Goal: Transaction & Acquisition: Download file/media

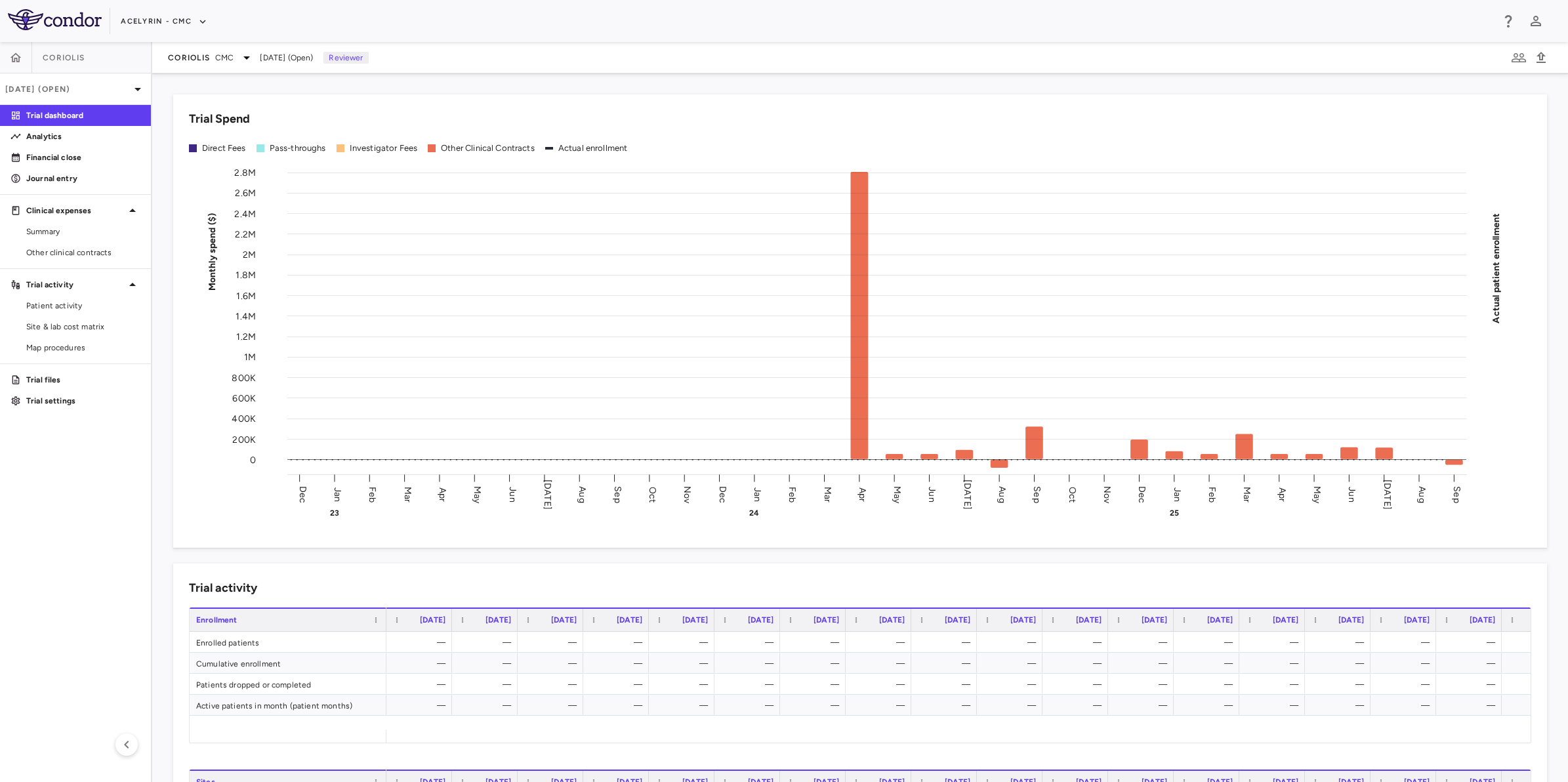
click at [50, 495] on aside "Coriolis [DATE] (Open) Trial dashboard Analytics Financial close Journal entry …" at bounding box center [76, 412] width 152 height 740
click at [163, 14] on button "Acelyrin - CMC" at bounding box center [164, 21] width 86 height 21
click at [156, 49] on li "Acelyrin" at bounding box center [176, 46] width 109 height 20
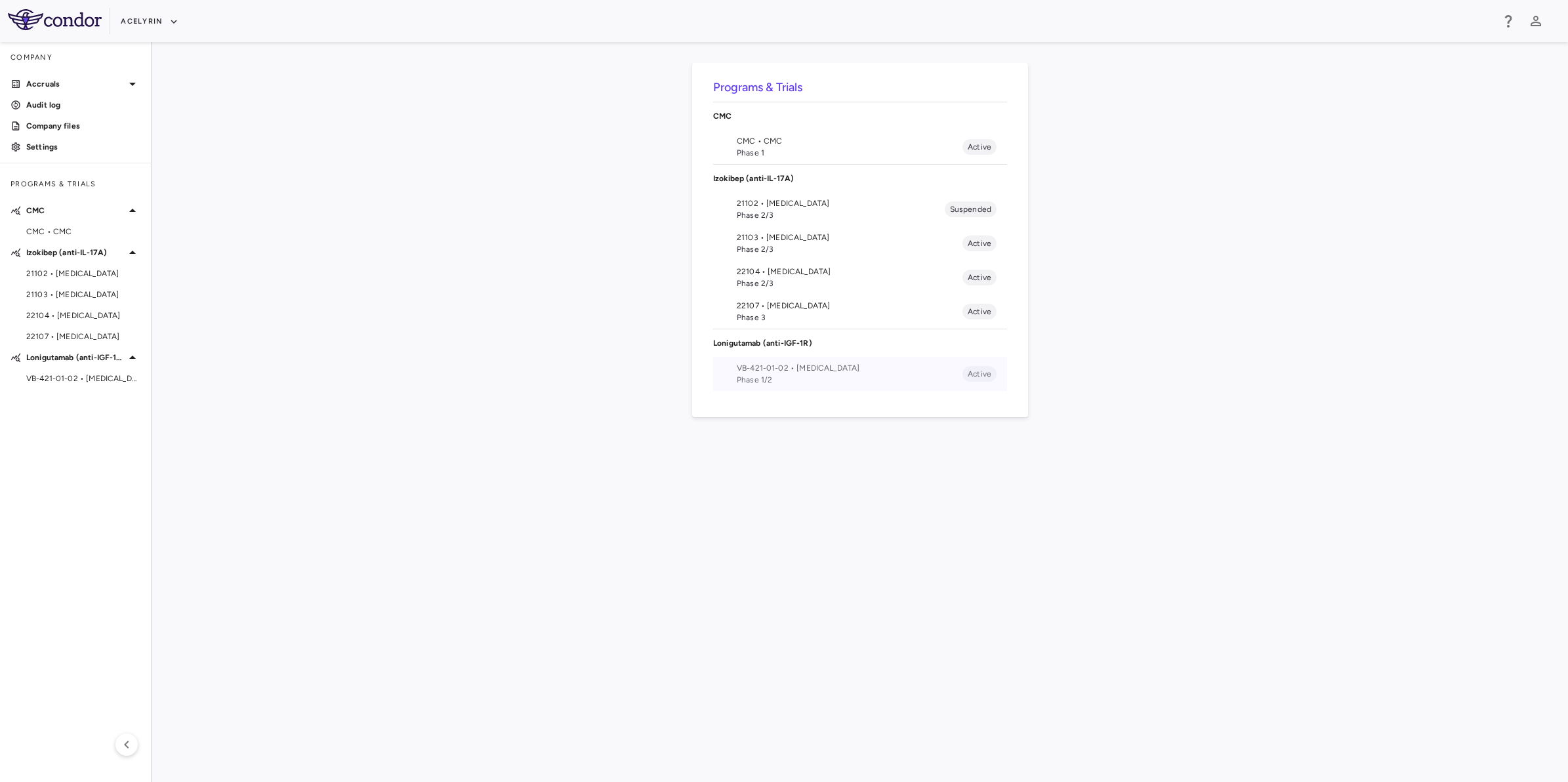
click at [801, 374] on span "Phase 1/2" at bounding box center [850, 380] width 226 height 12
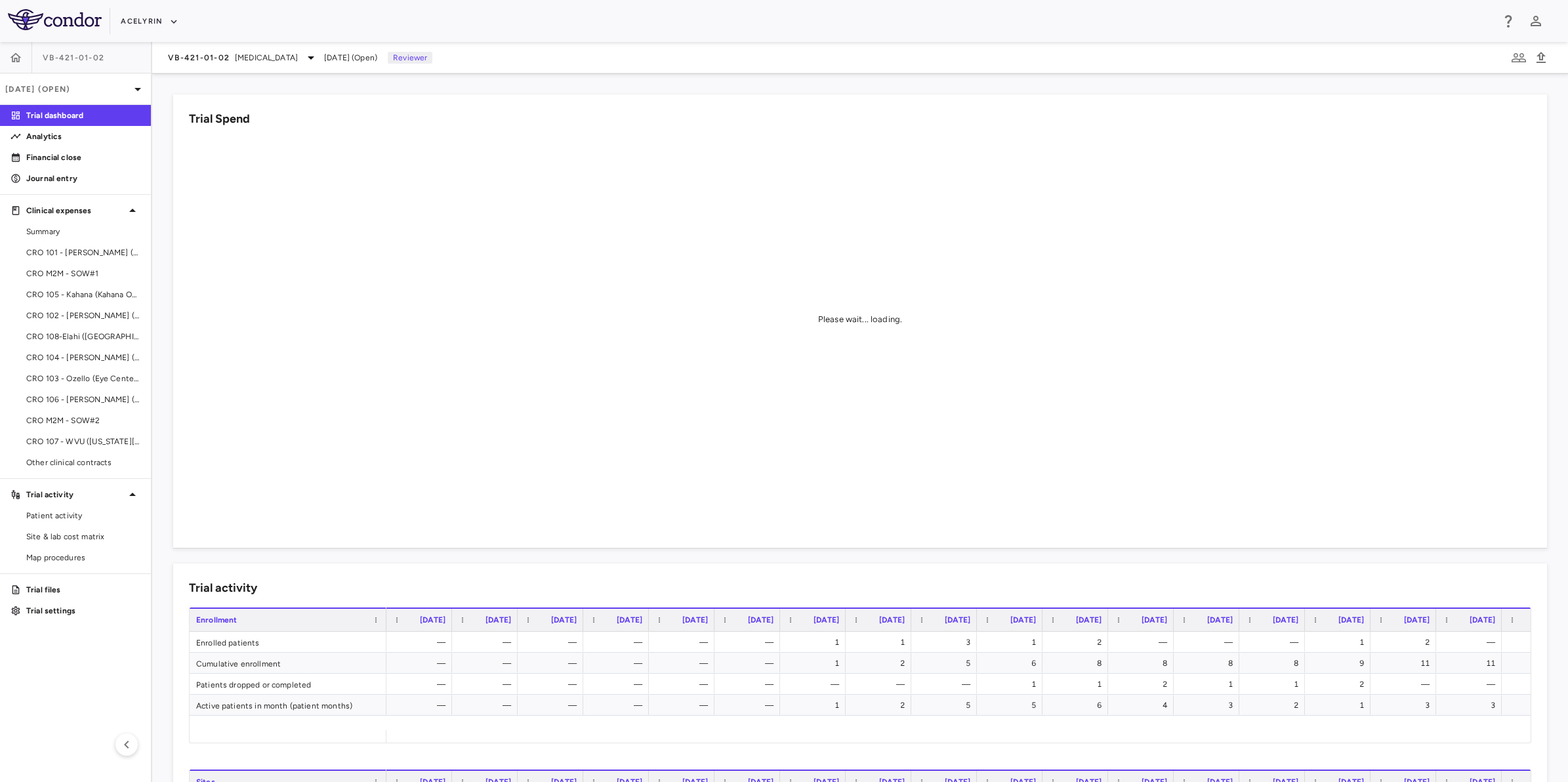
click at [83, 669] on aside "VB-421-01-[DATE] (Open) Trial dashboard Analytics Financial close Journal entry…" at bounding box center [76, 412] width 152 height 740
click at [854, 24] on div "Acelyrin" at bounding box center [807, 21] width 1371 height 21
click at [1067, 20] on div "Acelyrin" at bounding box center [807, 21] width 1371 height 21
click at [759, 14] on div "Acelyrin" at bounding box center [807, 21] width 1371 height 21
click at [50, 139] on p "Analytics" at bounding box center [83, 136] width 114 height 12
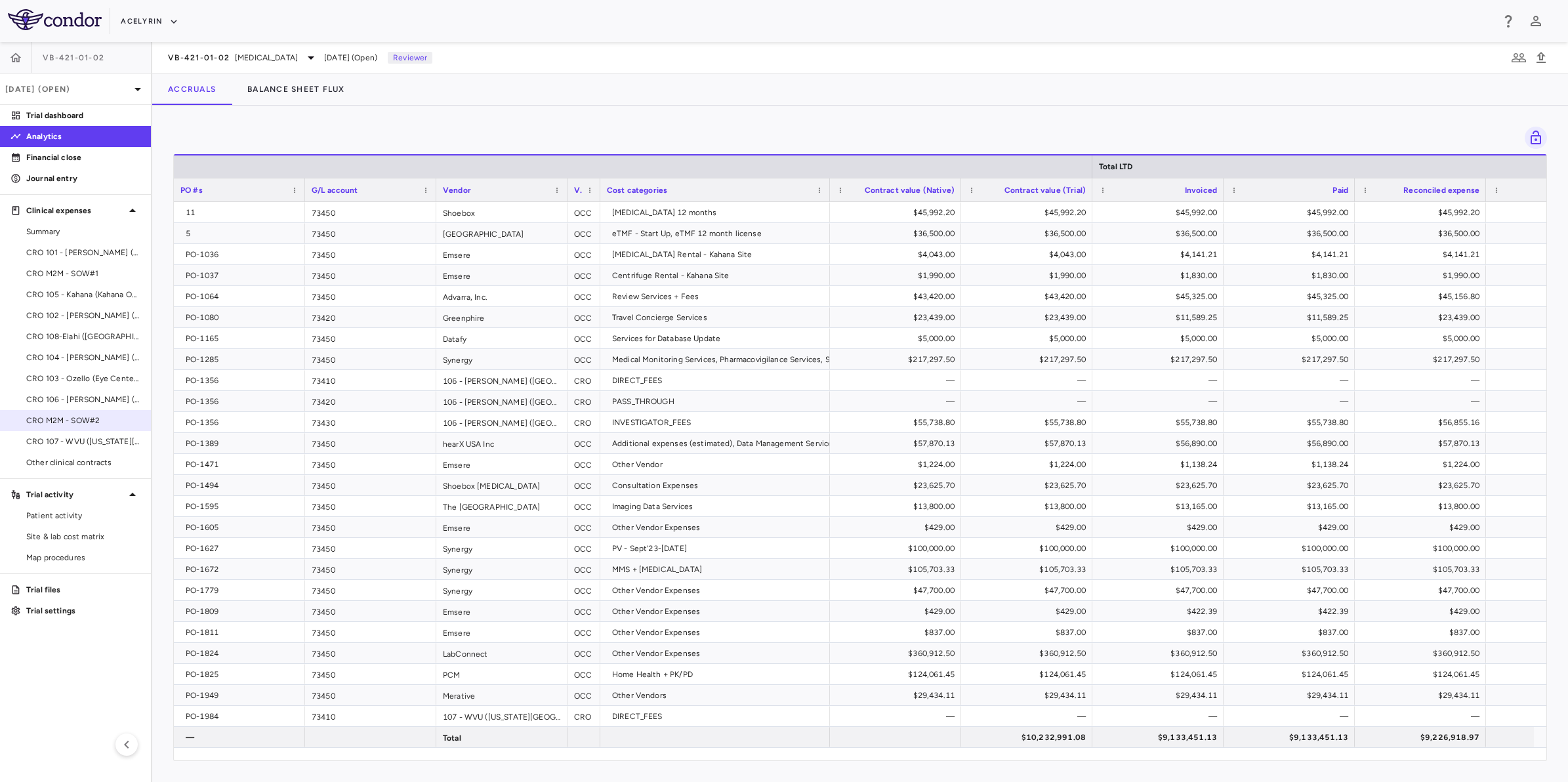
click at [77, 421] on span "CRO M2M - SOW#2" at bounding box center [83, 421] width 114 height 12
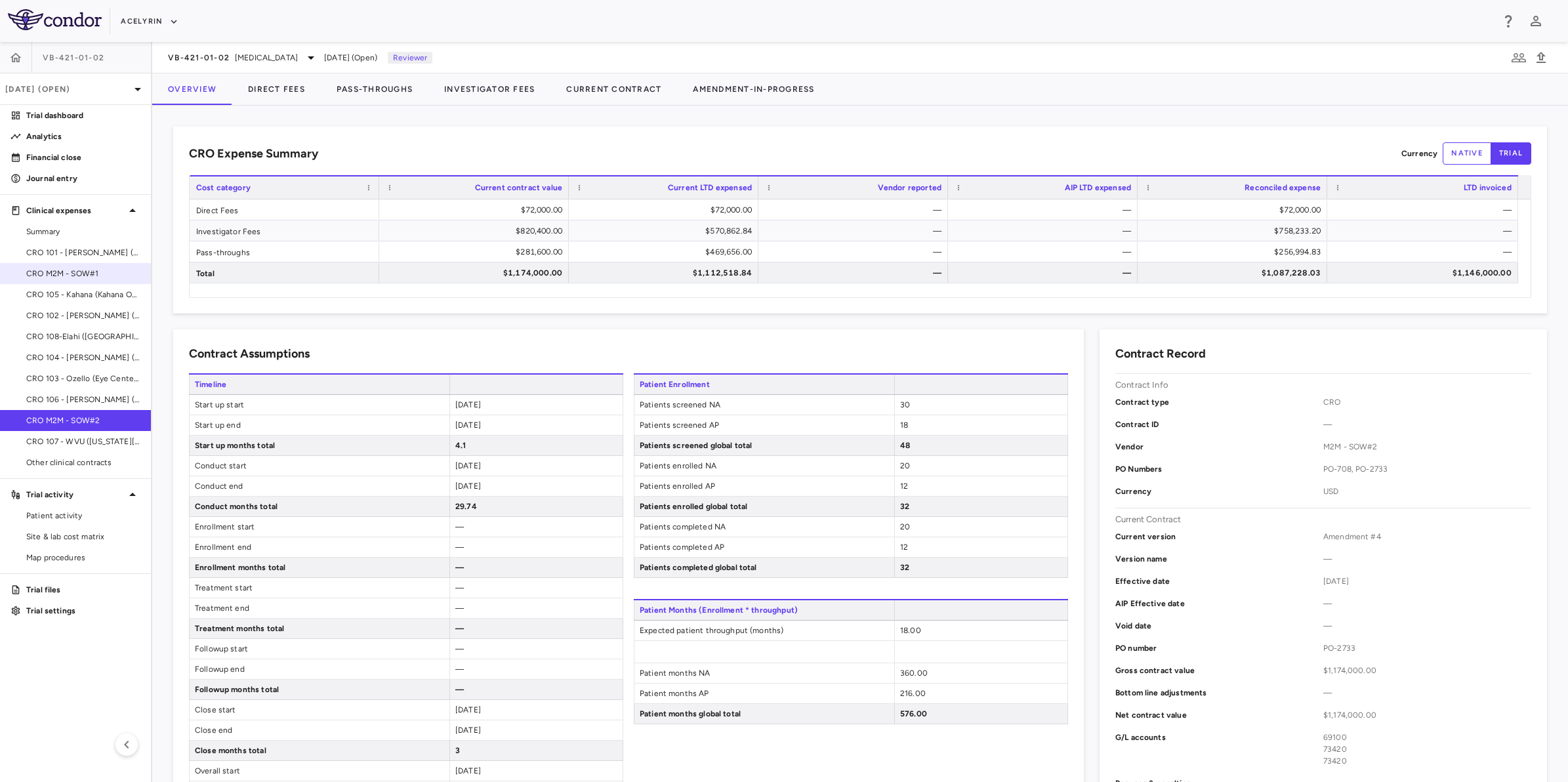
click at [55, 272] on span "CRO M2M - SOW#1" at bounding box center [83, 274] width 114 height 12
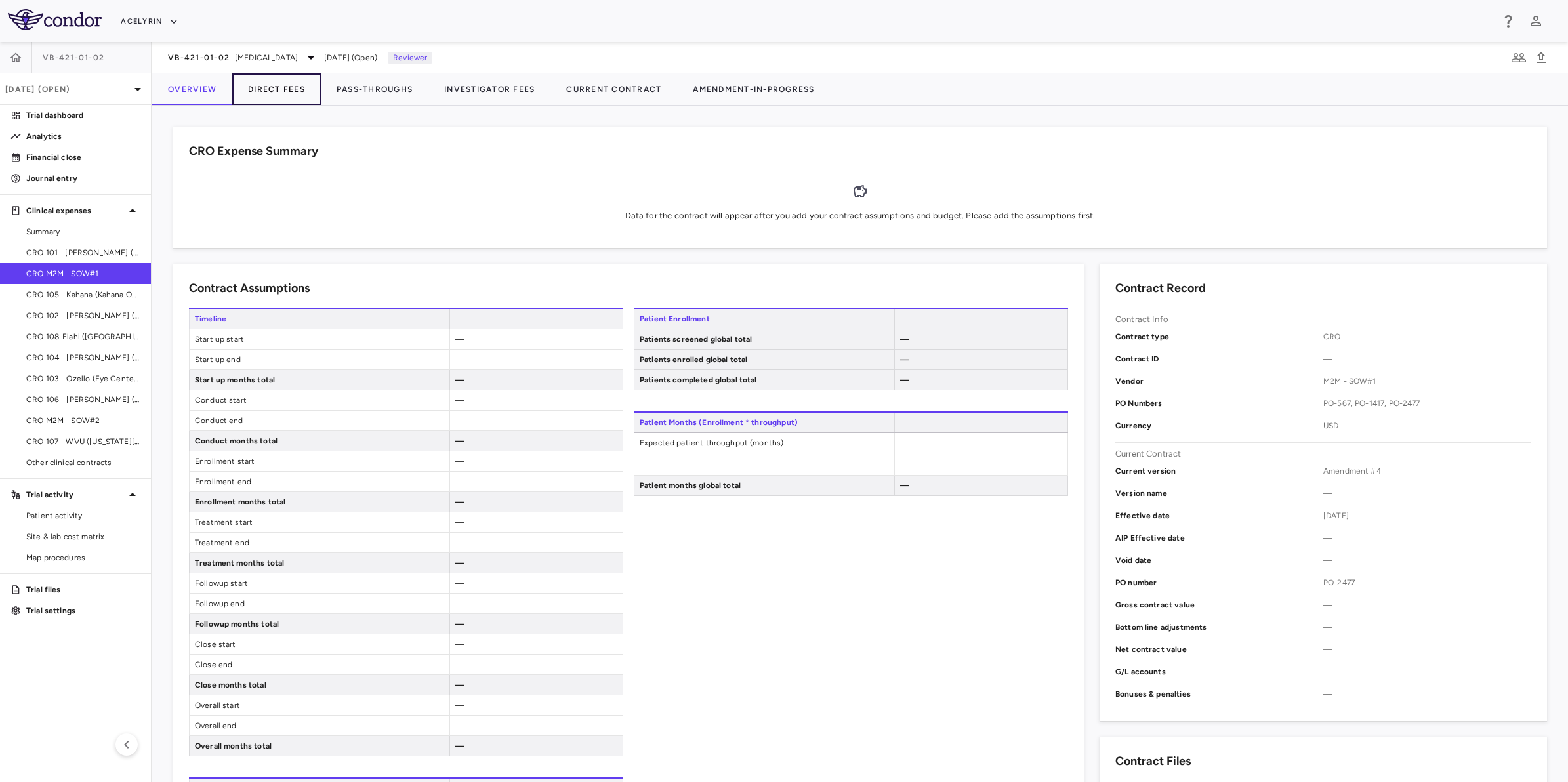
click at [277, 97] on button "Direct Fees" at bounding box center [277, 89] width 89 height 32
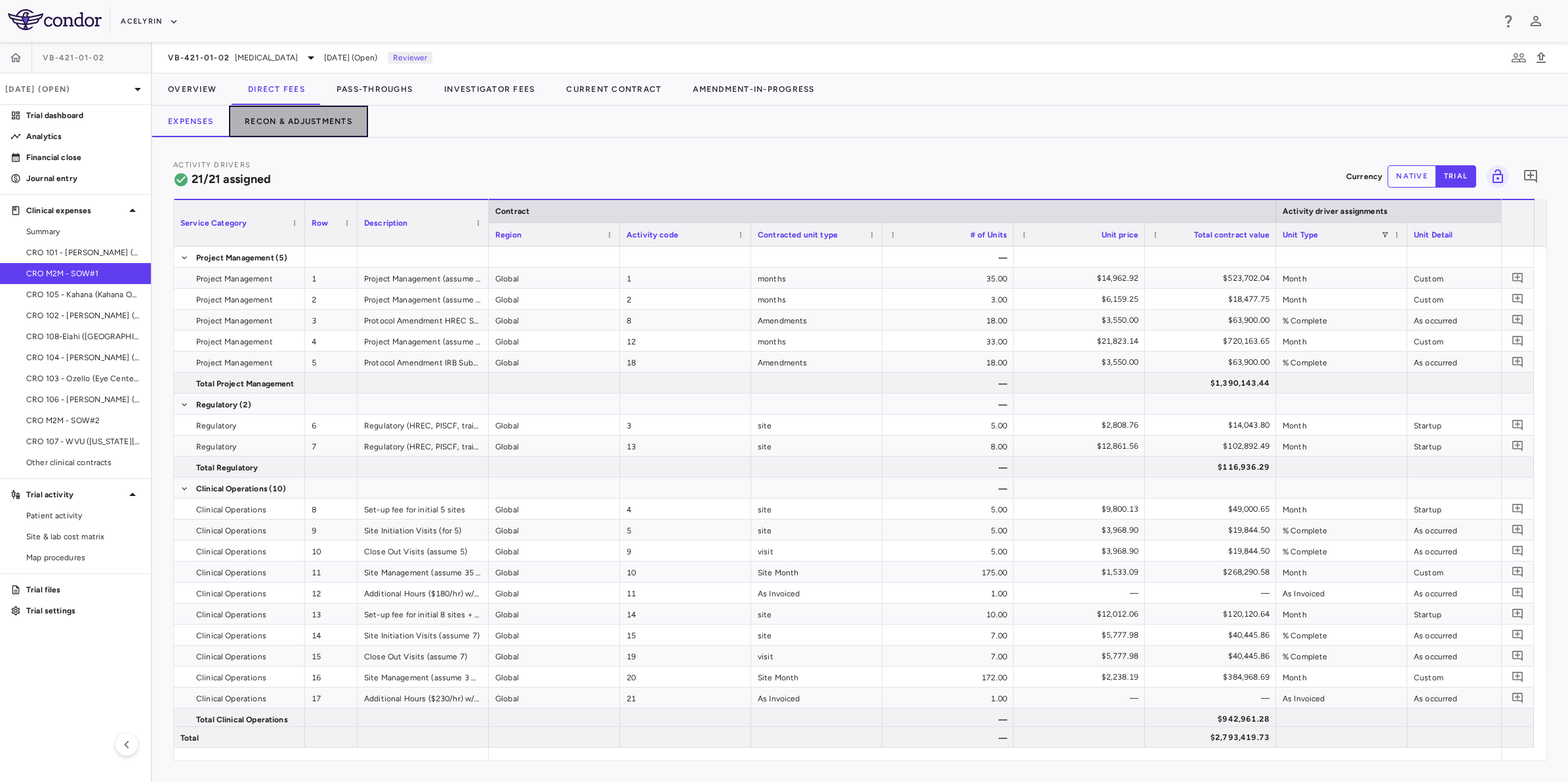
click at [283, 128] on button "Recon & Adjustments" at bounding box center [298, 121] width 139 height 32
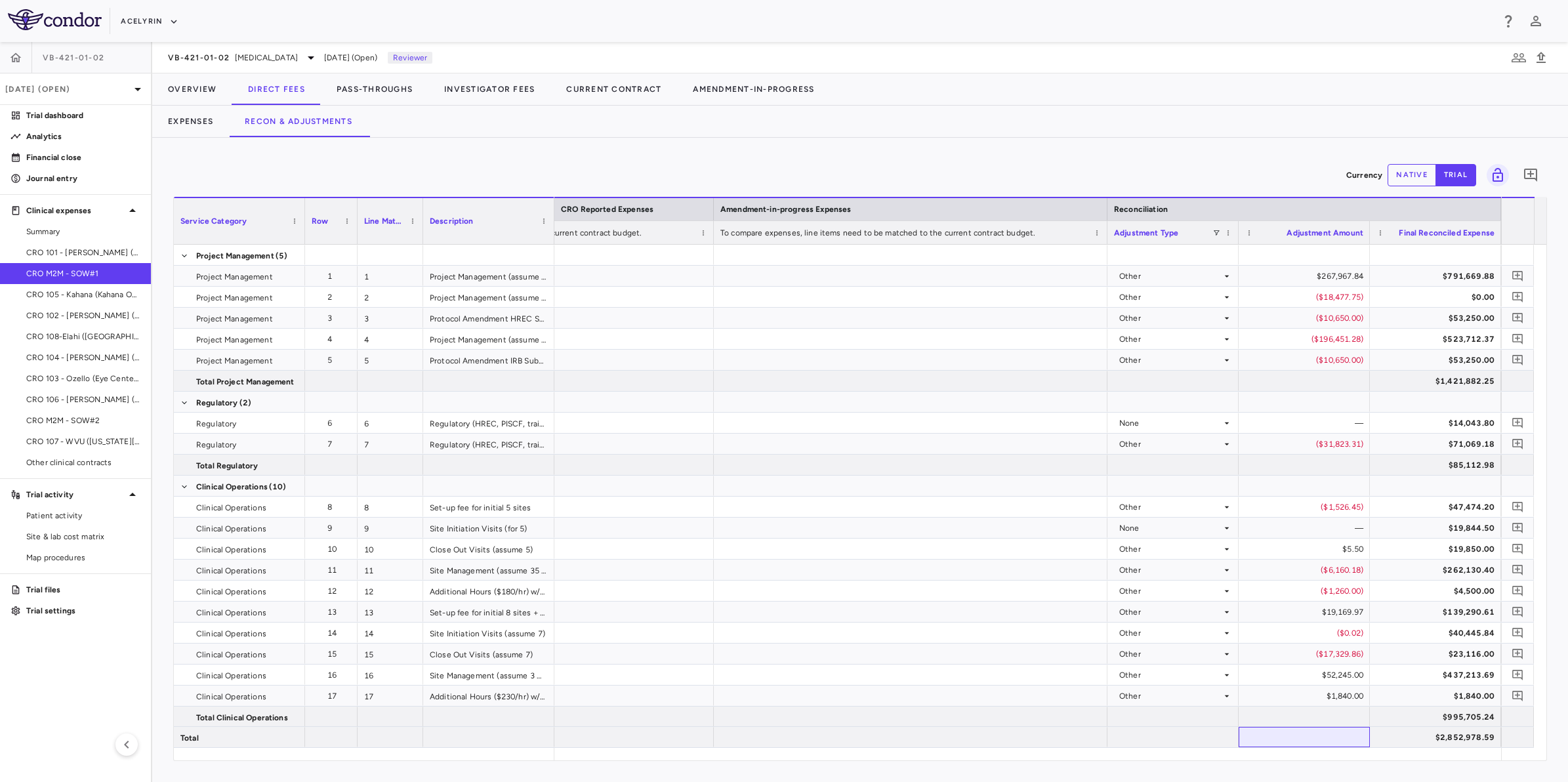
drag, startPoint x: 1336, startPoint y: 755, endPoint x: 657, endPoint y: 751, distance: 679.0
click at [657, 751] on div "Service Category Row Line Match" at bounding box center [860, 479] width 1372 height 564
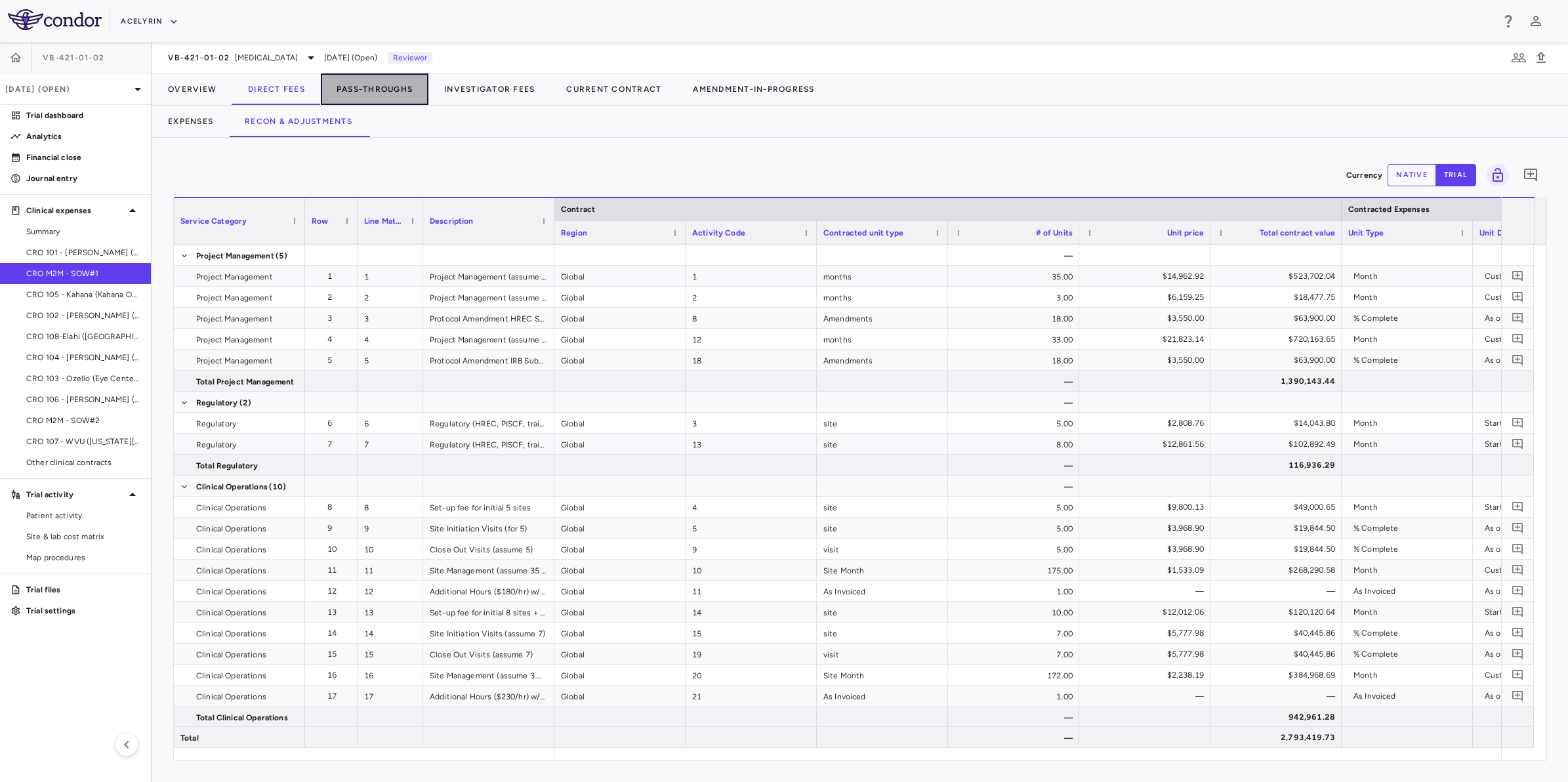
click at [378, 86] on button "Pass-Throughs" at bounding box center [375, 89] width 108 height 32
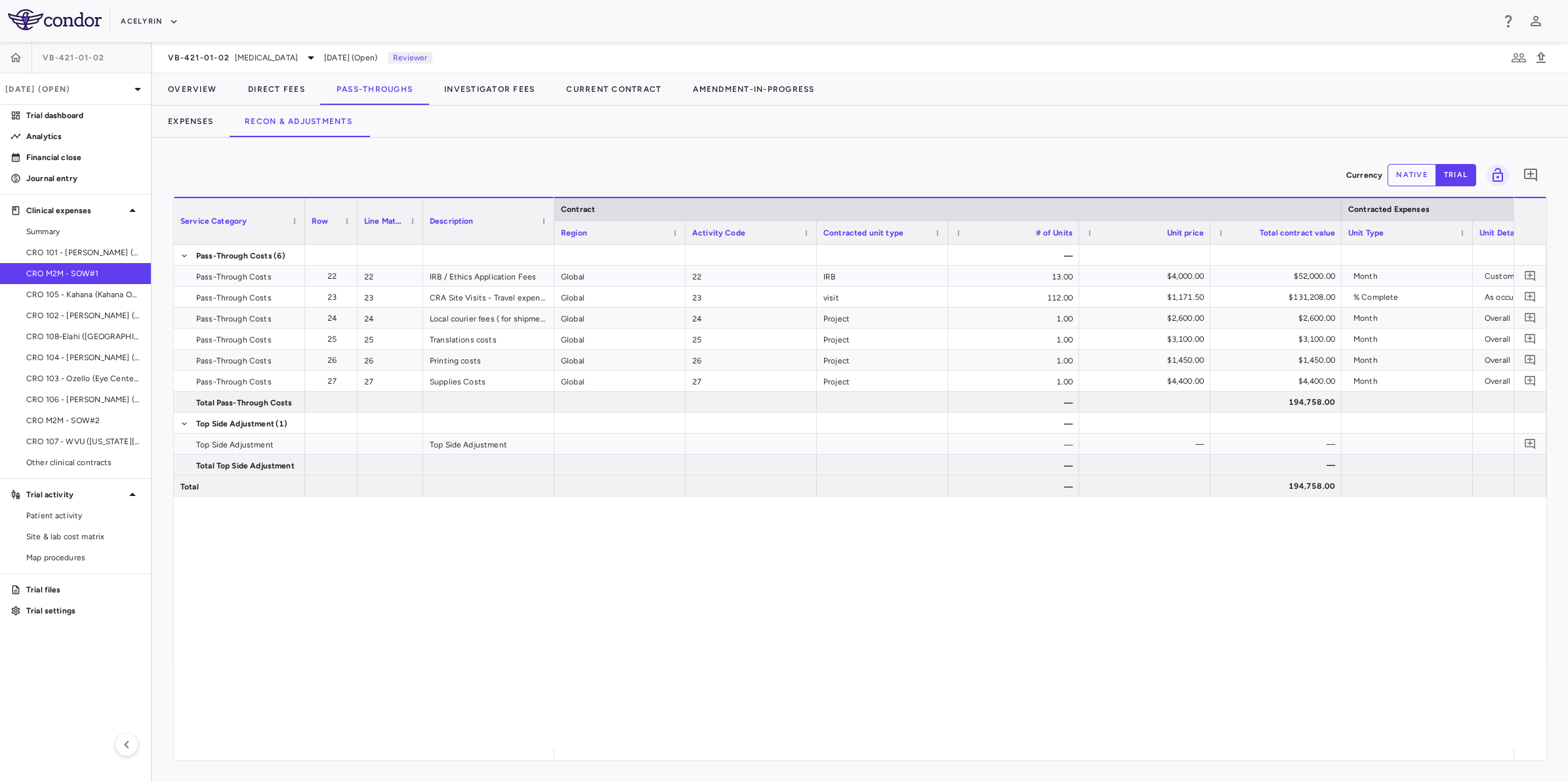
click at [487, 663] on div "Pass-Through Costs (6) Pass-Through Costs 22 22 IRB / Ethics Application Fees P…" at bounding box center [860, 496] width 1372 height 503
click at [187, 96] on button "Overview" at bounding box center [192, 89] width 80 height 32
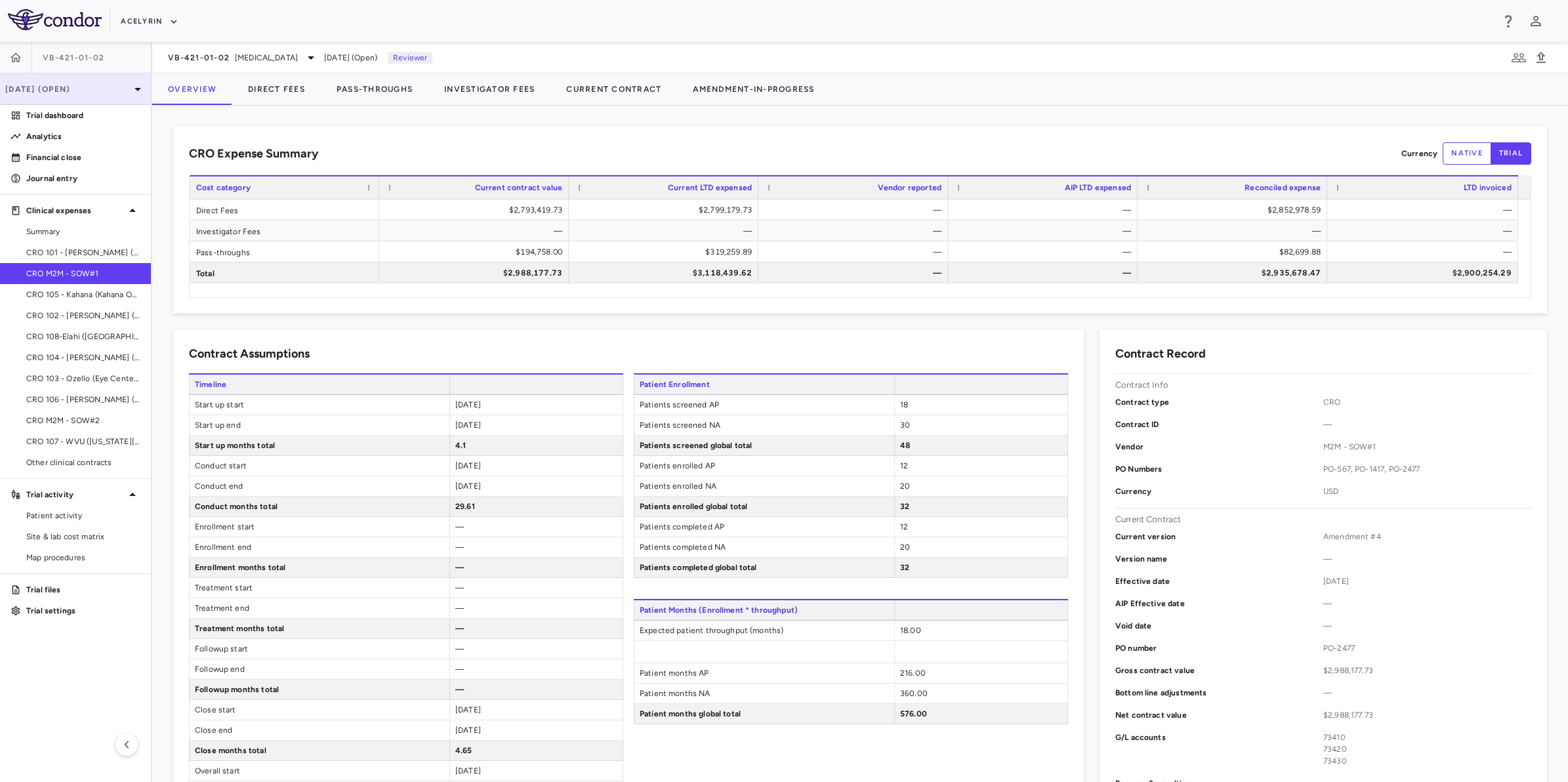
click at [43, 95] on div "[DATE] (Open)" at bounding box center [75, 89] width 151 height 32
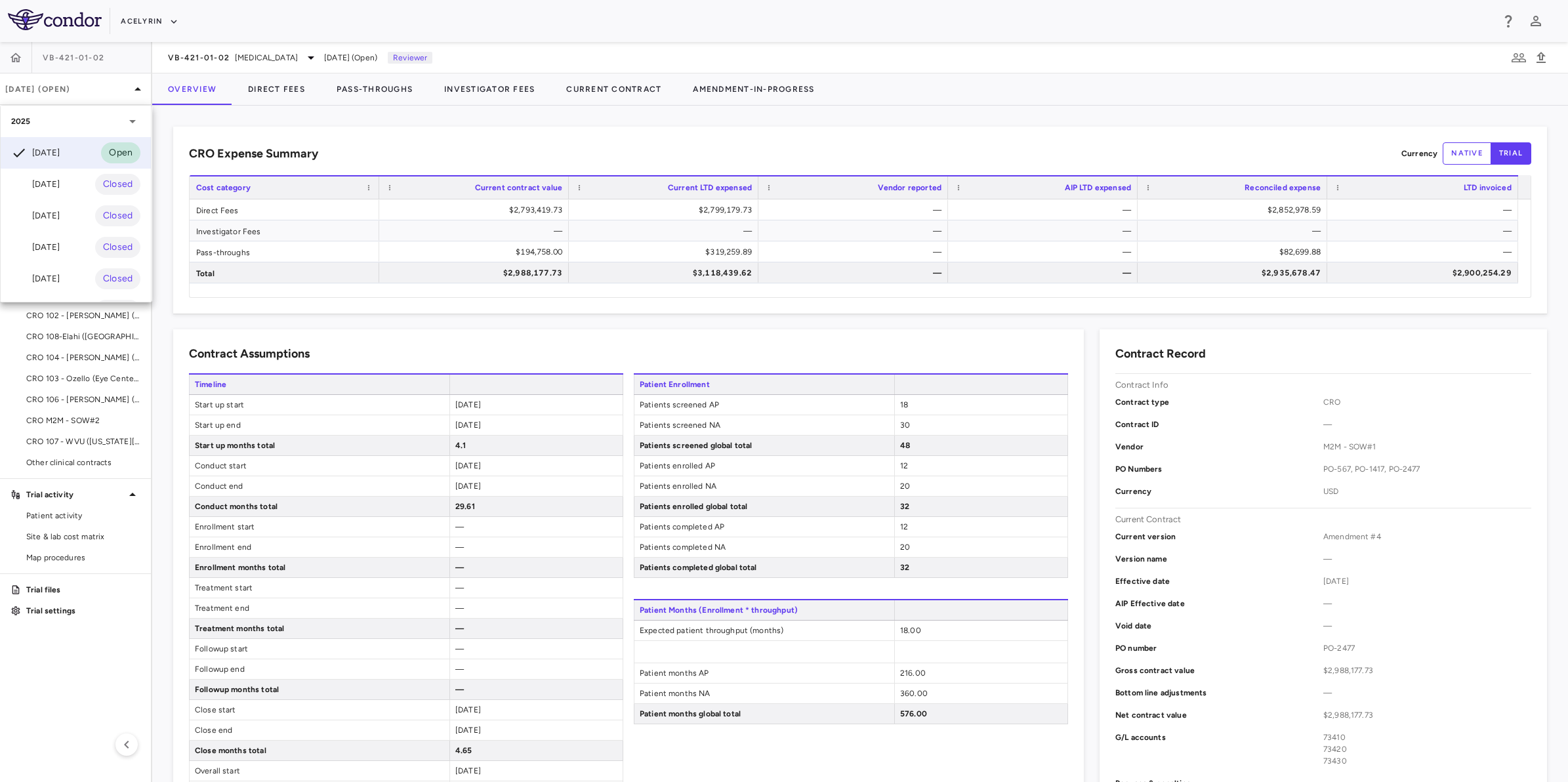
click at [674, 122] on div at bounding box center [784, 391] width 1568 height 782
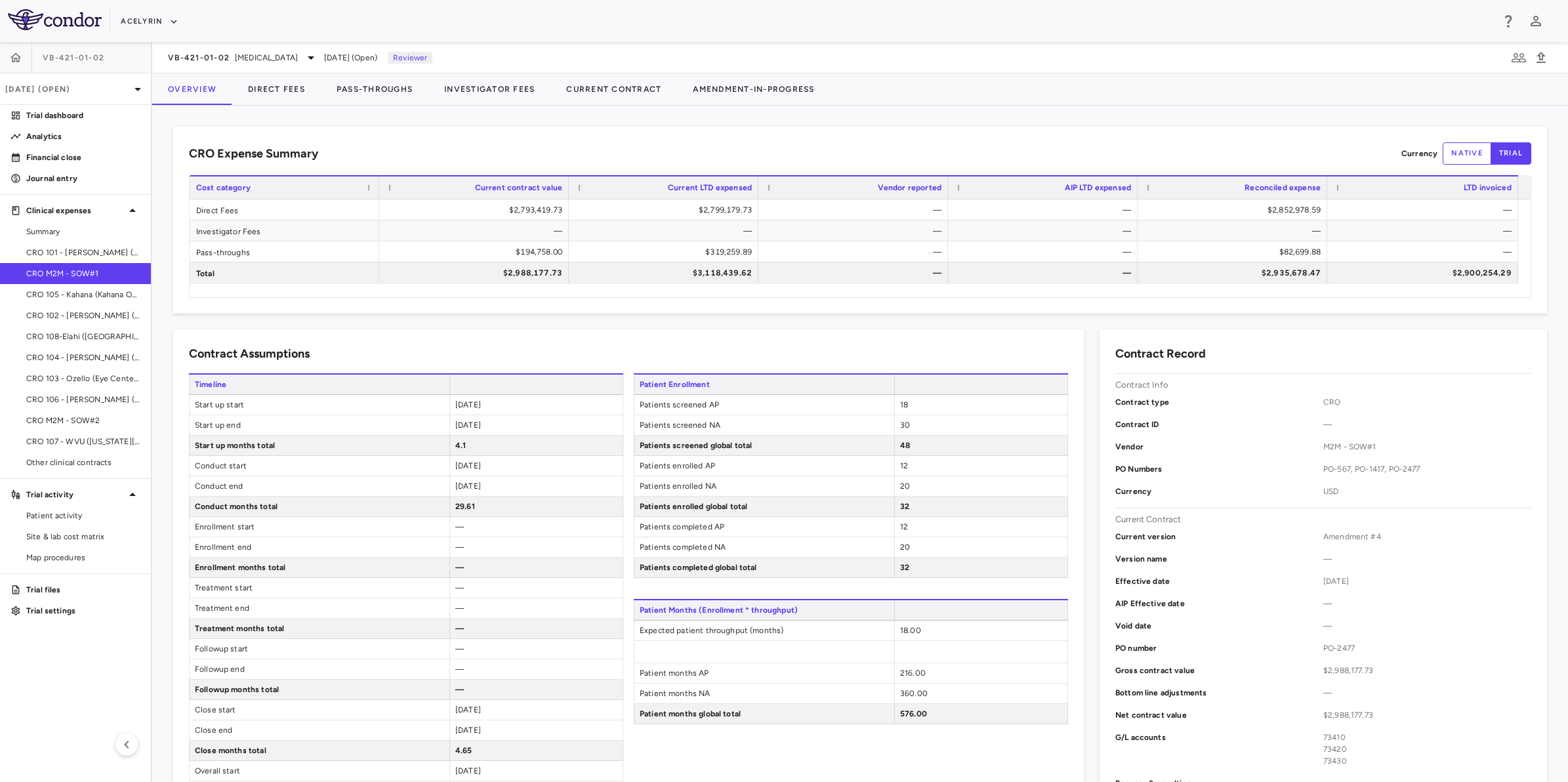
click at [669, 134] on div "CRO Expense Summary Currency native trial Drag here to set row groups Drag here…" at bounding box center [860, 220] width 1374 height 187
click at [897, 141] on div "CRO Expense Summary Currency native trial Drag here to set row groups Drag here…" at bounding box center [860, 220] width 1374 height 187
click at [598, 141] on div "CRO Expense Summary Currency native trial Drag here to set row groups Drag here…" at bounding box center [860, 220] width 1374 height 187
drag, startPoint x: 660, startPoint y: 141, endPoint x: 700, endPoint y: 141, distance: 40.0
click at [671, 141] on div "CRO Expense Summary Currency native trial Drag here to set row groups Drag here…" at bounding box center [860, 220] width 1374 height 187
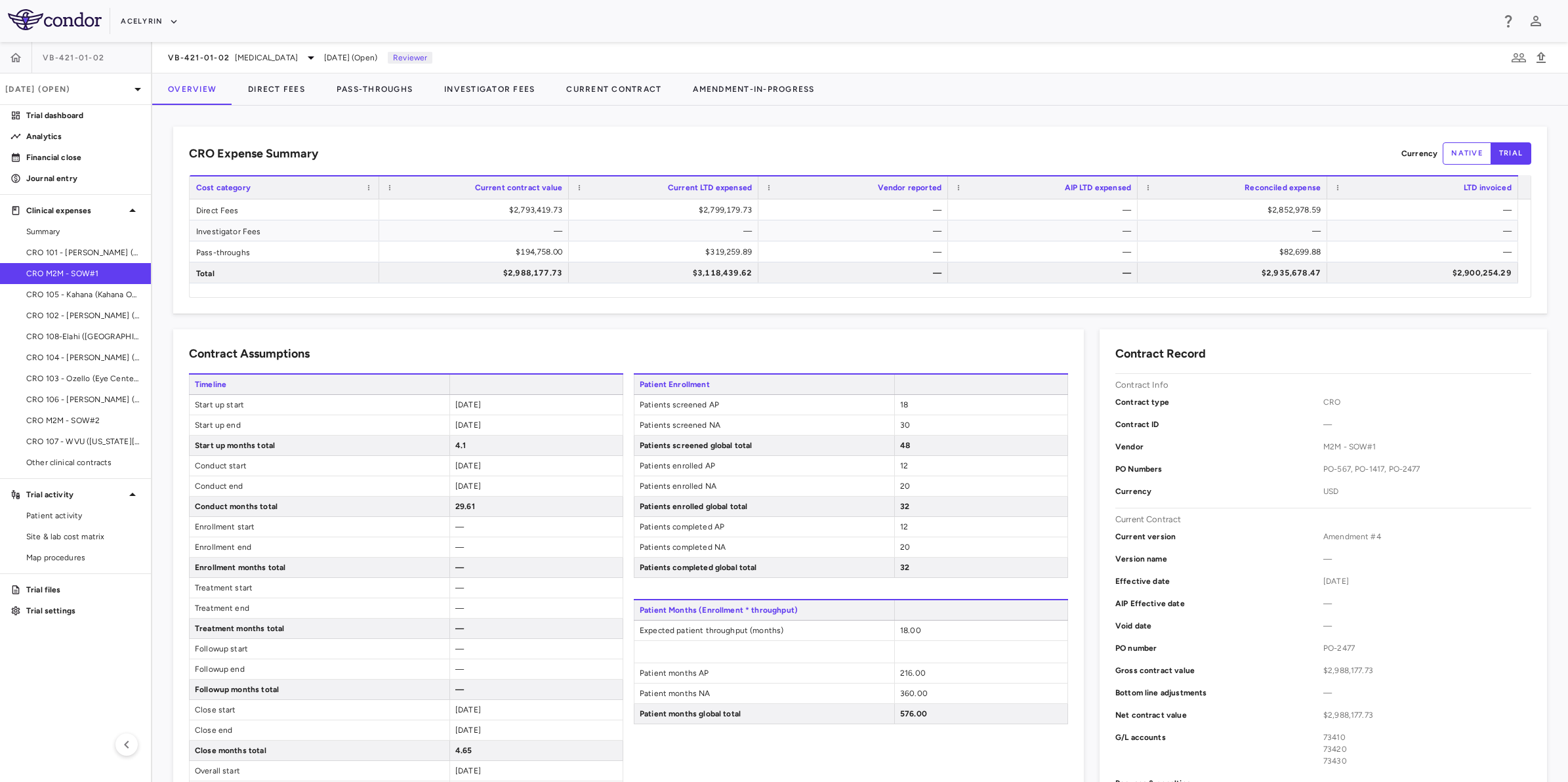
drag, startPoint x: 826, startPoint y: 150, endPoint x: 883, endPoint y: 154, distance: 57.1
click at [827, 150] on div "CRO Expense Summary Currency native trial" at bounding box center [860, 153] width 1342 height 22
click at [960, 156] on div "CRO Expense Summary Currency native trial" at bounding box center [860, 153] width 1342 height 22
click at [699, 150] on div "CRO Expense Summary Currency native trial" at bounding box center [860, 153] width 1342 height 22
click at [739, 148] on div "CRO Expense Summary Currency native trial" at bounding box center [860, 153] width 1342 height 22
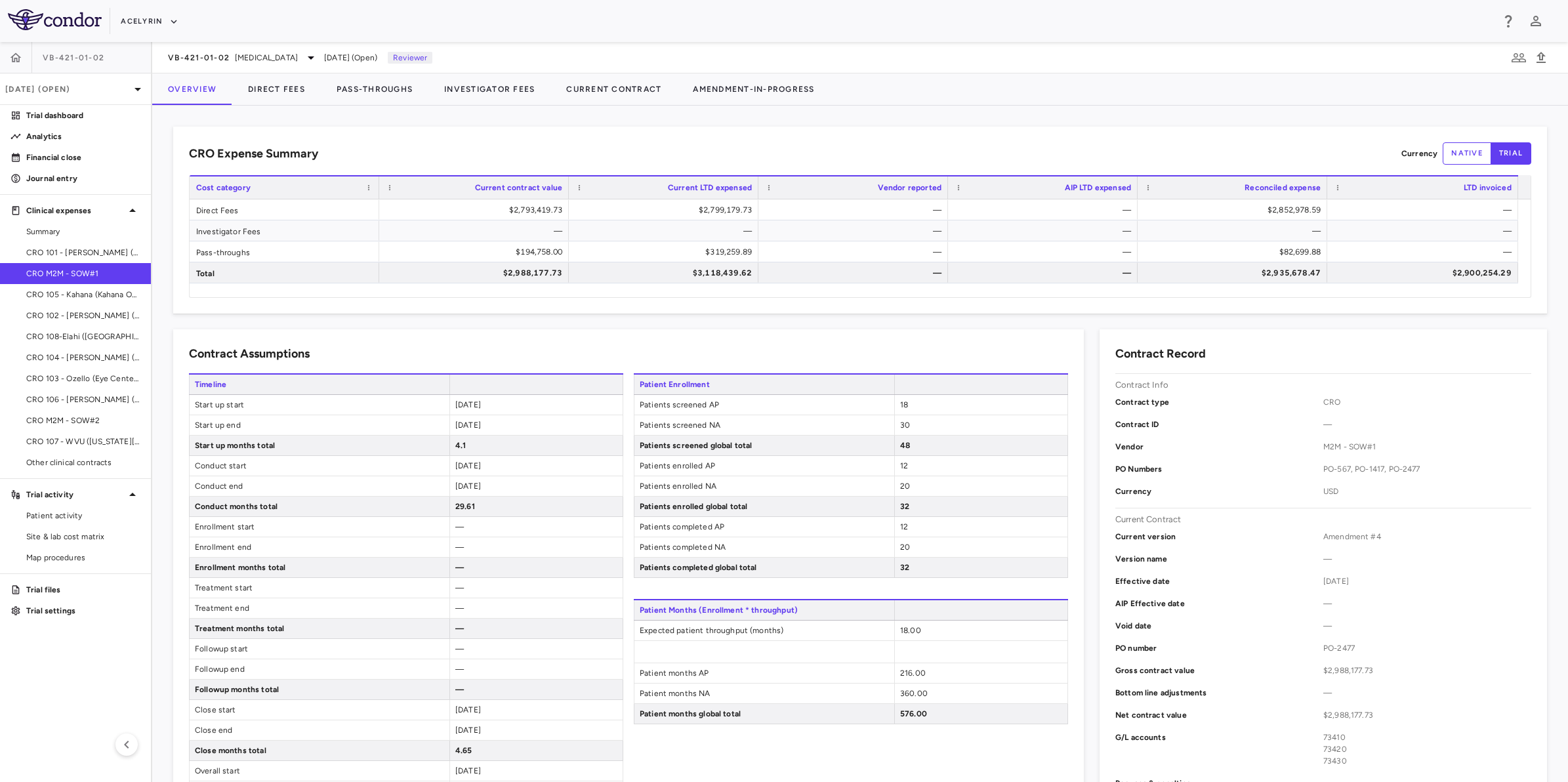
drag, startPoint x: 889, startPoint y: 148, endPoint x: 939, endPoint y: 148, distance: 50.0
click at [891, 148] on div "CRO Expense Summary Currency native trial" at bounding box center [860, 153] width 1342 height 22
click at [1015, 148] on div "CRO Expense Summary Currency native trial" at bounding box center [860, 153] width 1342 height 22
click at [749, 145] on div "CRO Expense Summary Currency native trial" at bounding box center [860, 153] width 1342 height 22
drag, startPoint x: 804, startPoint y: 142, endPoint x: 952, endPoint y: 142, distance: 148.0
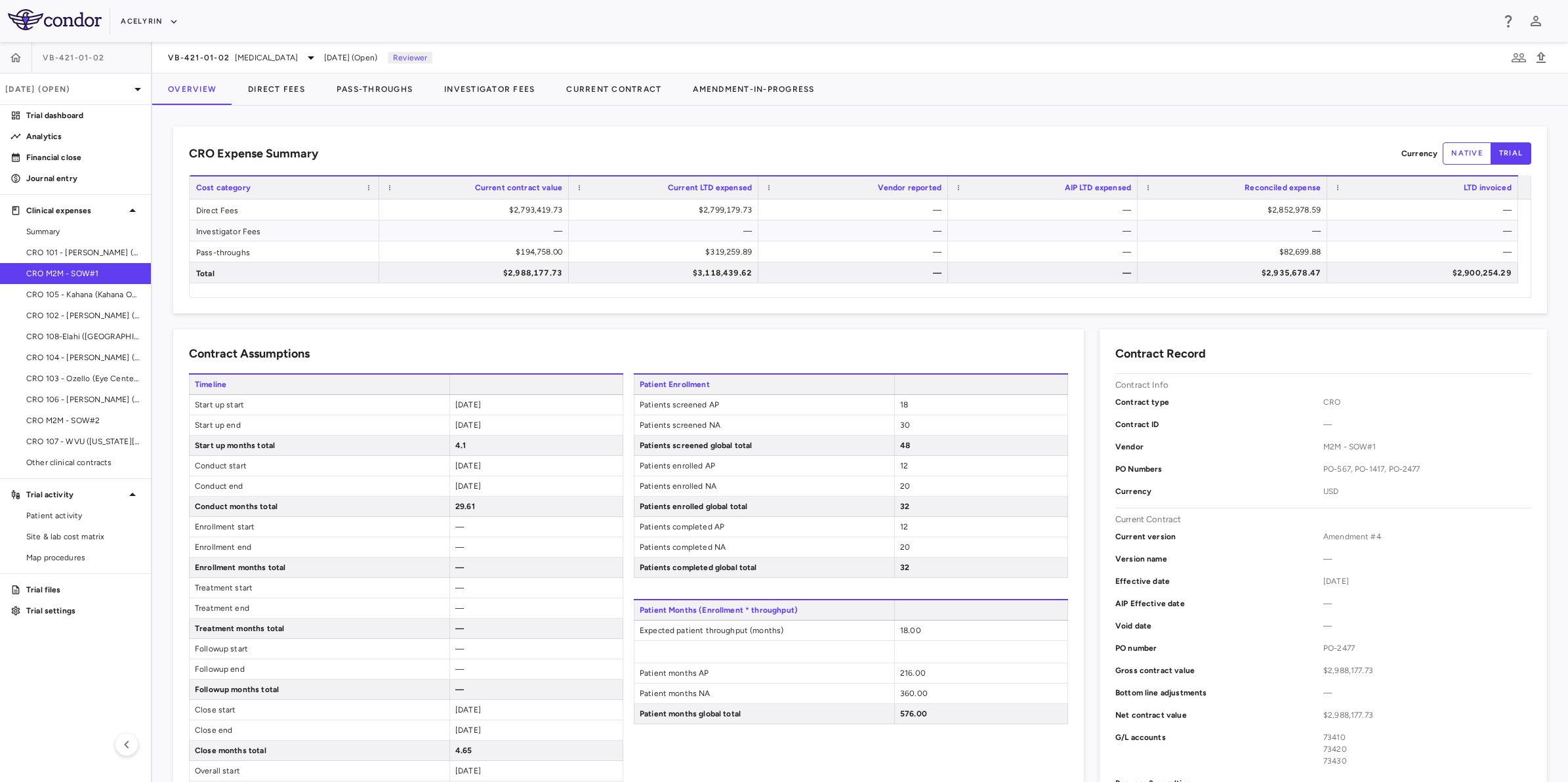
click at [819, 142] on div "CRO Expense Summary Currency native trial" at bounding box center [860, 153] width 1342 height 22
click at [956, 141] on div "CRO Expense Summary Currency native trial Drag here to set row groups Drag here…" at bounding box center [860, 220] width 1374 height 187
drag, startPoint x: 956, startPoint y: 141, endPoint x: 942, endPoint y: 142, distance: 14.0
click at [942, 142] on div "CRO Expense Summary Currency native trial Drag here to set row groups Drag here…" at bounding box center [860, 220] width 1374 height 187
drag, startPoint x: 942, startPoint y: 142, endPoint x: 548, endPoint y: 142, distance: 394.0
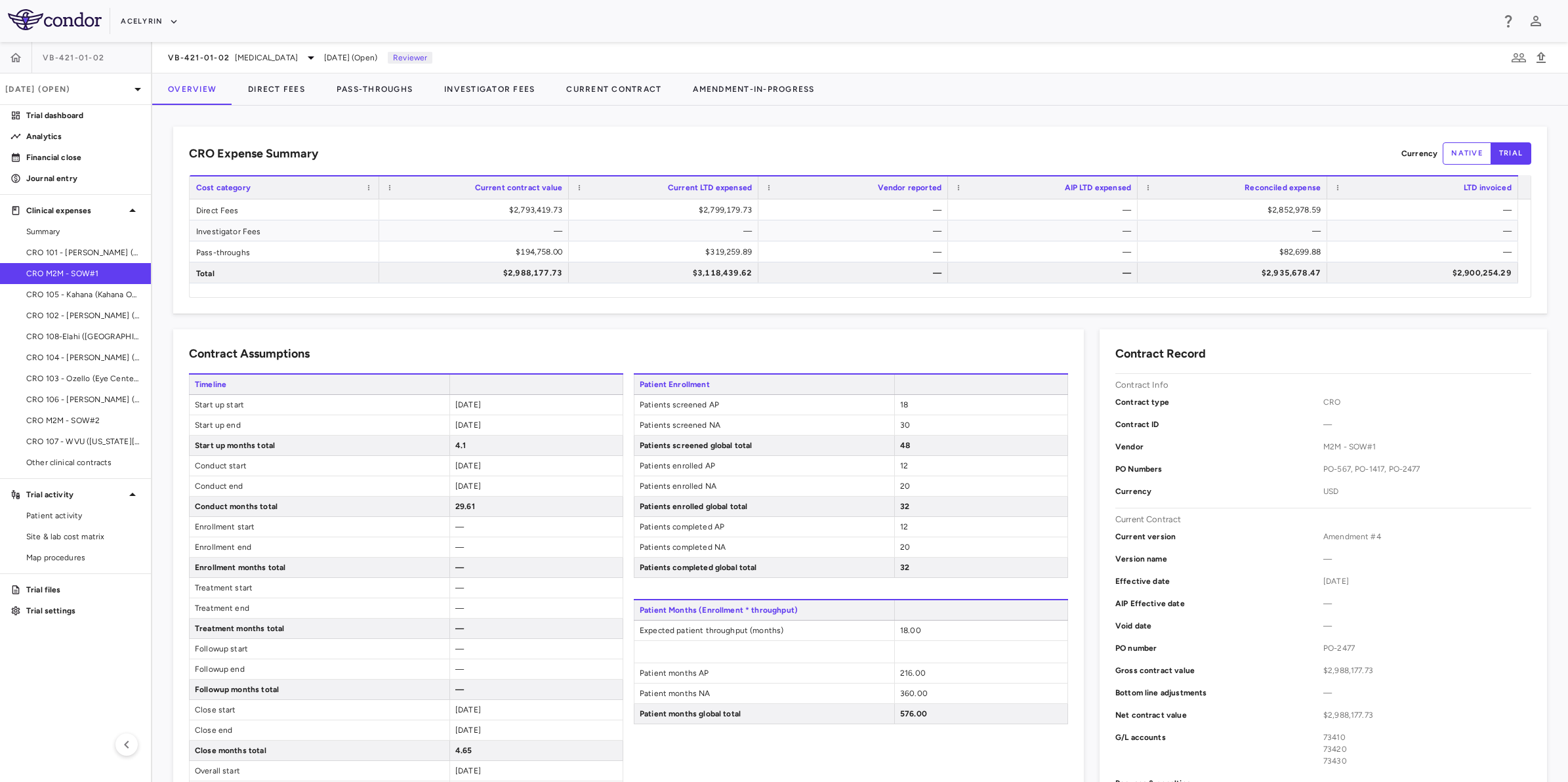
click at [539, 142] on div "CRO Expense Summary Currency native trial" at bounding box center [860, 153] width 1342 height 22
drag, startPoint x: 584, startPoint y: 142, endPoint x: 750, endPoint y: 148, distance: 166.1
click at [604, 142] on div "CRO Expense Summary Currency native trial" at bounding box center [860, 153] width 1342 height 22
click at [750, 148] on div "CRO Expense Summary Currency native trial" at bounding box center [860, 153] width 1342 height 22
drag, startPoint x: 457, startPoint y: 139, endPoint x: 625, endPoint y: 142, distance: 168.0
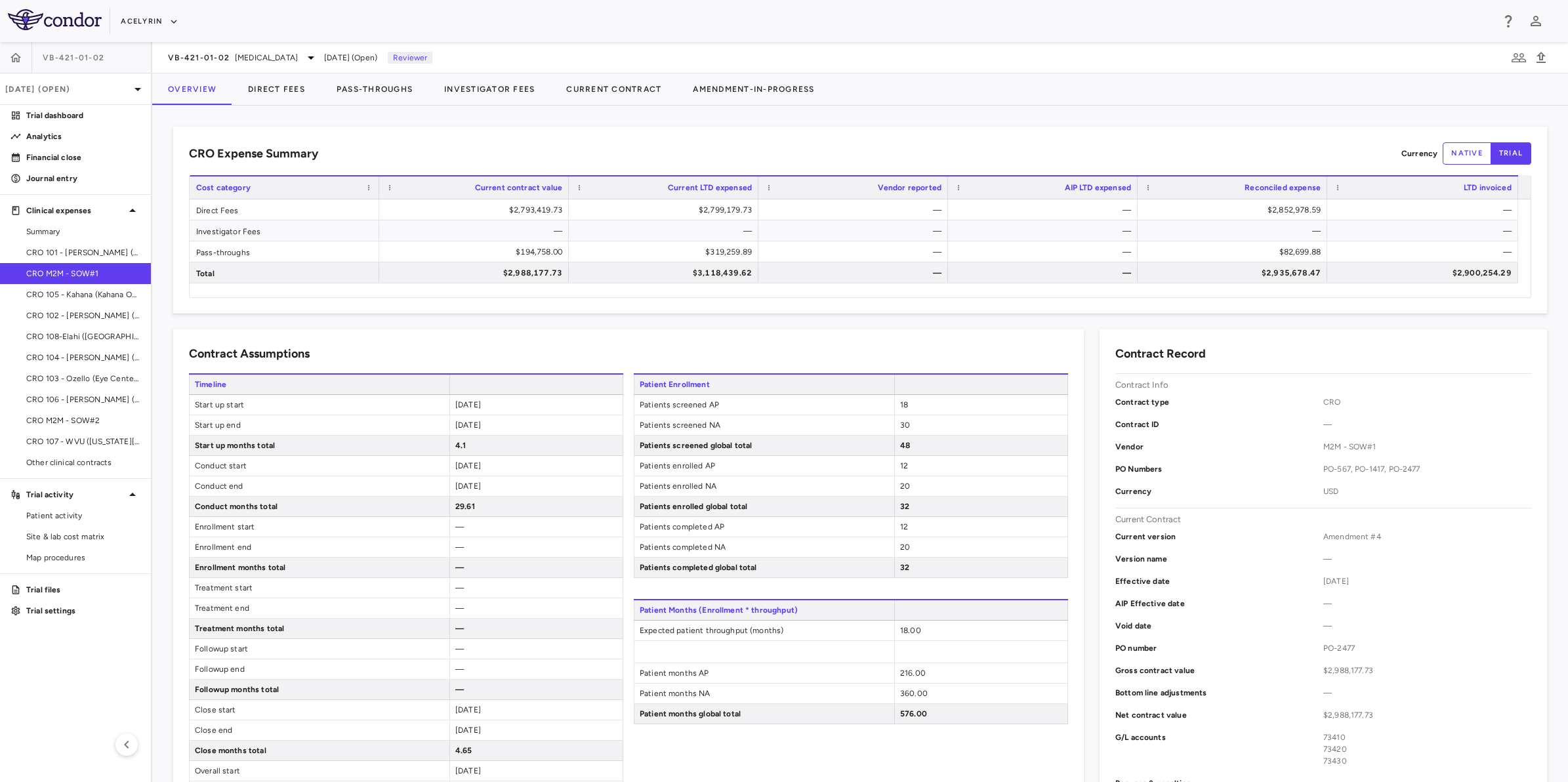
click at [458, 139] on div "CRO Expense Summary Currency native trial Drag here to set row groups Drag here…" at bounding box center [860, 220] width 1374 height 187
drag, startPoint x: 625, startPoint y: 142, endPoint x: 715, endPoint y: 145, distance: 90.0
click at [627, 142] on div "CRO Expense Summary Currency native trial" at bounding box center [860, 153] width 1342 height 22
drag, startPoint x: 715, startPoint y: 145, endPoint x: 441, endPoint y: 145, distance: 274.0
click at [709, 145] on div "CRO Expense Summary Currency native trial" at bounding box center [860, 153] width 1342 height 22
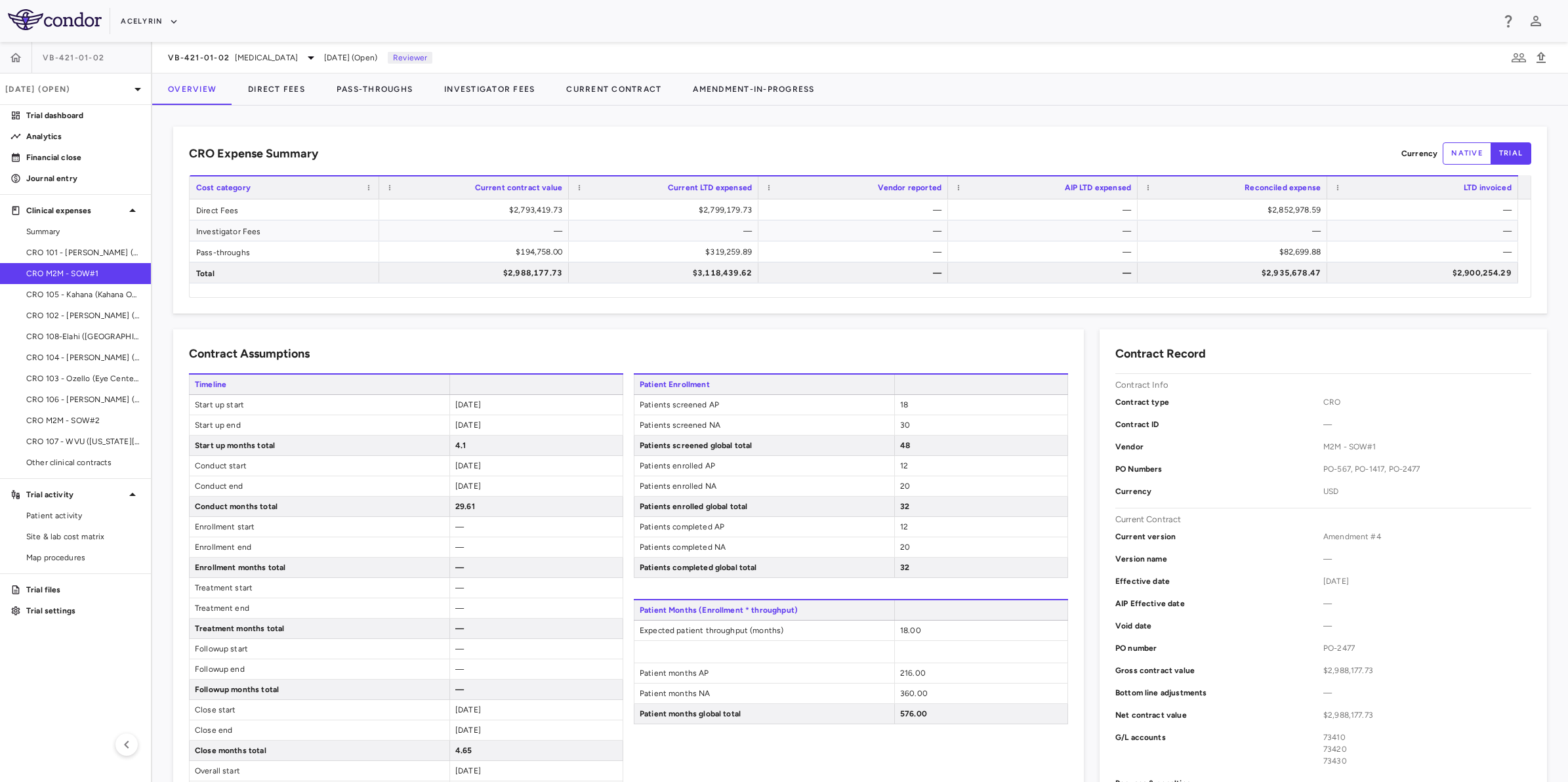
drag, startPoint x: 441, startPoint y: 145, endPoint x: 450, endPoint y: 145, distance: 9.0
click at [450, 145] on div "CRO Expense Summary Currency native trial" at bounding box center [860, 153] width 1342 height 22
drag, startPoint x: 565, startPoint y: 145, endPoint x: 601, endPoint y: 146, distance: 36.0
click at [572, 145] on div "CRO Expense Summary Currency native trial" at bounding box center [860, 153] width 1342 height 22
click at [696, 151] on div "CRO Expense Summary Currency native trial" at bounding box center [860, 153] width 1342 height 22
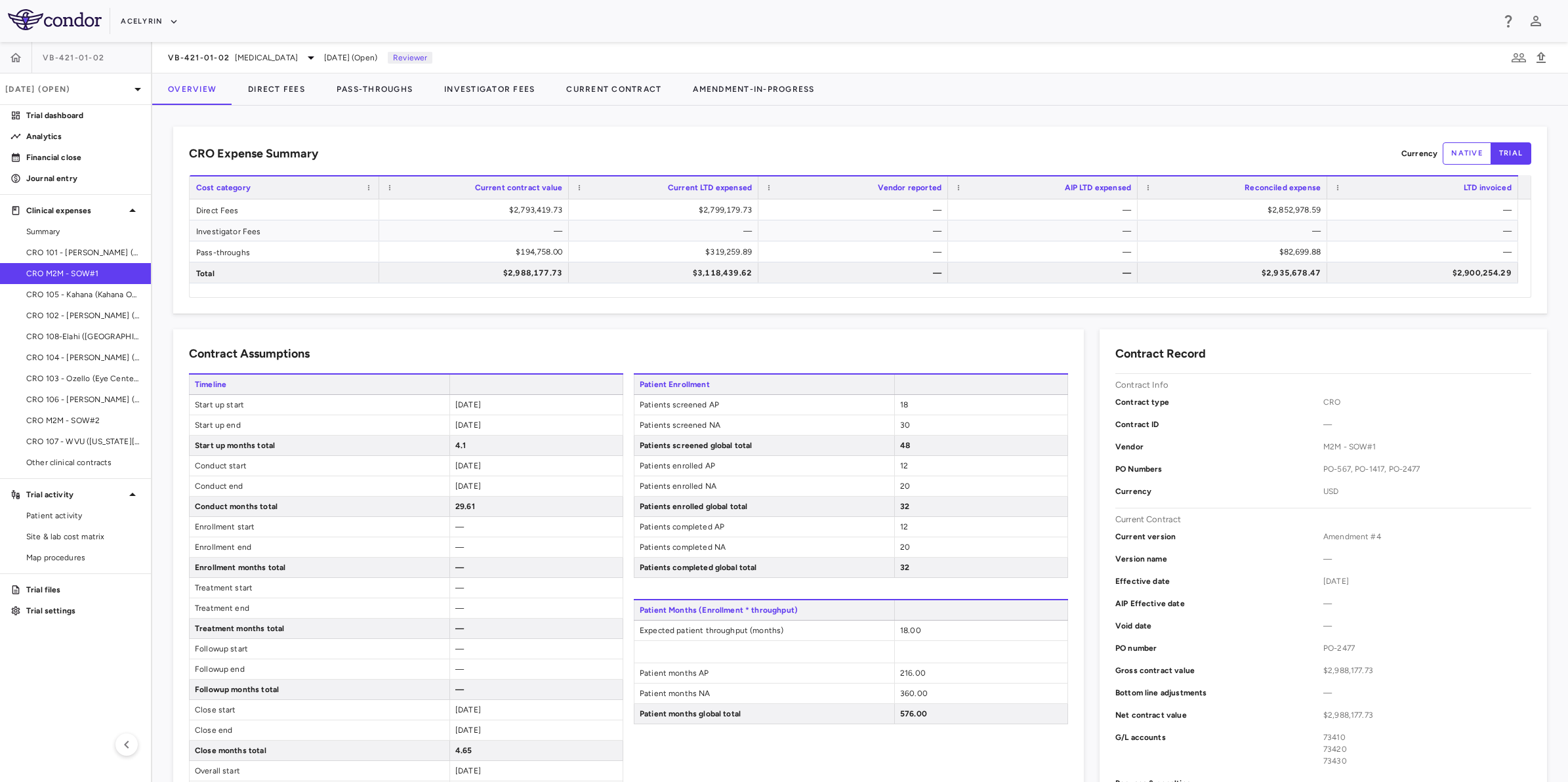
click at [529, 151] on div "CRO Expense Summary Currency native trial" at bounding box center [860, 153] width 1342 height 22
drag, startPoint x: 642, startPoint y: 151, endPoint x: 661, endPoint y: 153, distance: 19.1
click at [643, 151] on div "CRO Expense Summary Currency native trial" at bounding box center [860, 153] width 1342 height 22
drag, startPoint x: 696, startPoint y: 156, endPoint x: 517, endPoint y: 155, distance: 179.0
click at [696, 156] on div "CRO Expense Summary Currency native trial" at bounding box center [860, 153] width 1342 height 22
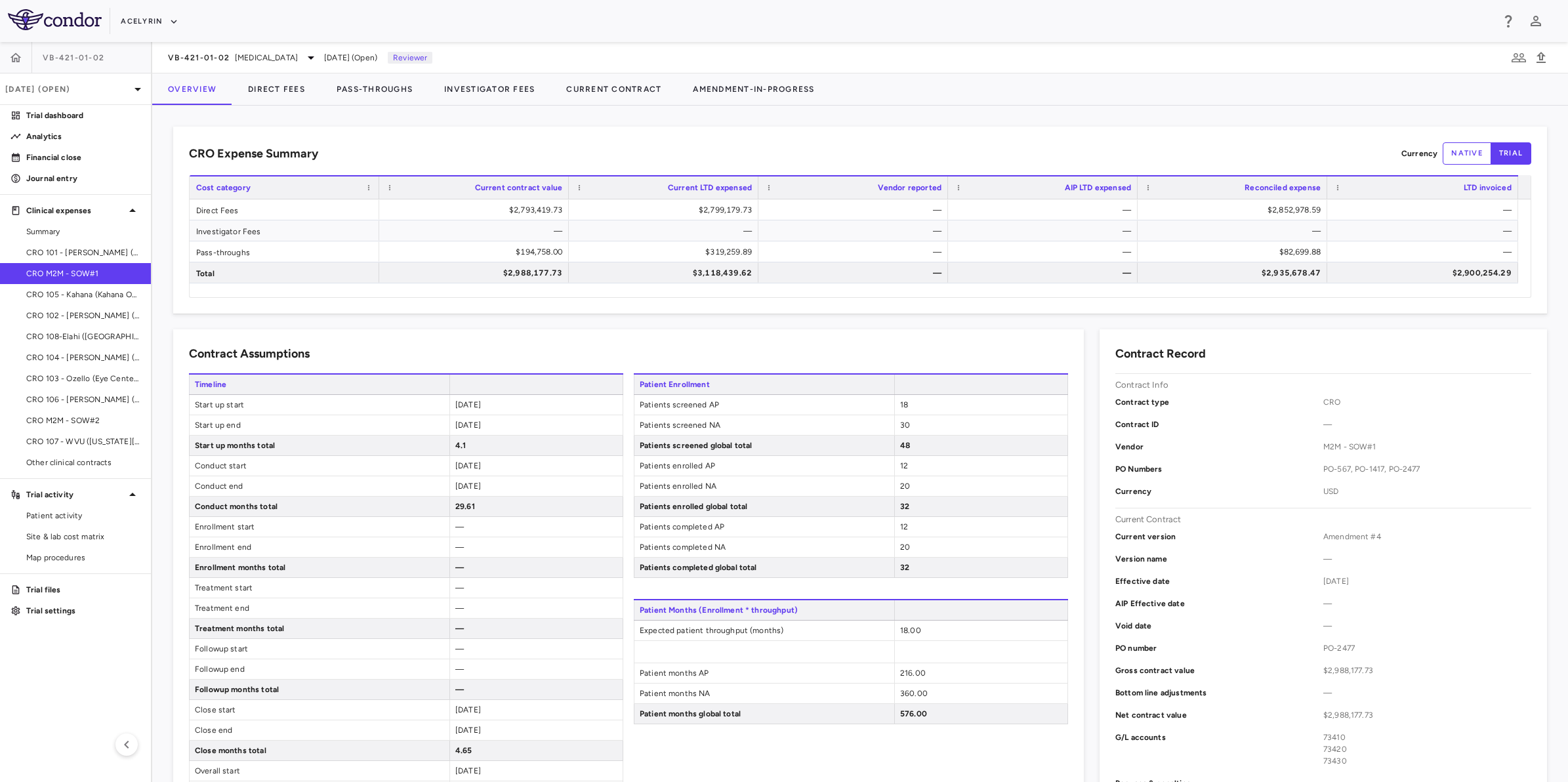
click at [506, 155] on div "CRO Expense Summary Currency native trial" at bounding box center [860, 153] width 1342 height 22
drag, startPoint x: 582, startPoint y: 153, endPoint x: 674, endPoint y: 153, distance: 92.0
click at [588, 153] on div "CRO Expense Summary Currency native trial" at bounding box center [860, 153] width 1342 height 22
drag, startPoint x: 674, startPoint y: 153, endPoint x: 529, endPoint y: 153, distance: 145.0
click at [673, 153] on div "CRO Expense Summary Currency native trial" at bounding box center [860, 153] width 1342 height 22
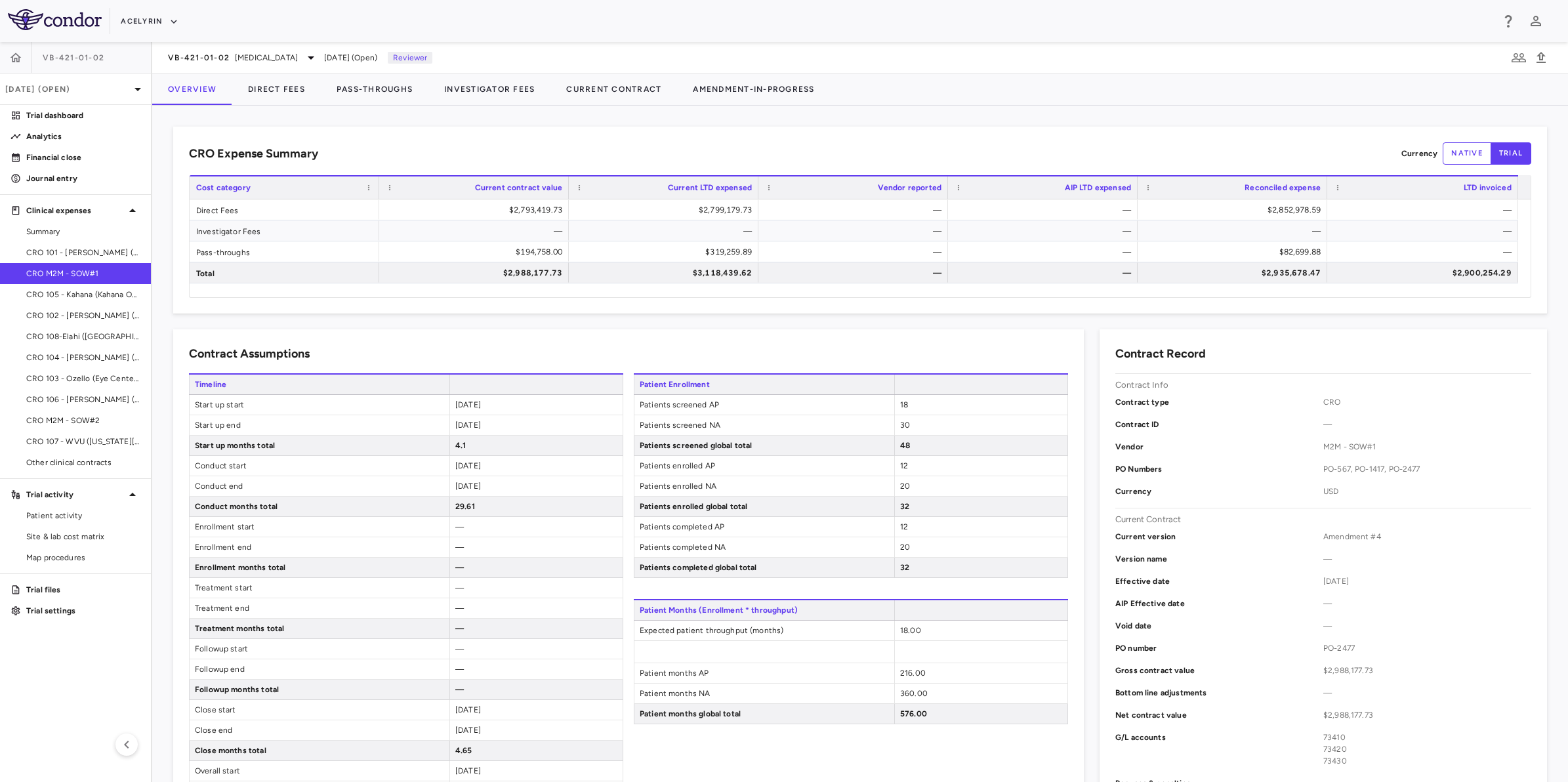
click at [529, 153] on div "CRO Expense Summary Currency native trial" at bounding box center [860, 153] width 1342 height 22
drag, startPoint x: 612, startPoint y: 148, endPoint x: 714, endPoint y: 153, distance: 102.1
click at [630, 148] on div "CRO Expense Summary Currency native trial" at bounding box center [860, 153] width 1342 height 22
drag, startPoint x: 714, startPoint y: 153, endPoint x: 706, endPoint y: 153, distance: 8.0
click at [713, 153] on div "CRO Expense Summary Currency native trial" at bounding box center [860, 153] width 1342 height 22
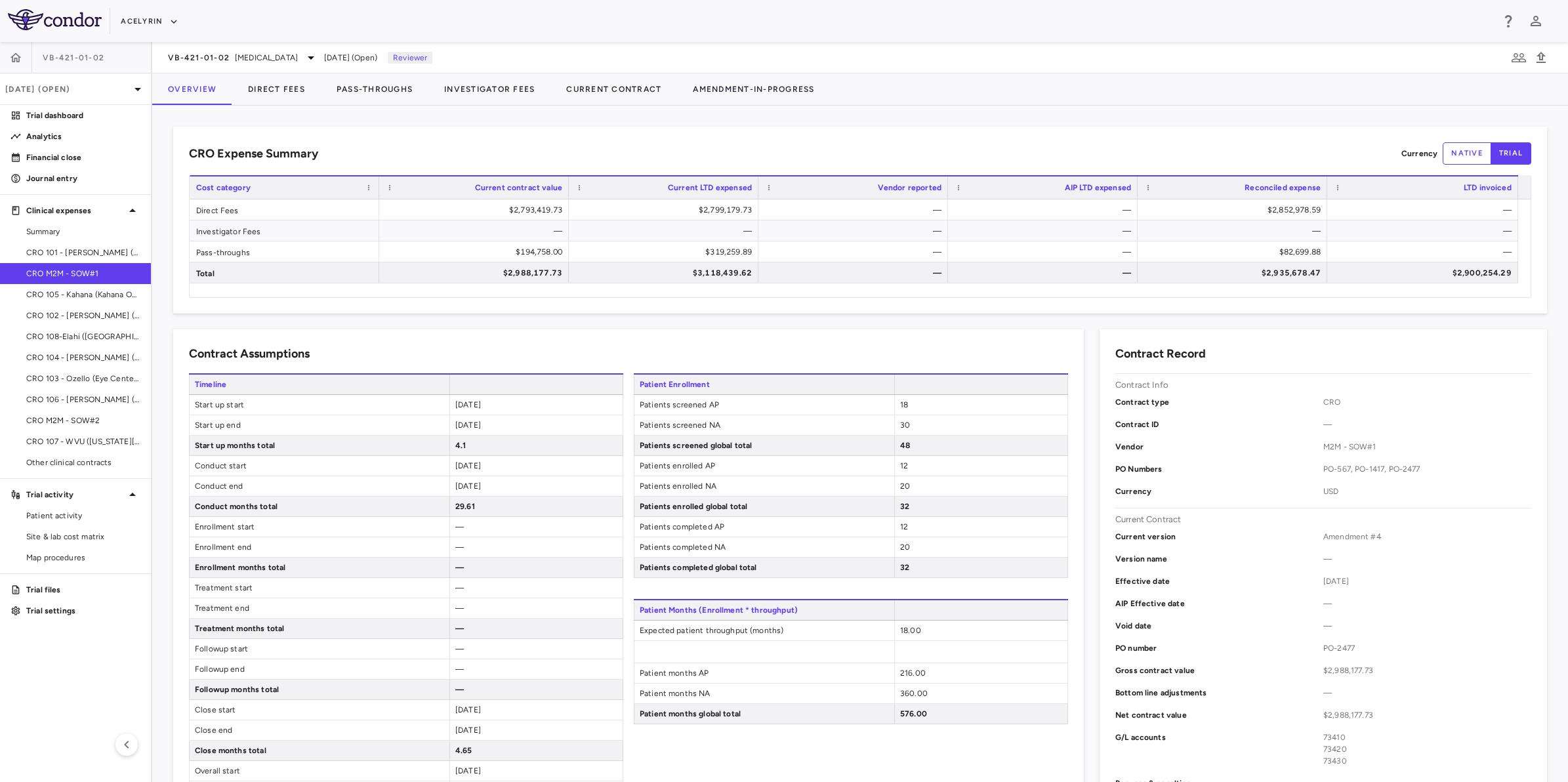
drag, startPoint x: 488, startPoint y: 146, endPoint x: 512, endPoint y: 146, distance: 24.0
click at [488, 146] on div "CRO Expense Summary Currency native trial" at bounding box center [860, 153] width 1342 height 22
click at [594, 148] on div "CRO Expense Summary Currency native trial" at bounding box center [860, 153] width 1342 height 22
click at [699, 149] on div "CRO Expense Summary Currency native trial" at bounding box center [860, 153] width 1342 height 22
click at [510, 152] on div "CRO Expense Summary Currency native trial" at bounding box center [860, 153] width 1342 height 22
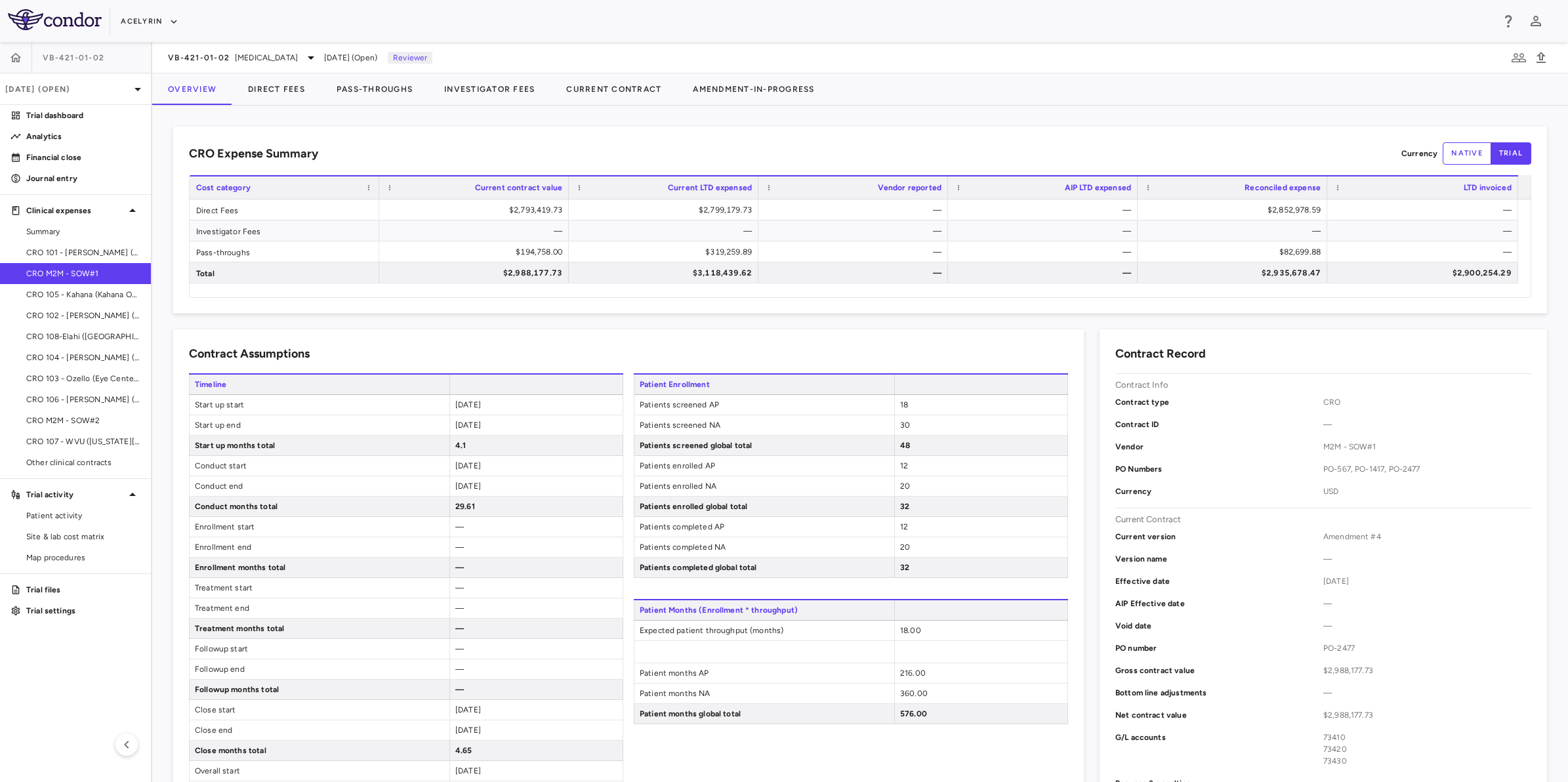
drag, startPoint x: 587, startPoint y: 153, endPoint x: 720, endPoint y: 154, distance: 133.0
click at [598, 153] on div "CRO Expense Summary Currency native trial" at bounding box center [860, 153] width 1342 height 22
click at [720, 154] on div "CRO Expense Summary Currency native trial" at bounding box center [860, 153] width 1342 height 22
click at [526, 150] on div "CRO Expense Summary Currency native trial" at bounding box center [860, 153] width 1342 height 22
drag, startPoint x: 581, startPoint y: 149, endPoint x: 696, endPoint y: 149, distance: 115.0
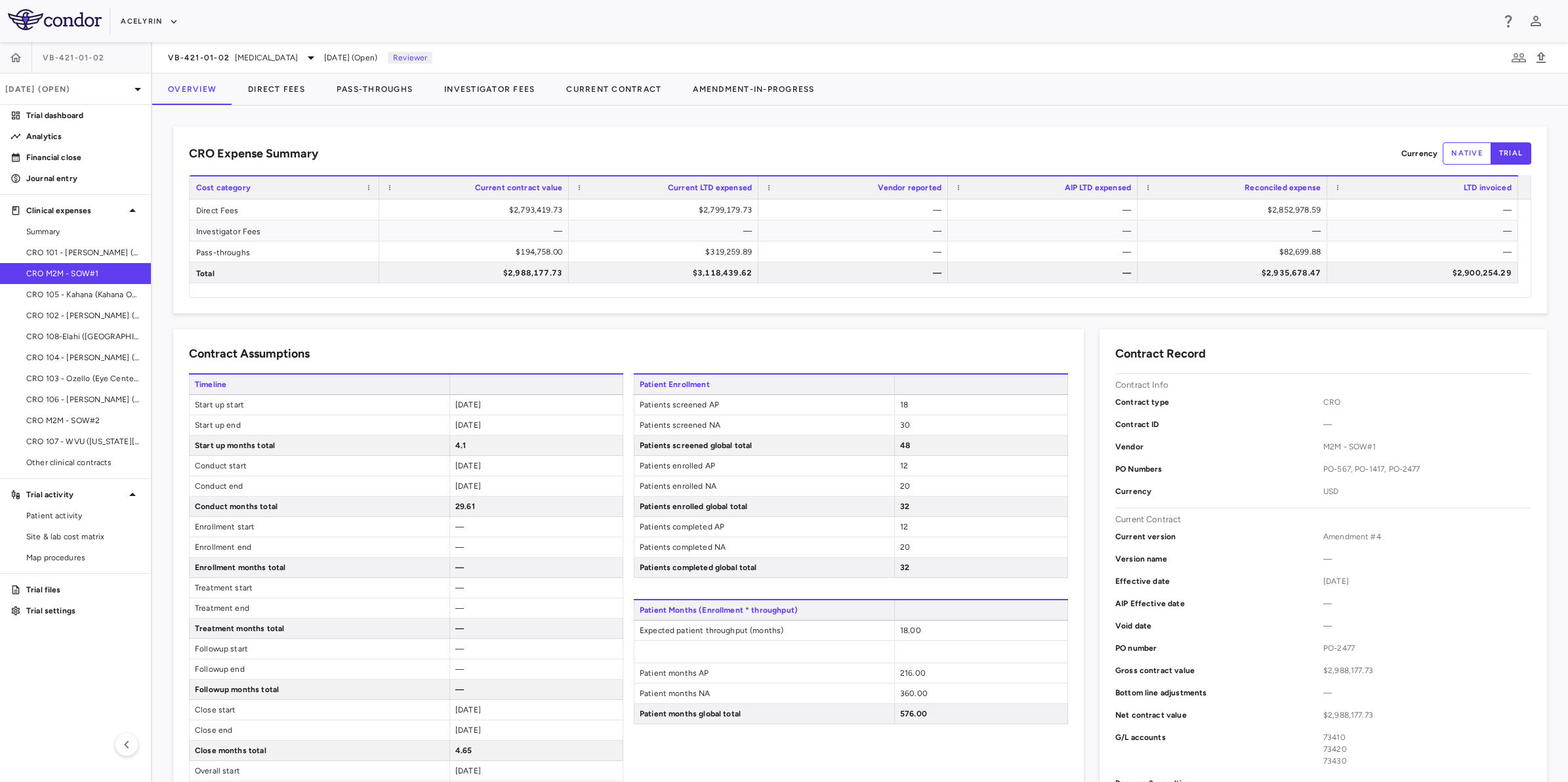
click at [595, 149] on div "CRO Expense Summary Currency native trial" at bounding box center [860, 153] width 1342 height 22
drag, startPoint x: 696, startPoint y: 149, endPoint x: 674, endPoint y: 149, distance: 22.0
click at [693, 149] on div "CRO Expense Summary Currency native trial" at bounding box center [860, 153] width 1342 height 22
drag, startPoint x: 477, startPoint y: 142, endPoint x: 520, endPoint y: 142, distance: 43.0
click at [477, 142] on div "CRO Expense Summary Currency native trial" at bounding box center [860, 153] width 1342 height 22
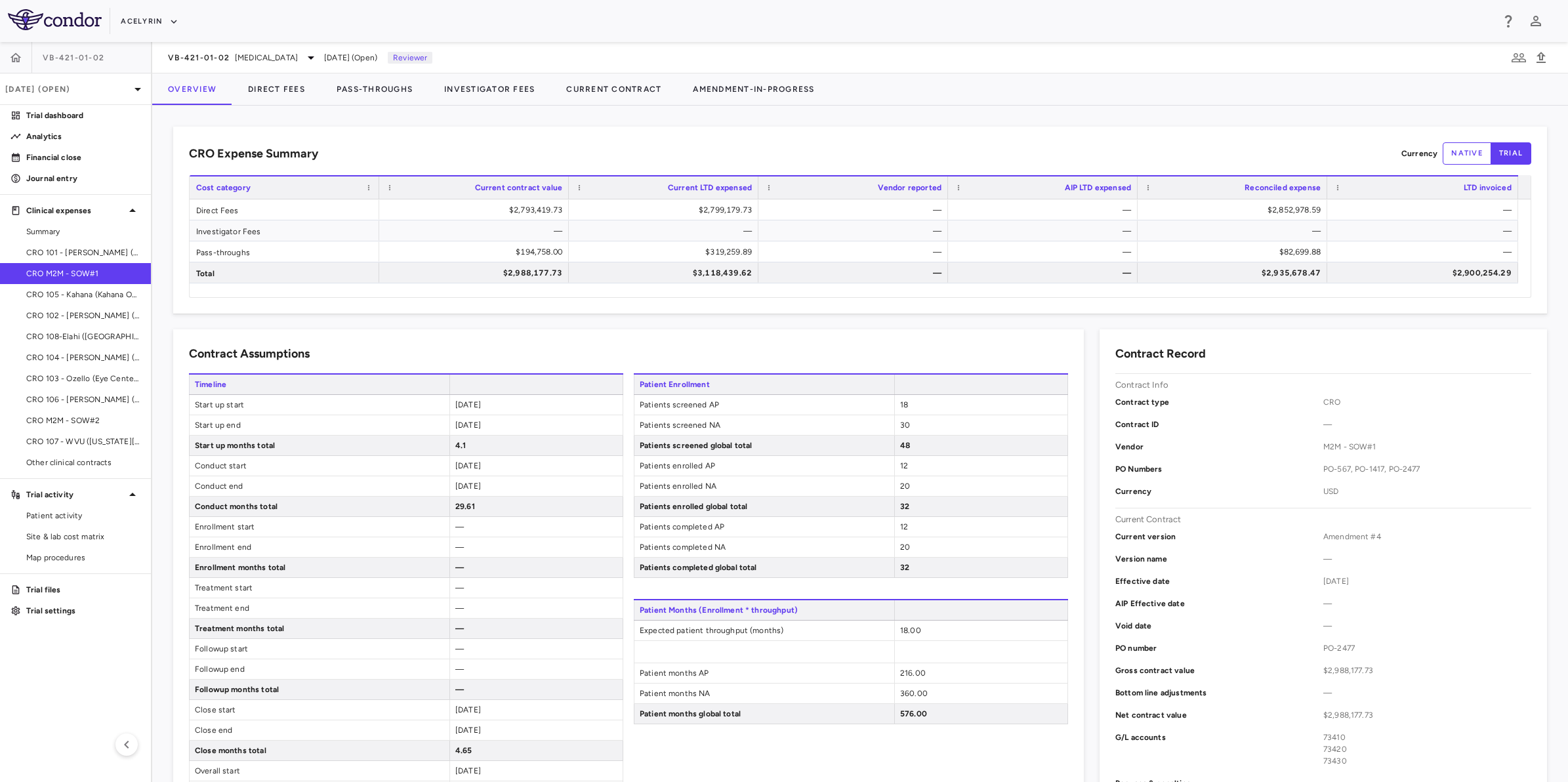
drag, startPoint x: 589, startPoint y: 142, endPoint x: 702, endPoint y: 145, distance: 113.0
click at [598, 142] on div "CRO Expense Summary Currency native trial" at bounding box center [860, 153] width 1342 height 22
drag, startPoint x: 714, startPoint y: 145, endPoint x: 474, endPoint y: 142, distance: 240.0
click at [694, 145] on div "CRO Expense Summary Currency native trial" at bounding box center [860, 153] width 1342 height 22
click at [469, 142] on div "CRO Expense Summary Currency native trial" at bounding box center [860, 153] width 1342 height 22
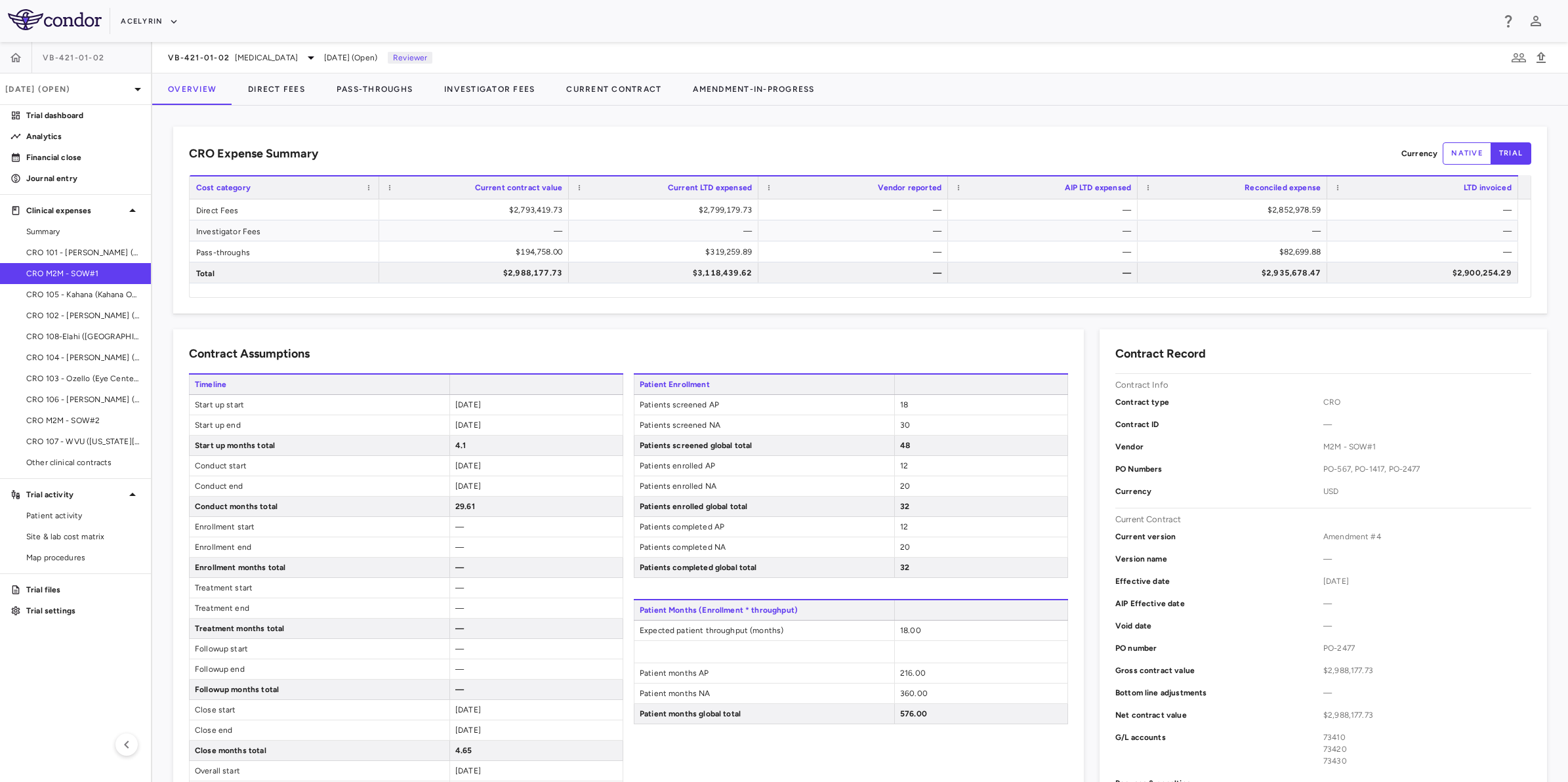
drag, startPoint x: 548, startPoint y: 142, endPoint x: 694, endPoint y: 145, distance: 146.0
click at [554, 142] on div "CRO Expense Summary Currency native trial" at bounding box center [860, 153] width 1342 height 22
click at [694, 145] on div "CRO Expense Summary Currency native trial" at bounding box center [860, 153] width 1342 height 22
click at [562, 146] on div "CRO Expense Summary Currency native trial" at bounding box center [860, 153] width 1342 height 22
drag, startPoint x: 591, startPoint y: 146, endPoint x: 712, endPoint y: 150, distance: 121.1
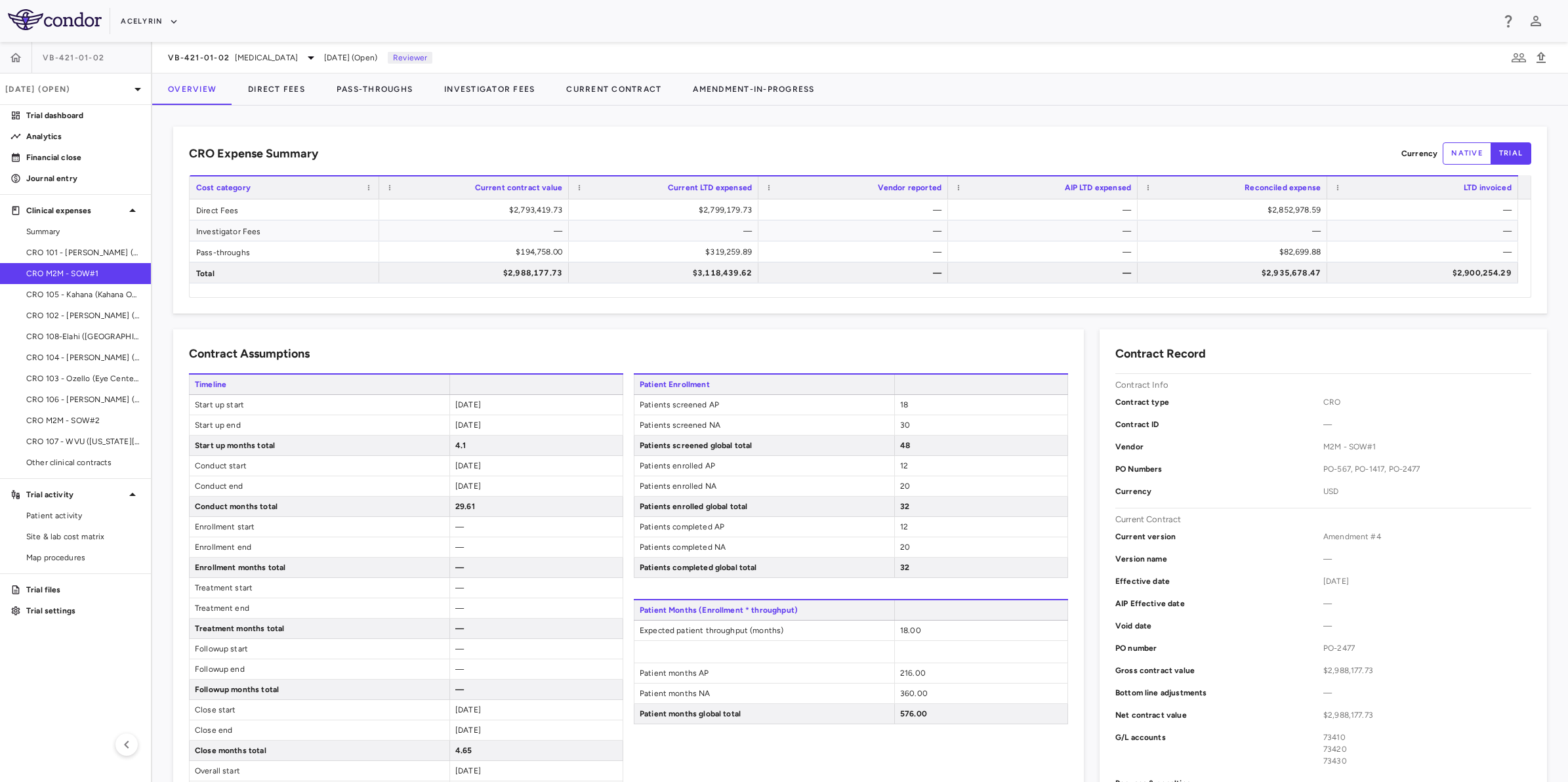
click at [605, 146] on div "CRO Expense Summary Currency native trial" at bounding box center [860, 153] width 1342 height 22
drag, startPoint x: 712, startPoint y: 150, endPoint x: 679, endPoint y: 150, distance: 33.0
click at [696, 150] on div "CRO Expense Summary Currency native trial" at bounding box center [860, 153] width 1342 height 22
click at [444, 142] on div "CRO Expense Summary Currency native trial" at bounding box center [860, 153] width 1342 height 22
click at [599, 145] on div "CRO Expense Summary Currency native trial" at bounding box center [860, 153] width 1342 height 22
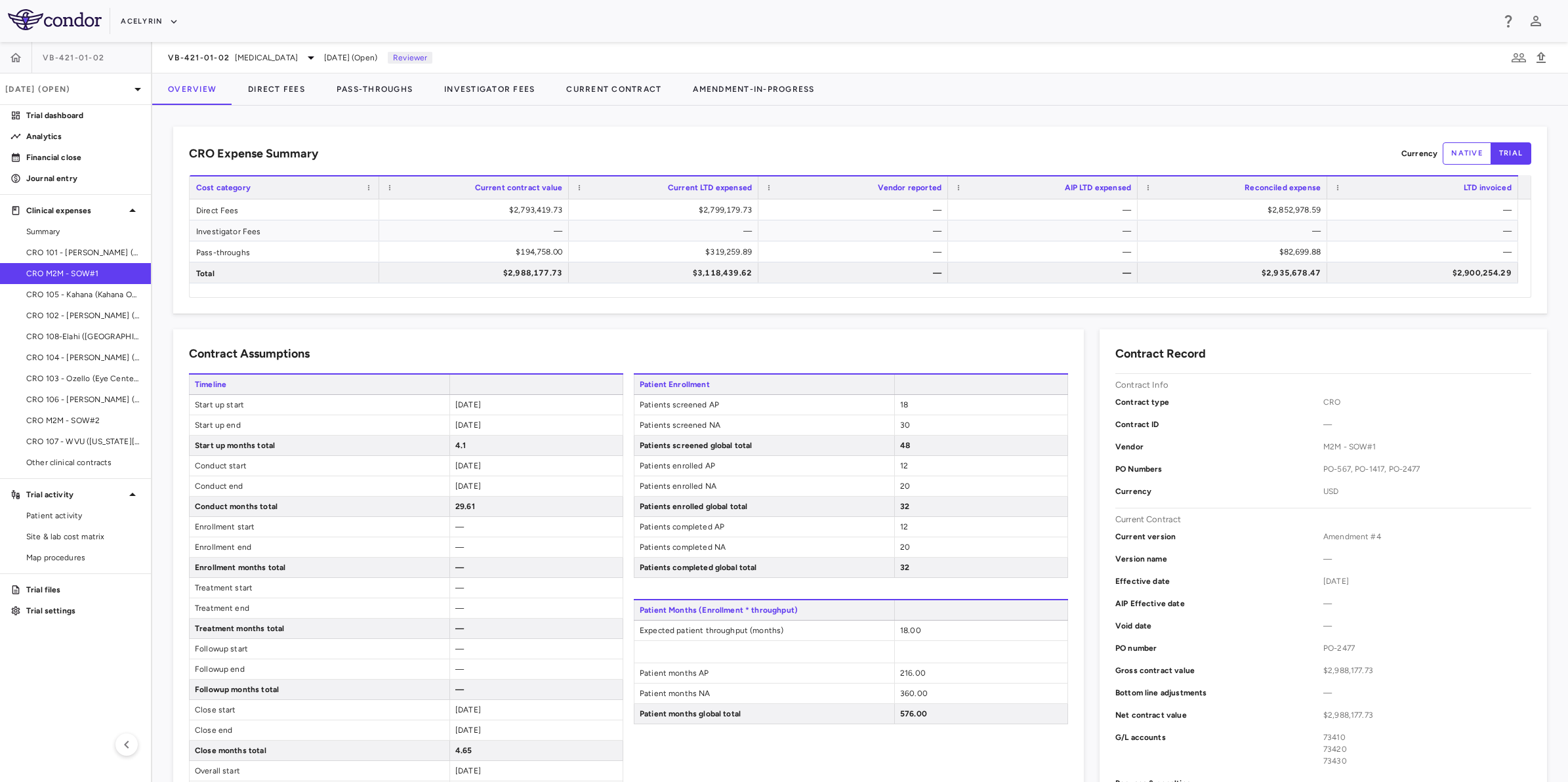
click at [704, 150] on div "CRO Expense Summary Currency native trial" at bounding box center [860, 153] width 1342 height 22
click at [566, 149] on div "CRO Expense Summary Currency native trial" at bounding box center [860, 153] width 1342 height 22
click at [545, 148] on div "CRO Expense Summary Currency native trial" at bounding box center [860, 153] width 1342 height 22
click at [624, 148] on div "CRO Expense Summary Currency native trial" at bounding box center [860, 153] width 1342 height 22
click at [691, 151] on div "CRO Expense Summary Currency native trial" at bounding box center [860, 153] width 1342 height 22
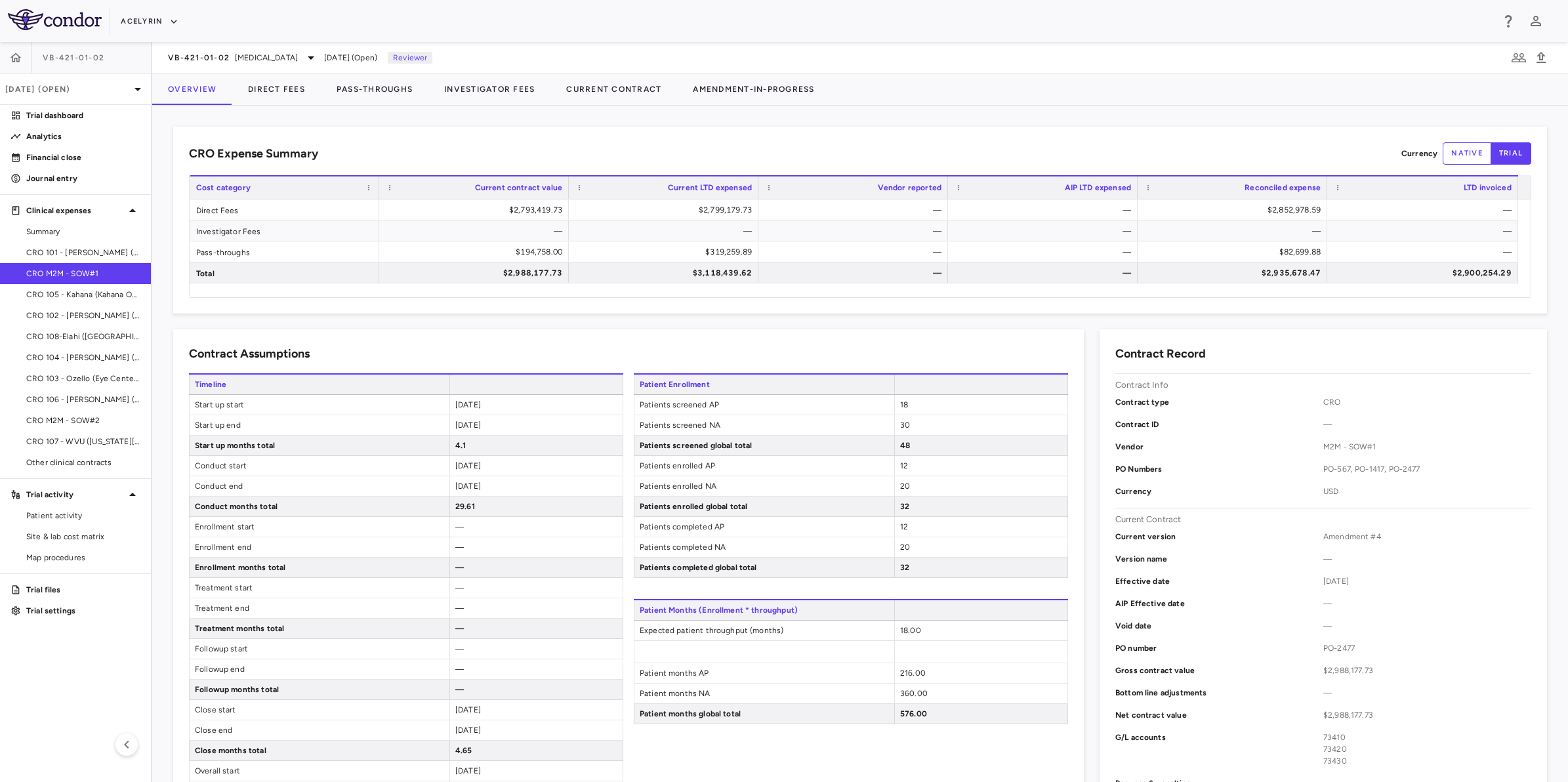
click at [465, 148] on div "CRO Expense Summary Currency native trial" at bounding box center [860, 153] width 1342 height 22
drag, startPoint x: 735, startPoint y: 151, endPoint x: 908, endPoint y: 143, distance: 173.2
click at [736, 151] on div "CRO Expense Summary Currency native trial" at bounding box center [860, 153] width 1342 height 22
drag, startPoint x: 935, startPoint y: 145, endPoint x: 838, endPoint y: 132, distance: 97.9
click at [933, 145] on div "CRO Expense Summary Currency native trial" at bounding box center [860, 153] width 1342 height 22
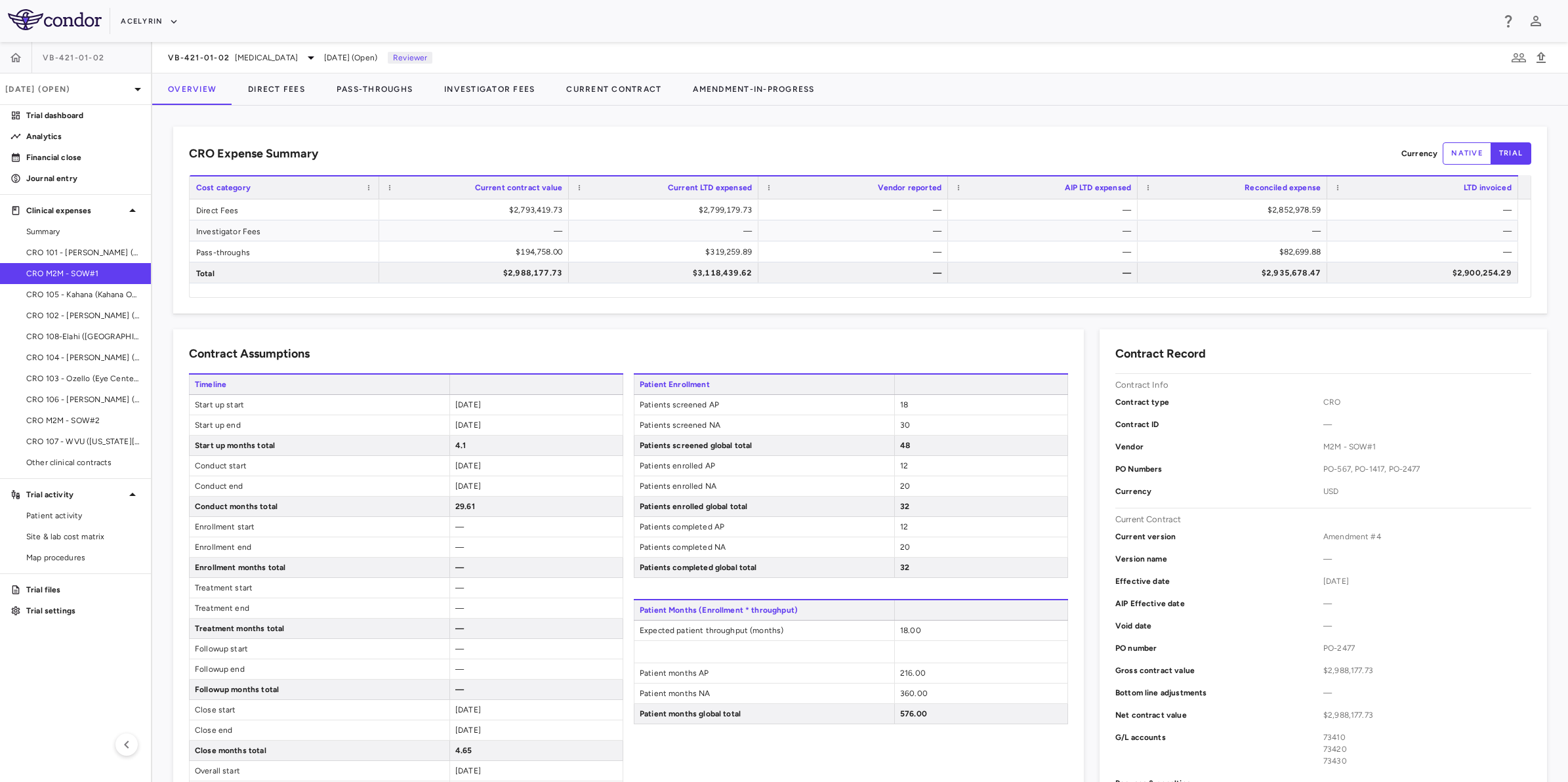
drag, startPoint x: 831, startPoint y: 136, endPoint x: 759, endPoint y: 150, distance: 73.3
click at [830, 136] on div "CRO Expense Summary Currency native trial Drag here to set row groups Drag here…" at bounding box center [860, 220] width 1374 height 187
drag, startPoint x: 732, startPoint y: 142, endPoint x: 987, endPoint y: 149, distance: 255.1
click at [747, 145] on div "CRO Expense Summary Currency native trial" at bounding box center [860, 153] width 1342 height 22
click at [995, 148] on div "CRO Expense Summary Currency native trial" at bounding box center [860, 153] width 1342 height 22
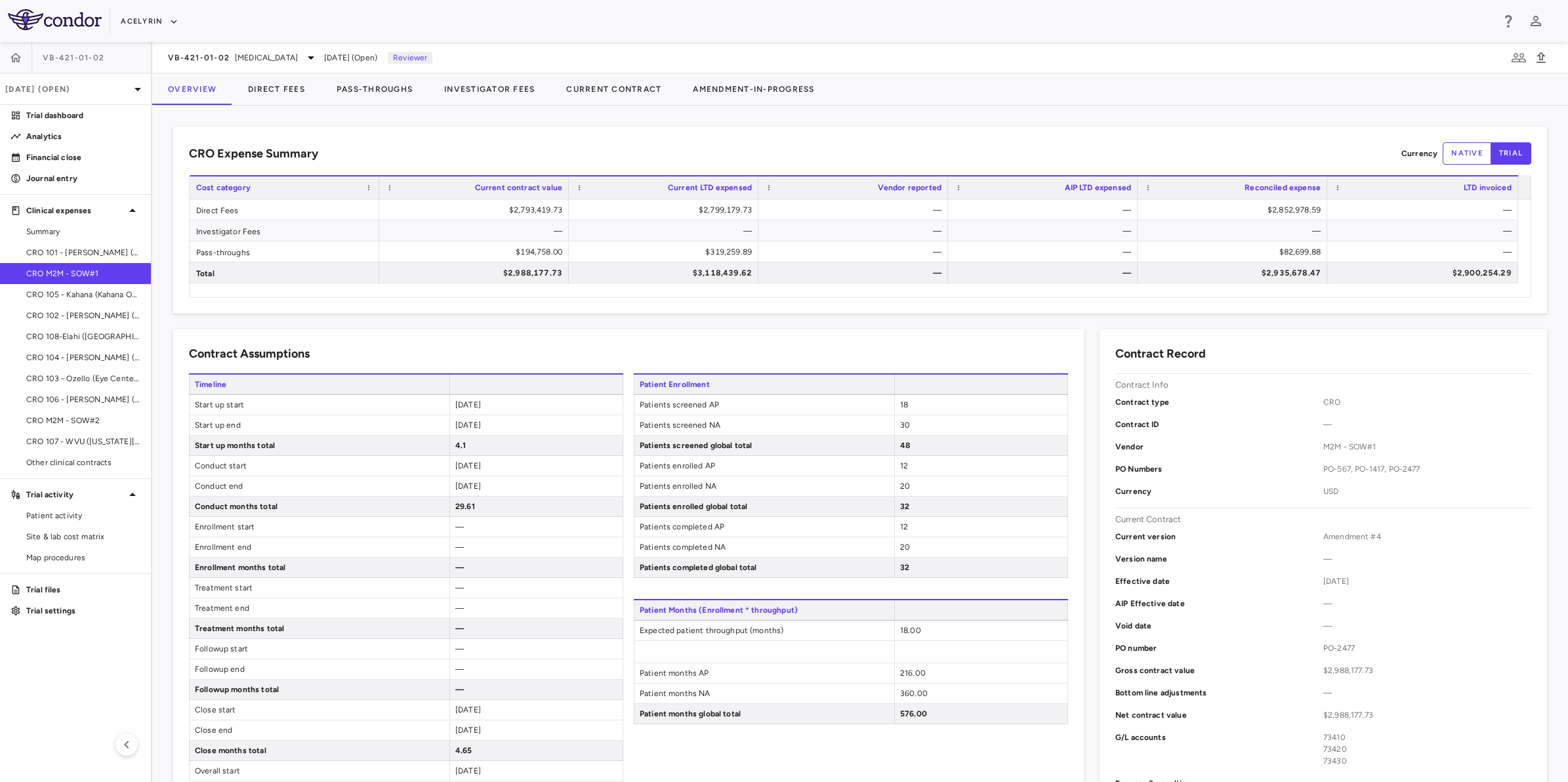
click at [810, 142] on div "CRO Expense Summary Currency native trial" at bounding box center [860, 153] width 1342 height 22
click at [617, 148] on div "CRO Expense Summary Currency native trial" at bounding box center [860, 153] width 1342 height 22
click at [775, 139] on div "CRO Expense Summary Currency native trial Drag here to set row groups Drag here…" at bounding box center [860, 220] width 1374 height 187
click at [917, 139] on div "CRO Expense Summary Currency native trial Drag here to set row groups Drag here…" at bounding box center [860, 220] width 1374 height 187
click at [804, 139] on div "CRO Expense Summary Currency native trial Drag here to set row groups Drag here…" at bounding box center [860, 220] width 1374 height 187
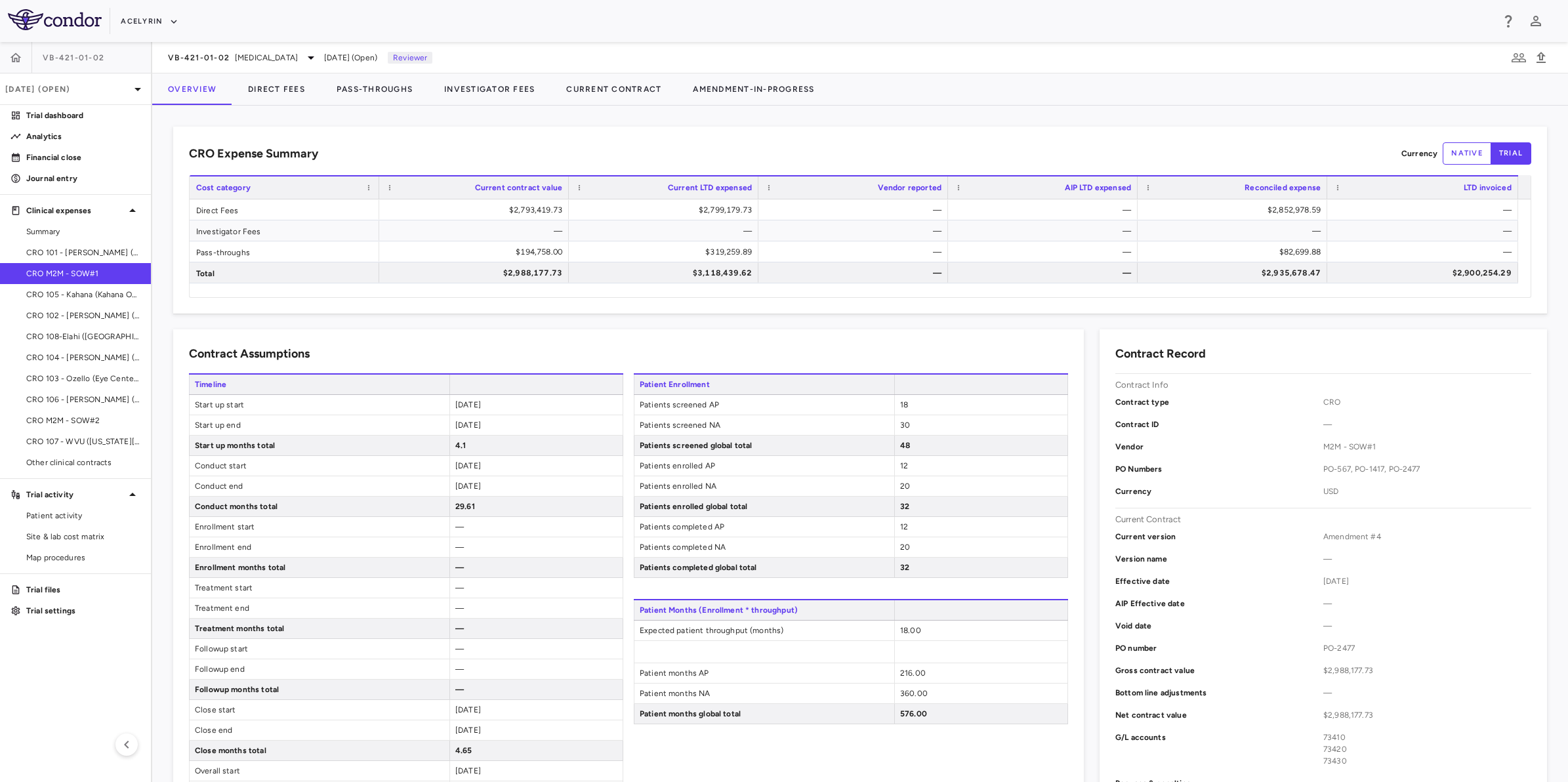
drag, startPoint x: 987, startPoint y: 135, endPoint x: 1106, endPoint y: 136, distance: 119.0
click at [991, 135] on div "CRO Expense Summary Currency native trial Drag here to set row groups Drag here…" at bounding box center [860, 220] width 1374 height 187
drag, startPoint x: 1106, startPoint y: 136, endPoint x: 742, endPoint y: 134, distance: 364.0
click at [1093, 135] on div "CRO Expense Summary Currency native trial Drag here to set row groups Drag here…" at bounding box center [860, 220] width 1374 height 187
drag, startPoint x: 743, startPoint y: 134, endPoint x: 824, endPoint y: 133, distance: 81.0
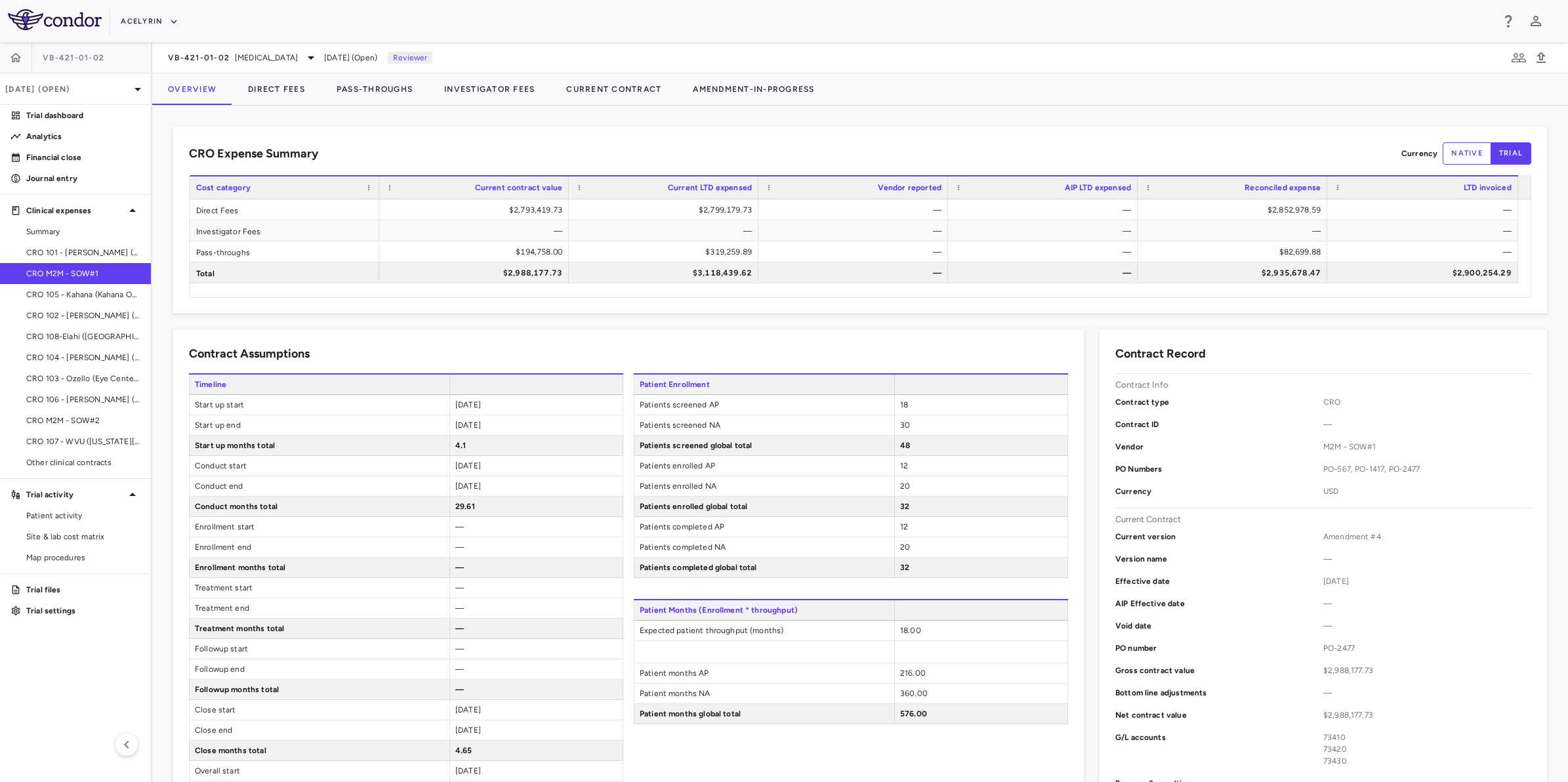
click at [753, 134] on div "CRO Expense Summary Currency native trial Drag here to set row groups Drag here…" at bounding box center [860, 220] width 1374 height 187
drag, startPoint x: 874, startPoint y: 134, endPoint x: 939, endPoint y: 139, distance: 65.2
click at [919, 139] on div "CRO Expense Summary Currency native trial Drag here to set row groups Drag here…" at bounding box center [860, 220] width 1374 height 187
click at [1108, 139] on div "CRO Expense Summary Currency native trial Drag here to set row groups Drag here…" at bounding box center [860, 220] width 1374 height 187
click at [1086, 141] on div "CRO Expense Summary Currency native trial Drag here to set row groups Drag here…" at bounding box center [860, 220] width 1374 height 187
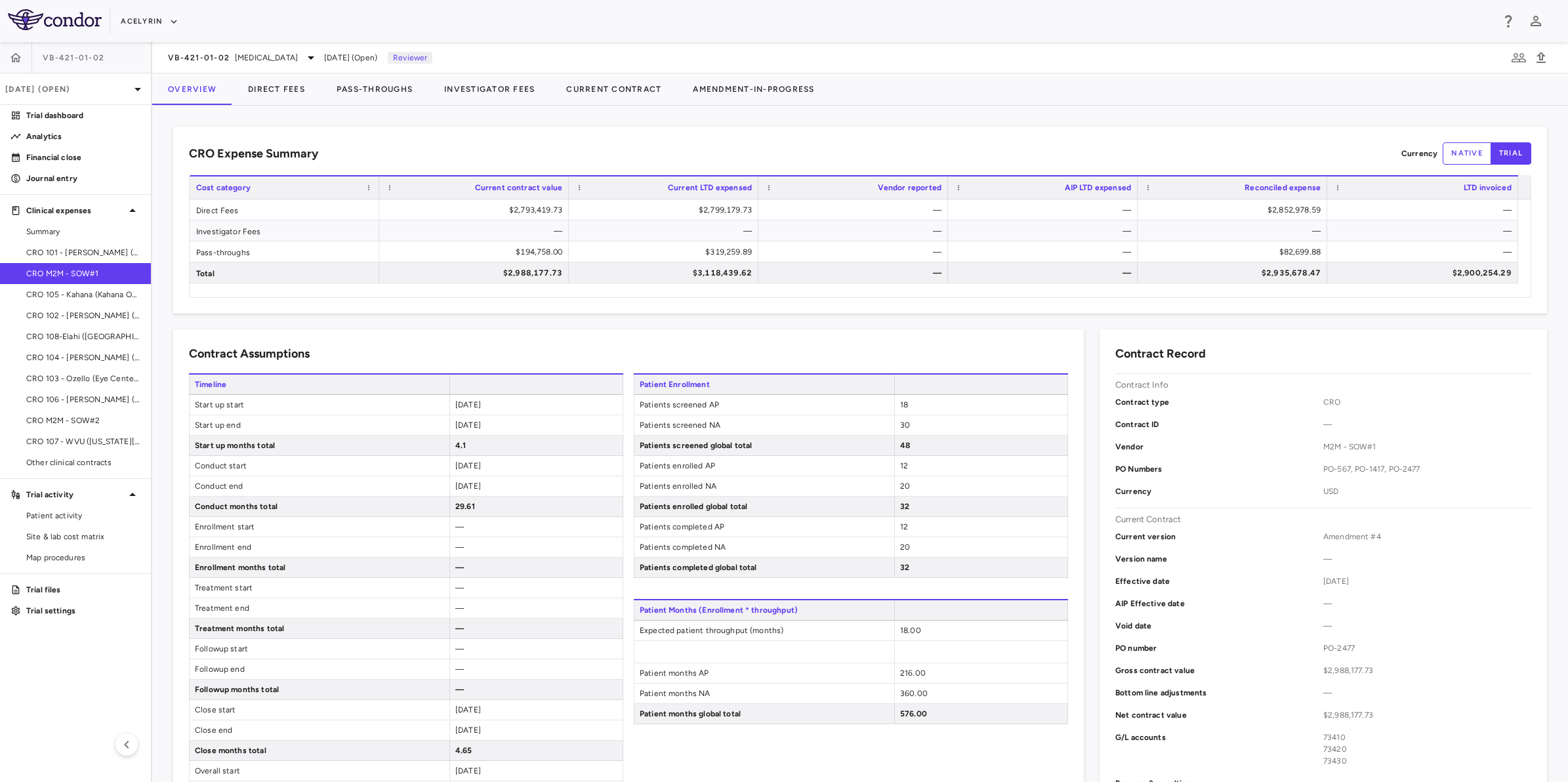
click at [750, 132] on div "CRO Expense Summary Currency native trial Drag here to set row groups Drag here…" at bounding box center [860, 220] width 1374 height 187
click at [489, 135] on div "CRO Expense Summary Currency native trial Drag here to set row groups Drag here…" at bounding box center [860, 220] width 1374 height 187
drag, startPoint x: 802, startPoint y: 133, endPoint x: 942, endPoint y: 133, distance: 140.0
click at [804, 133] on div "CRO Expense Summary Currency native trial Drag here to set row groups Drag here…" at bounding box center [860, 220] width 1374 height 187
drag, startPoint x: 942, startPoint y: 133, endPoint x: 1178, endPoint y: 139, distance: 236.1
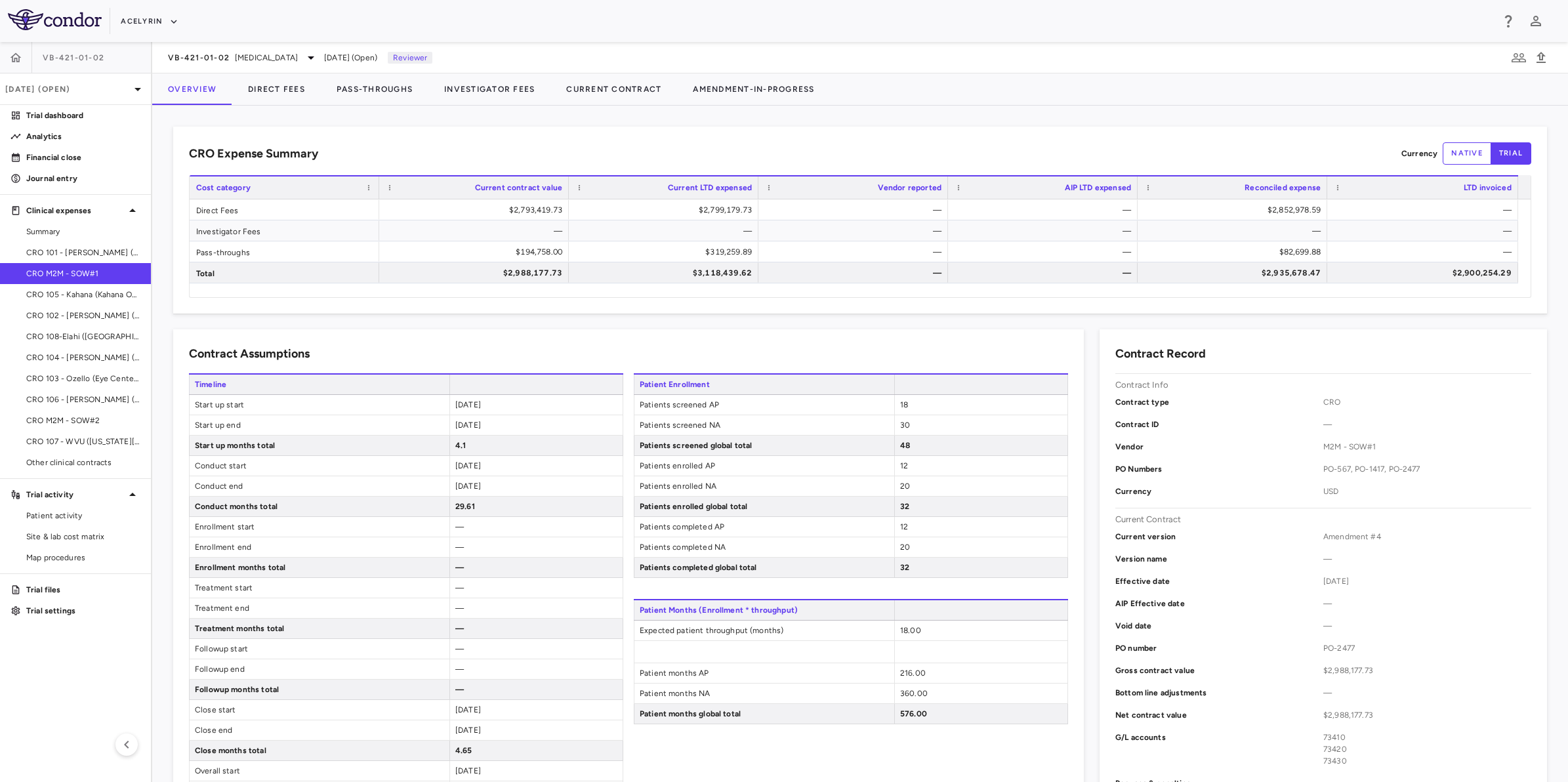
click at [948, 134] on div "CRO Expense Summary Currency native trial Drag here to set row groups Drag here…" at bounding box center [860, 220] width 1374 height 187
drag, startPoint x: 1178, startPoint y: 139, endPoint x: 824, endPoint y: 136, distance: 354.0
click at [1150, 141] on div "CRO Expense Summary Currency native trial Drag here to set row groups Drag here…" at bounding box center [860, 220] width 1374 height 187
drag, startPoint x: 824, startPoint y: 136, endPoint x: 1046, endPoint y: 141, distance: 222.1
click at [825, 138] on div "CRO Expense Summary Currency native trial Drag here to set row groups Drag here…" at bounding box center [860, 220] width 1374 height 187
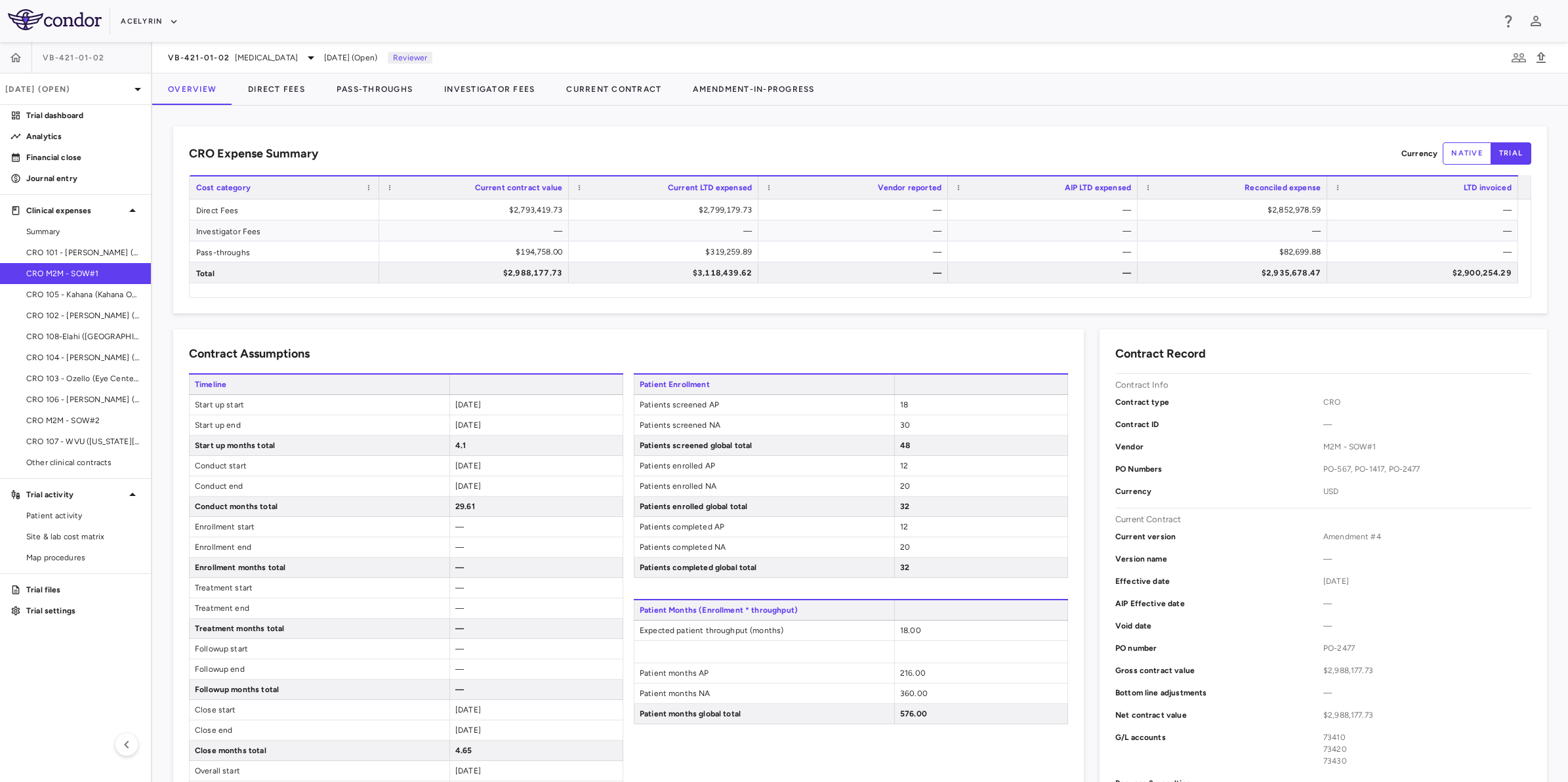
click at [1051, 142] on div "CRO Expense Summary Currency native trial Drag here to set row groups Drag here…" at bounding box center [860, 220] width 1374 height 187
drag, startPoint x: 1145, startPoint y: 148, endPoint x: 835, endPoint y: 145, distance: 310.0
click at [1074, 149] on div "CRO Expense Summary Currency native trial" at bounding box center [860, 153] width 1342 height 22
drag, startPoint x: 808, startPoint y: 146, endPoint x: 1012, endPoint y: 148, distance: 204.0
click at [811, 146] on div "CRO Expense Summary Currency native trial" at bounding box center [860, 153] width 1342 height 22
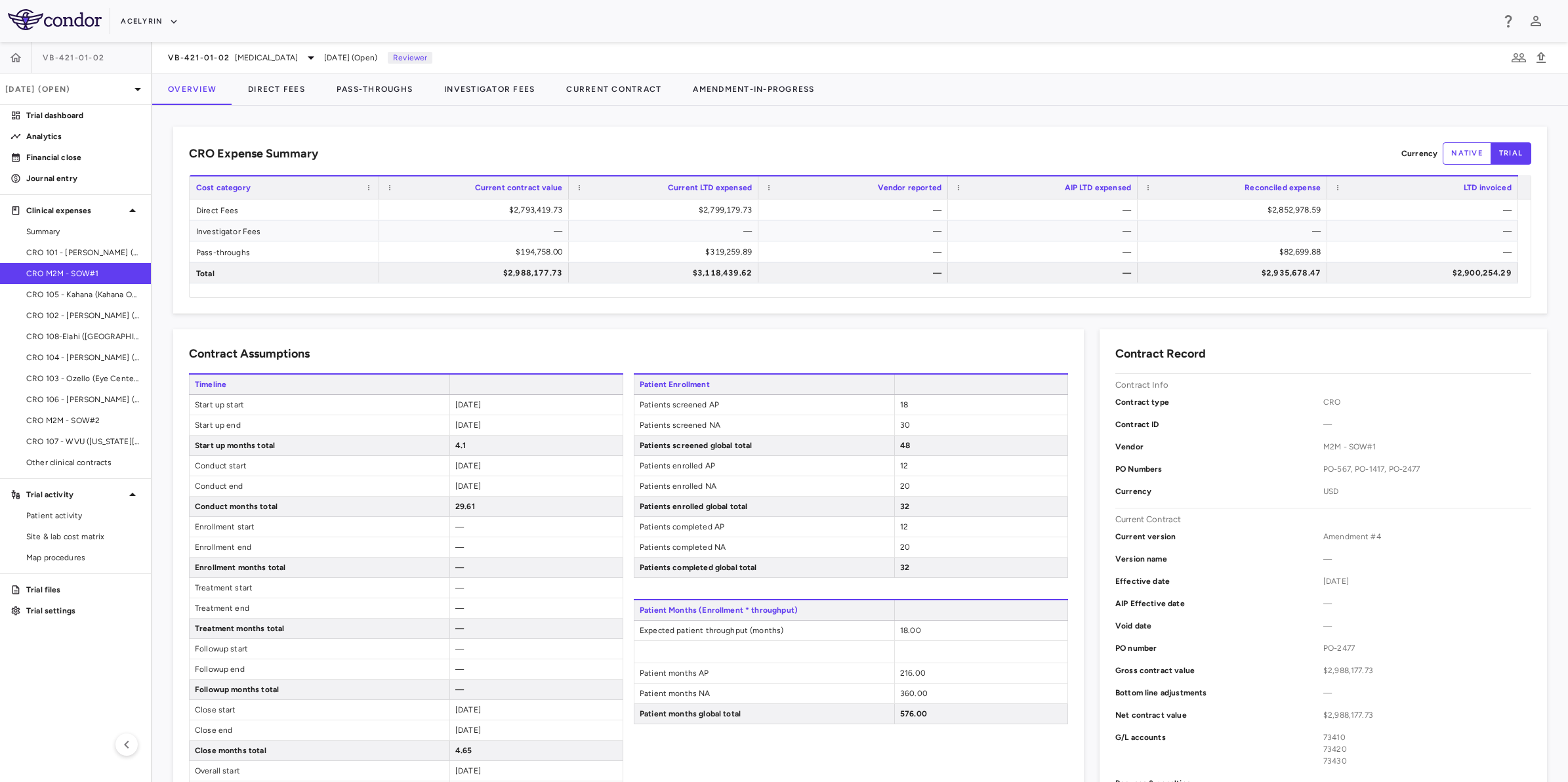
click at [1051, 148] on div "CRO Expense Summary Currency native trial" at bounding box center [860, 153] width 1342 height 22
drag, startPoint x: 1148, startPoint y: 148, endPoint x: 1084, endPoint y: 148, distance: 64.0
click at [1084, 148] on div "CRO Expense Summary Currency native trial" at bounding box center [860, 153] width 1342 height 22
click at [885, 148] on div "CRO Expense Summary Currency native trial" at bounding box center [860, 153] width 1342 height 22
click at [578, 146] on div "CRO Expense Summary Currency native trial" at bounding box center [860, 153] width 1342 height 22
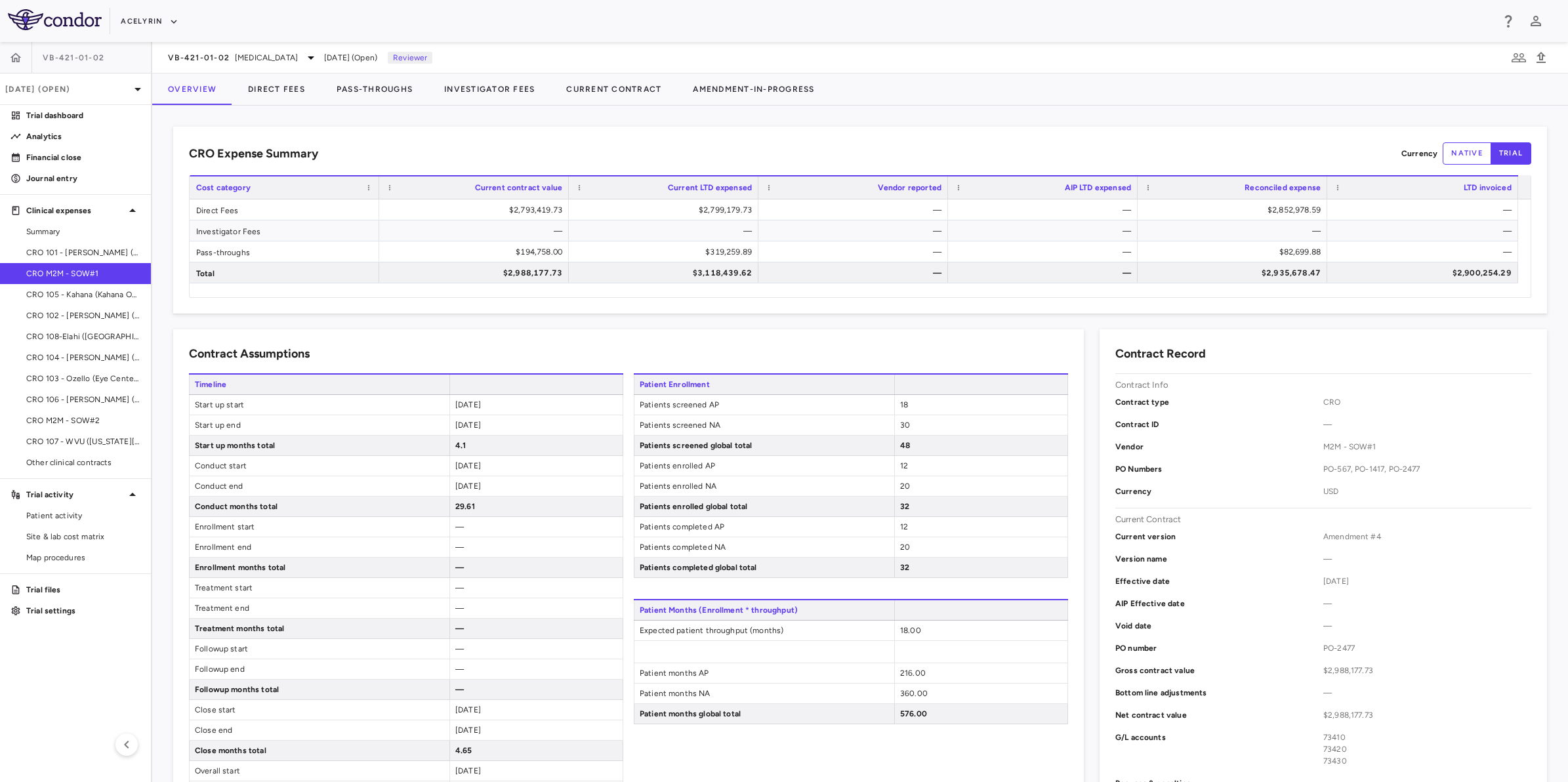
click at [77, 680] on aside "VB-421-01-[DATE] (Open) Trial dashboard Analytics Financial close Journal entry…" at bounding box center [76, 412] width 152 height 740
click at [80, 672] on aside "VB-421-01-[DATE] (Open) Trial dashboard Analytics Financial close Journal entry…" at bounding box center [76, 412] width 152 height 740
drag, startPoint x: 1170, startPoint y: 133, endPoint x: 929, endPoint y: 150, distance: 241.6
click at [1169, 134] on div "CRO Expense Summary Currency native trial Drag here to set row groups Drag here…" at bounding box center [860, 220] width 1374 height 187
click at [863, 152] on div "CRO Expense Summary Currency native trial" at bounding box center [860, 153] width 1342 height 22
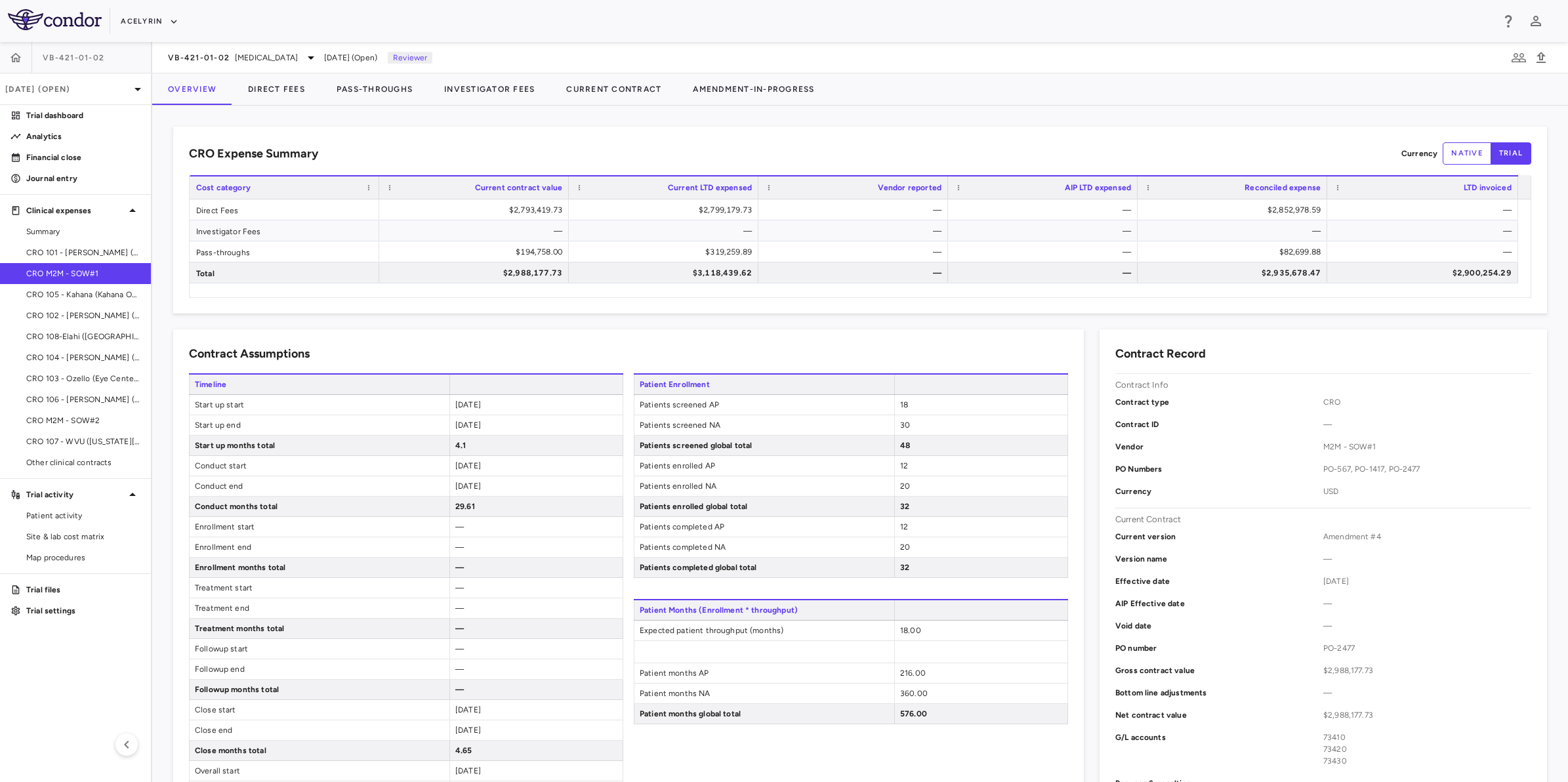
click at [1099, 150] on div "CRO Expense Summary Currency native trial" at bounding box center [860, 153] width 1342 height 22
click at [946, 148] on div "CRO Expense Summary Currency native trial" at bounding box center [860, 153] width 1342 height 22
click at [671, 154] on div "CRO Expense Summary Currency native trial" at bounding box center [860, 153] width 1342 height 22
click at [66, 668] on aside "VB-421-01-[DATE] (Open) Trial dashboard Analytics Financial close Journal entry…" at bounding box center [76, 412] width 152 height 740
click at [95, 651] on aside "VB-421-01-[DATE] (Open) Trial dashboard Analytics Financial close Journal entry…" at bounding box center [76, 412] width 152 height 740
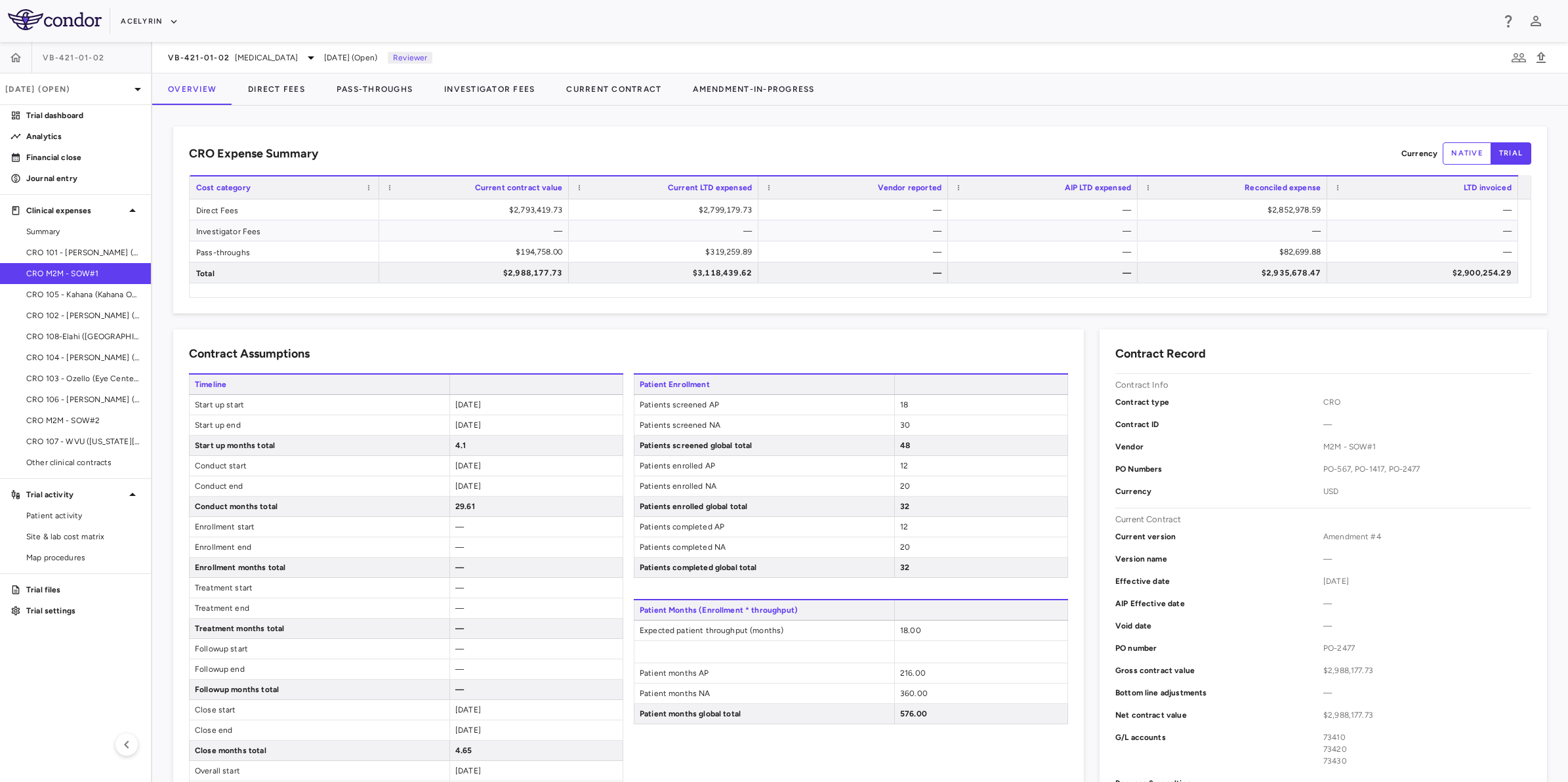
click at [644, 333] on div "Contract Assumptions Timeline Start up start [DATE] Start up end [DATE] Start u…" at bounding box center [629, 708] width 911 height 758
click at [778, 339] on div "Contract Assumptions Timeline Start up start [DATE] Start up end [DATE] Start u…" at bounding box center [629, 708] width 911 height 758
click at [620, 345] on div "Contract Assumptions Timeline Start up start [DATE] Start up end [DATE] Start u…" at bounding box center [629, 708] width 911 height 758
drag, startPoint x: 773, startPoint y: 150, endPoint x: 922, endPoint y: 149, distance: 149.0
click at [773, 149] on div "CRO Expense Summary Currency native trial" at bounding box center [860, 153] width 1342 height 22
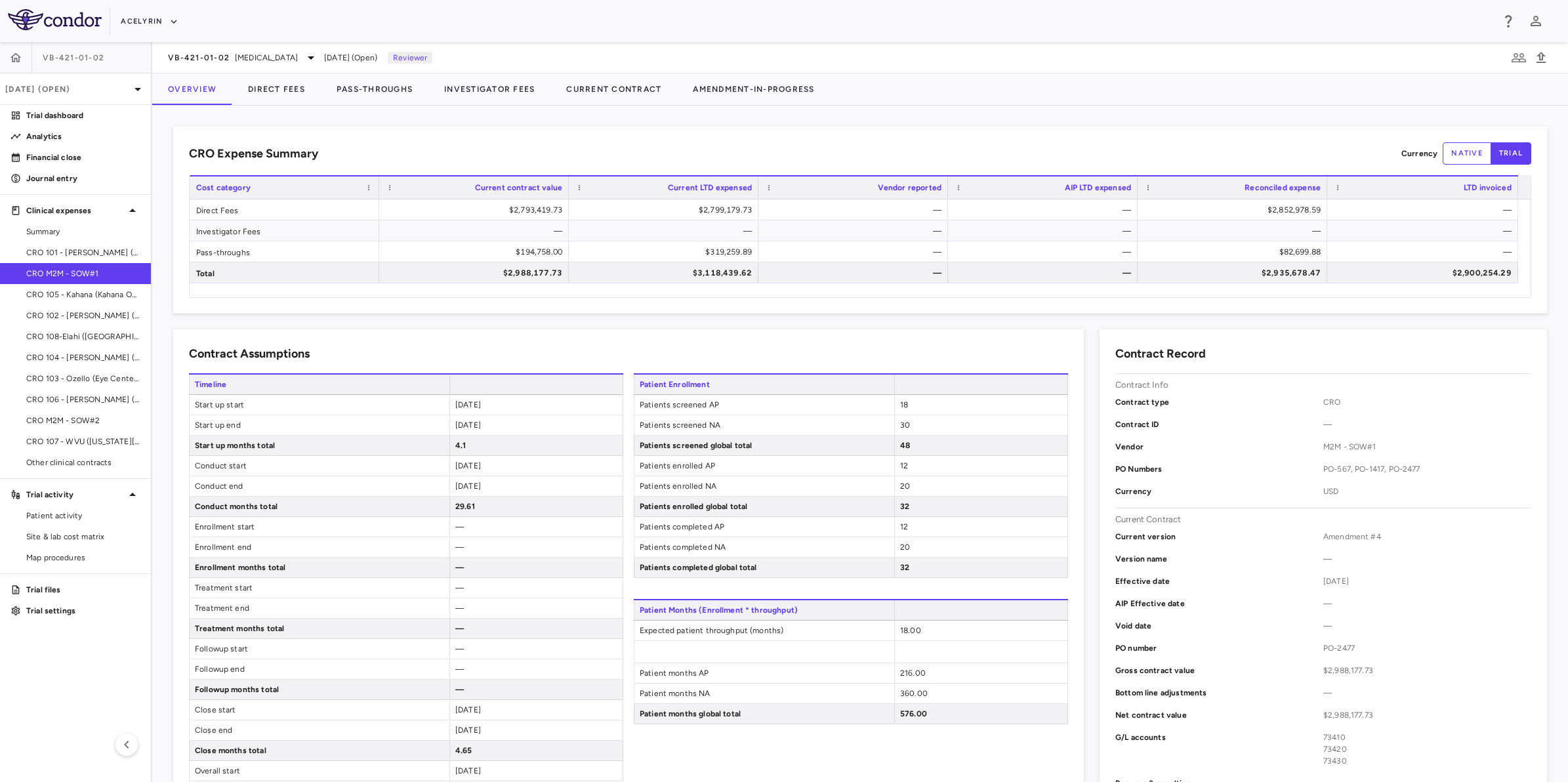
click at [922, 149] on div "CRO Expense Summary Currency native trial" at bounding box center [860, 153] width 1342 height 22
click at [1119, 148] on div "CRO Expense Summary Currency native trial" at bounding box center [860, 153] width 1342 height 22
drag, startPoint x: 860, startPoint y: 143, endPoint x: 911, endPoint y: 139, distance: 51.2
click at [861, 143] on div "CRO Expense Summary Currency native trial" at bounding box center [860, 153] width 1342 height 22
click at [999, 136] on div "CRO Expense Summary Currency native trial Drag here to set row groups Drag here…" at bounding box center [860, 220] width 1374 height 187
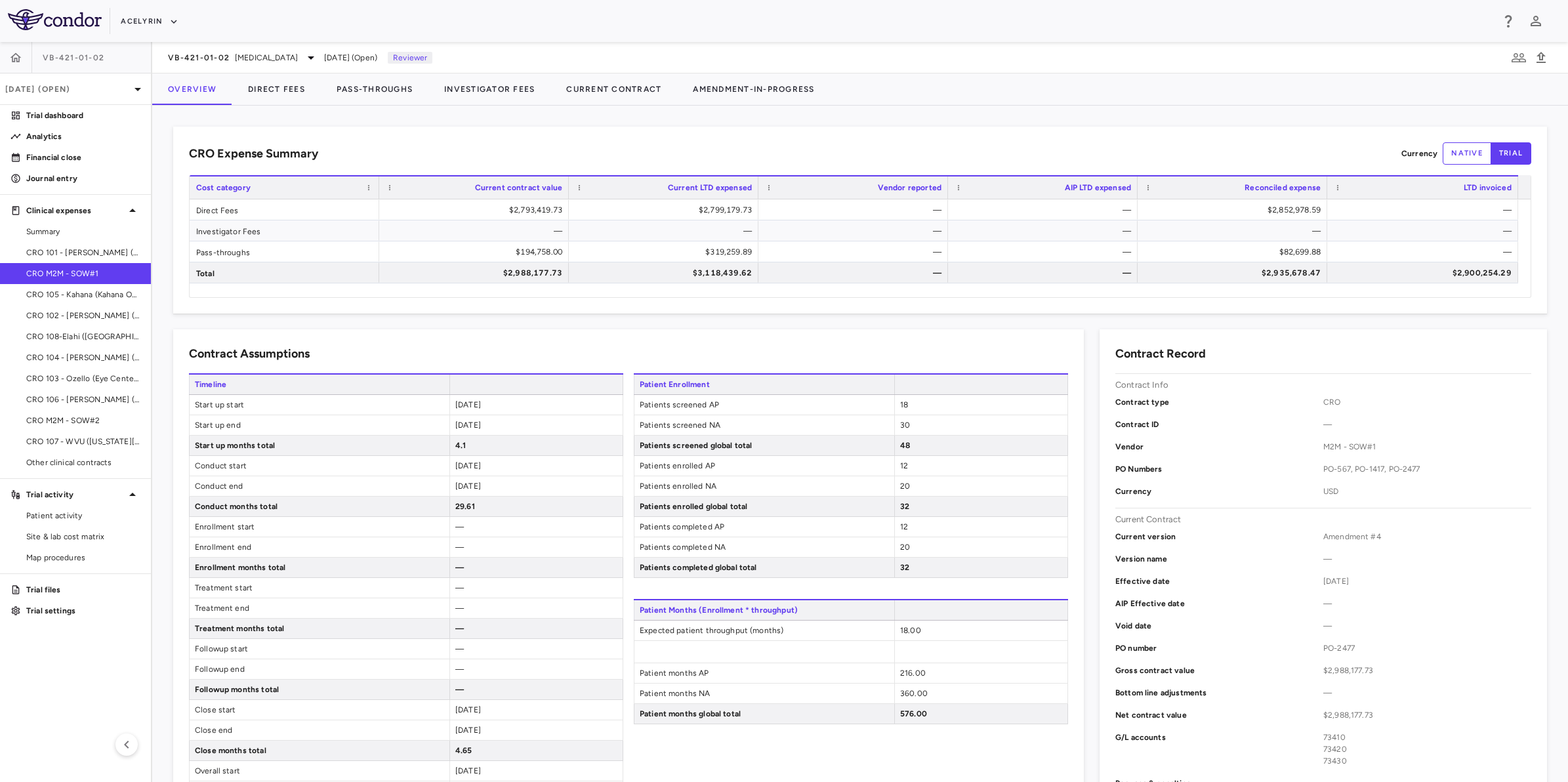
drag, startPoint x: 787, startPoint y: 142, endPoint x: 731, endPoint y: 143, distance: 56.0
click at [737, 143] on div "CRO Expense Summary Currency native trial" at bounding box center [860, 153] width 1342 height 22
click at [653, 138] on div "CRO Expense Summary Currency native trial Drag here to set row groups Drag here…" at bounding box center [860, 220] width 1374 height 187
click at [991, 148] on div "CRO Expense Summary Currency native trial" at bounding box center [860, 153] width 1342 height 22
click at [1112, 149] on div "CRO Expense Summary Currency native trial" at bounding box center [860, 153] width 1342 height 22
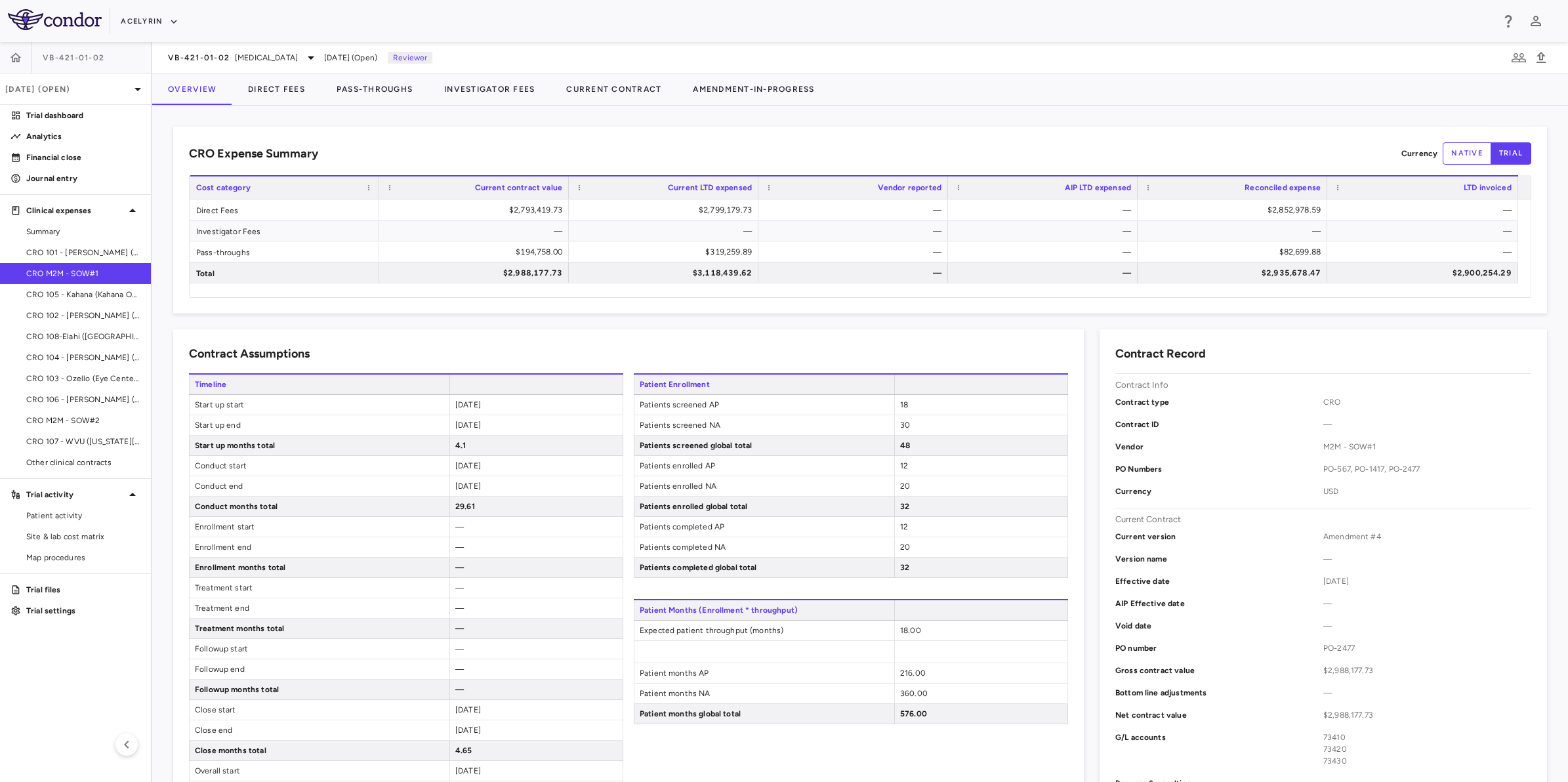
click at [815, 143] on div "CRO Expense Summary Currency native trial" at bounding box center [860, 153] width 1342 height 22
click at [539, 143] on div "CRO Expense Summary Currency native trial" at bounding box center [860, 153] width 1342 height 22
drag, startPoint x: 1008, startPoint y: 27, endPoint x: 991, endPoint y: 24, distance: 17.3
click at [1007, 27] on div "Acelyrin" at bounding box center [807, 21] width 1371 height 21
click at [822, 24] on div "Acelyrin" at bounding box center [807, 21] width 1371 height 21
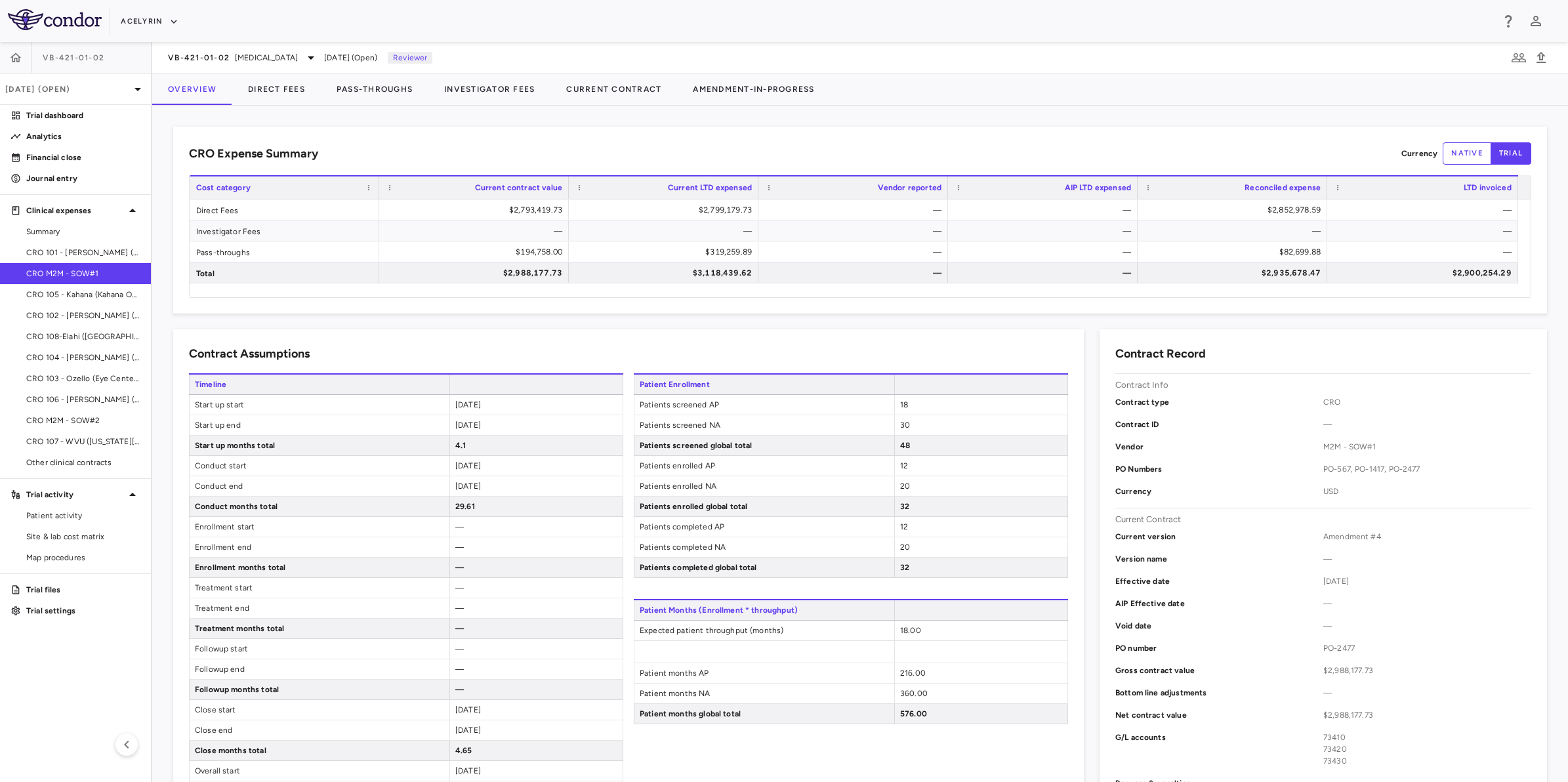
drag, startPoint x: 897, startPoint y: 24, endPoint x: 928, endPoint y: 24, distance: 31.0
click at [899, 24] on div "Acelyrin" at bounding box center [807, 21] width 1371 height 21
drag, startPoint x: 928, startPoint y: 24, endPoint x: 884, endPoint y: 21, distance: 44.1
click at [925, 24] on div "Acelyrin" at bounding box center [807, 21] width 1371 height 21
click at [773, 18] on div "Acelyrin" at bounding box center [807, 21] width 1371 height 21
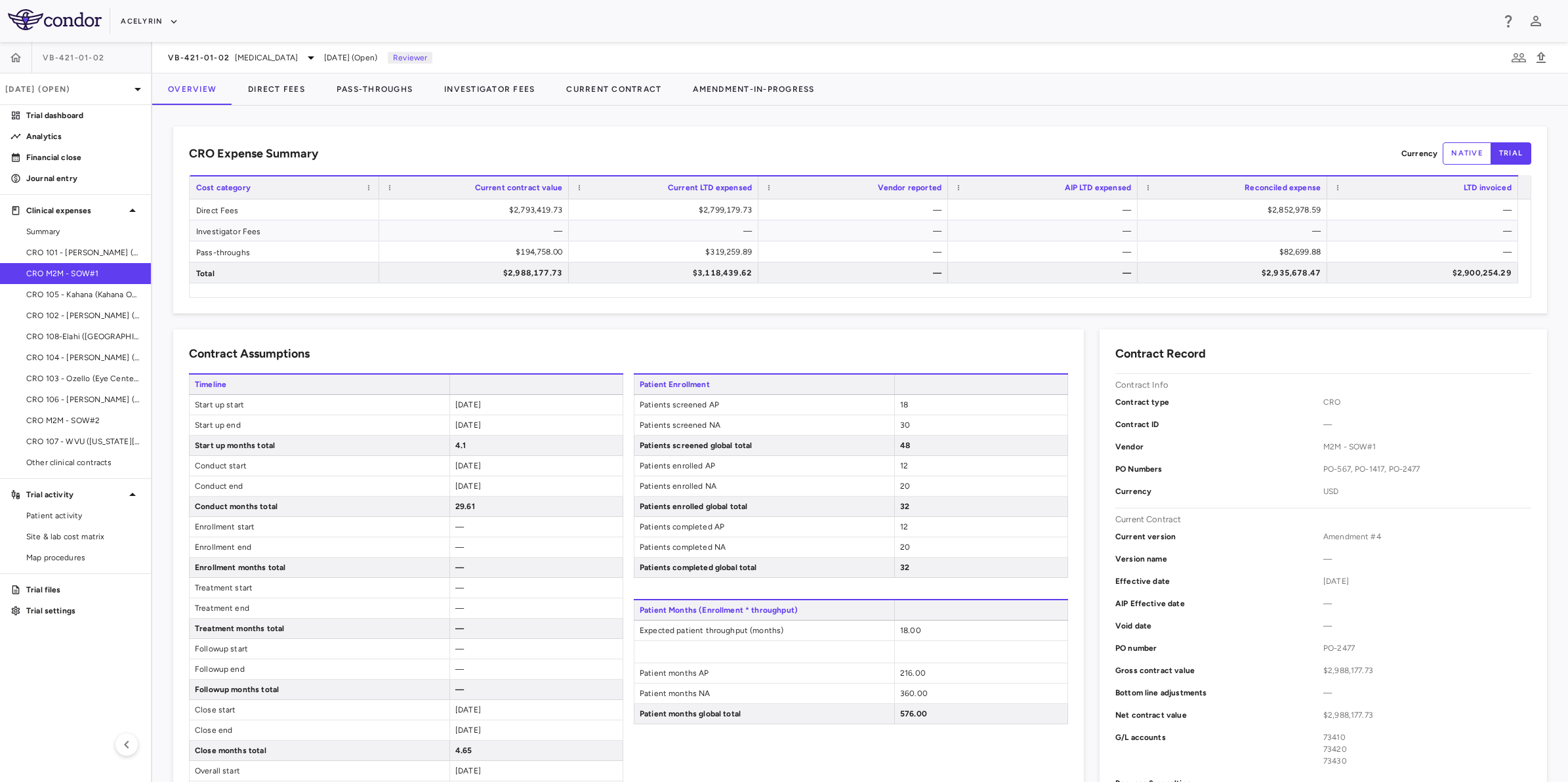
click at [55, 662] on aside "VB-421-01-[DATE] (Open) Trial dashboard Analytics Financial close Journal entry…" at bounding box center [76, 412] width 152 height 740
click at [933, 139] on div "CRO Expense Summary Currency native trial Drag here to set row groups Drag here…" at bounding box center [860, 220] width 1374 height 187
click at [770, 150] on div "CRO Expense Summary Currency native trial" at bounding box center [860, 153] width 1342 height 22
drag, startPoint x: 643, startPoint y: 145, endPoint x: 894, endPoint y: 139, distance: 251.1
click at [660, 145] on div "CRO Expense Summary Currency native trial" at bounding box center [860, 153] width 1342 height 22
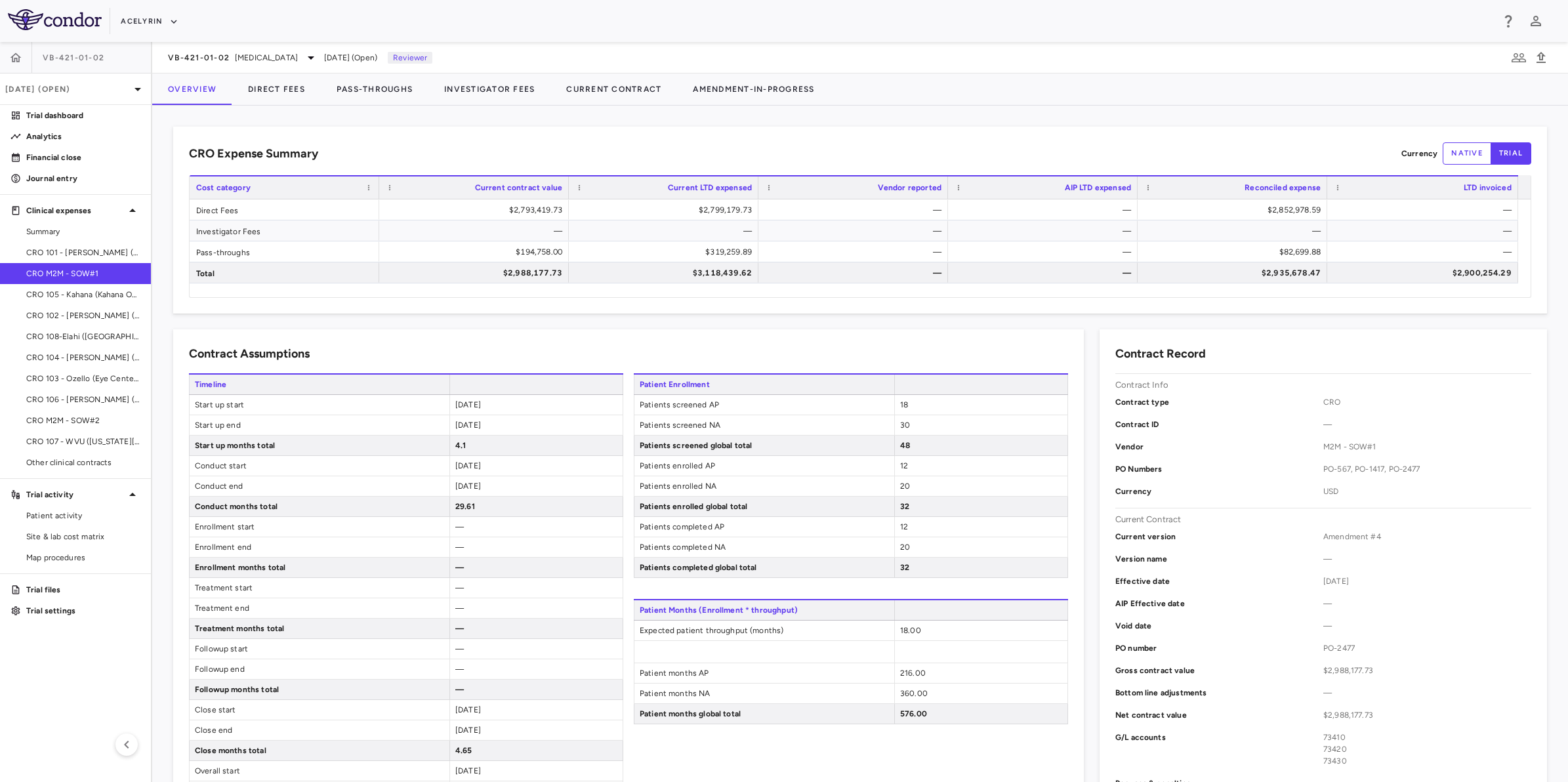
drag, startPoint x: 894, startPoint y: 139, endPoint x: 996, endPoint y: 142, distance: 102.0
click at [894, 139] on div "CRO Expense Summary Currency native trial Drag here to set row groups Drag here…" at bounding box center [860, 220] width 1374 height 187
drag, startPoint x: 996, startPoint y: 142, endPoint x: 1110, endPoint y: 143, distance: 114.0
click at [1003, 142] on div "CRO Expense Summary Currency native trial" at bounding box center [860, 153] width 1342 height 22
drag, startPoint x: 1110, startPoint y: 143, endPoint x: 795, endPoint y: 143, distance: 315.0
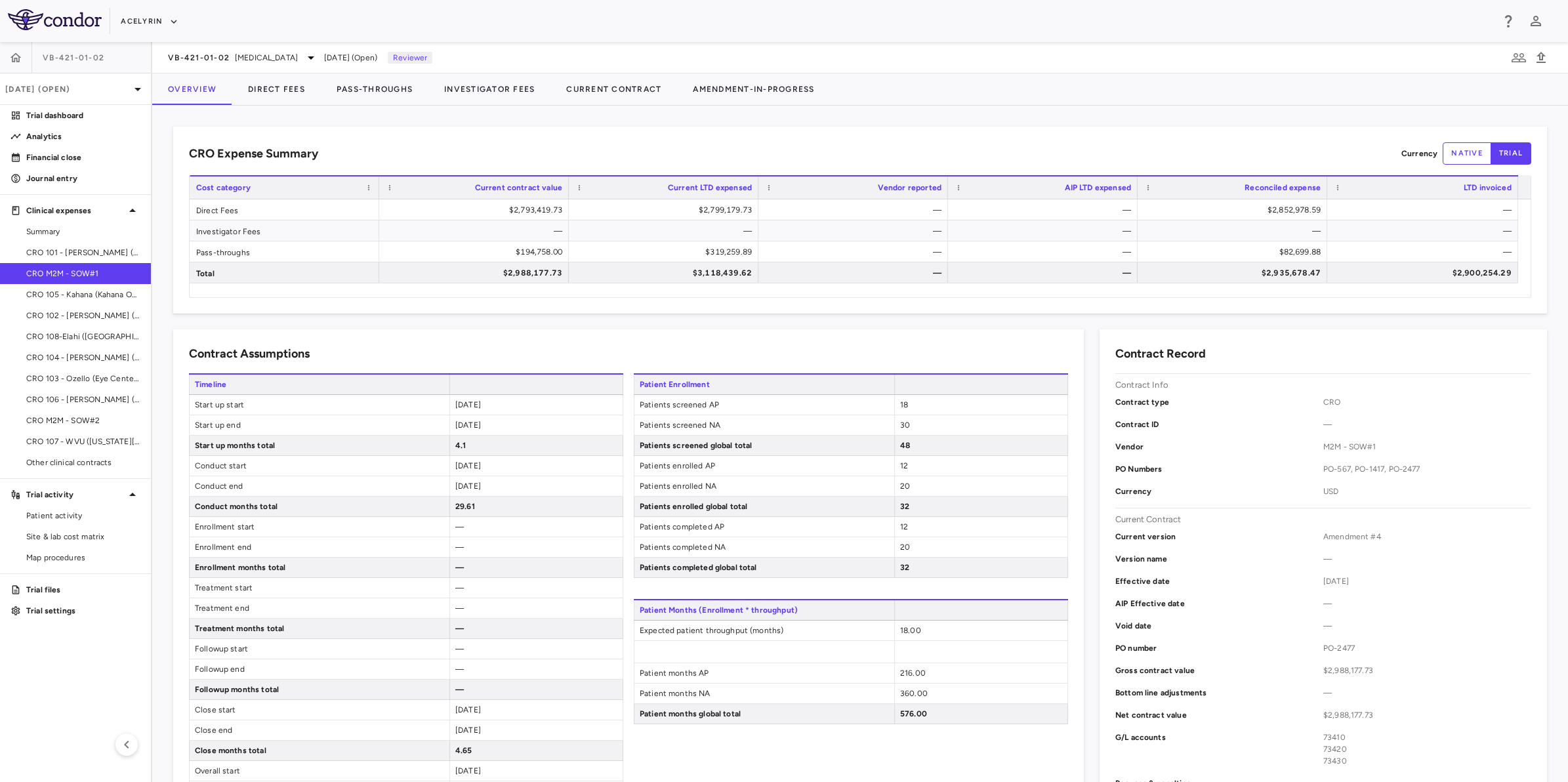
click at [1107, 143] on div "CRO Expense Summary Currency native trial" at bounding box center [860, 153] width 1342 height 22
drag, startPoint x: 795, startPoint y: 143, endPoint x: 907, endPoint y: 143, distance: 112.0
click at [796, 145] on div "CRO Expense Summary Currency native trial" at bounding box center [860, 153] width 1342 height 22
drag, startPoint x: 907, startPoint y: 143, endPoint x: 919, endPoint y: 143, distance: 12.0
click at [919, 143] on div "CRO Expense Summary Currency native trial" at bounding box center [860, 153] width 1342 height 22
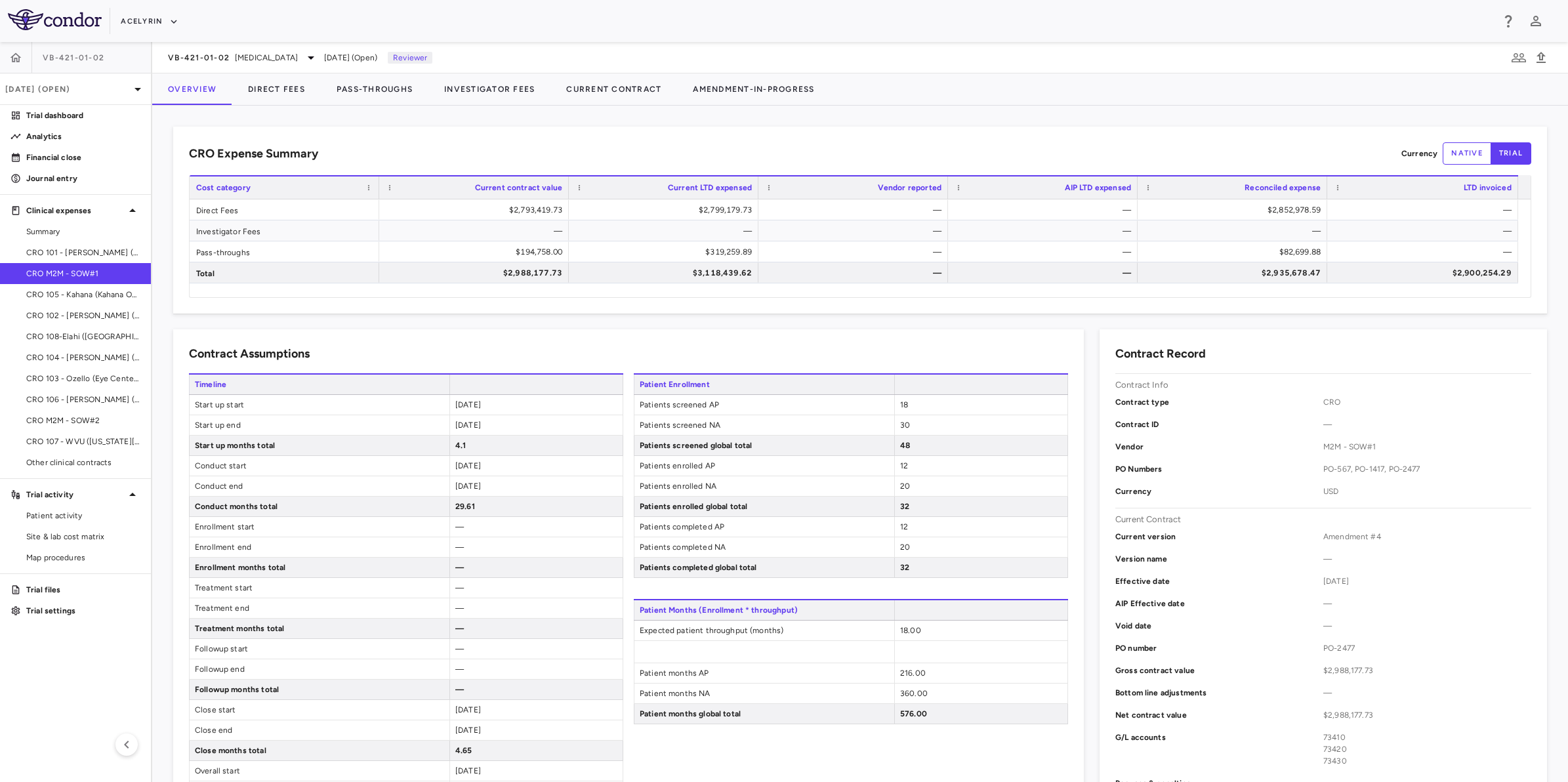
drag, startPoint x: 1018, startPoint y: 151, endPoint x: 950, endPoint y: 151, distance: 68.0
click at [1010, 151] on div "CRO Expense Summary Currency native trial" at bounding box center [860, 153] width 1342 height 22
drag, startPoint x: 871, startPoint y: 149, endPoint x: 1021, endPoint y: 155, distance: 150.1
click at [877, 149] on div "CRO Expense Summary Currency native trial" at bounding box center [860, 153] width 1342 height 22
click at [1031, 152] on div "CRO Expense Summary Currency native trial" at bounding box center [860, 153] width 1342 height 22
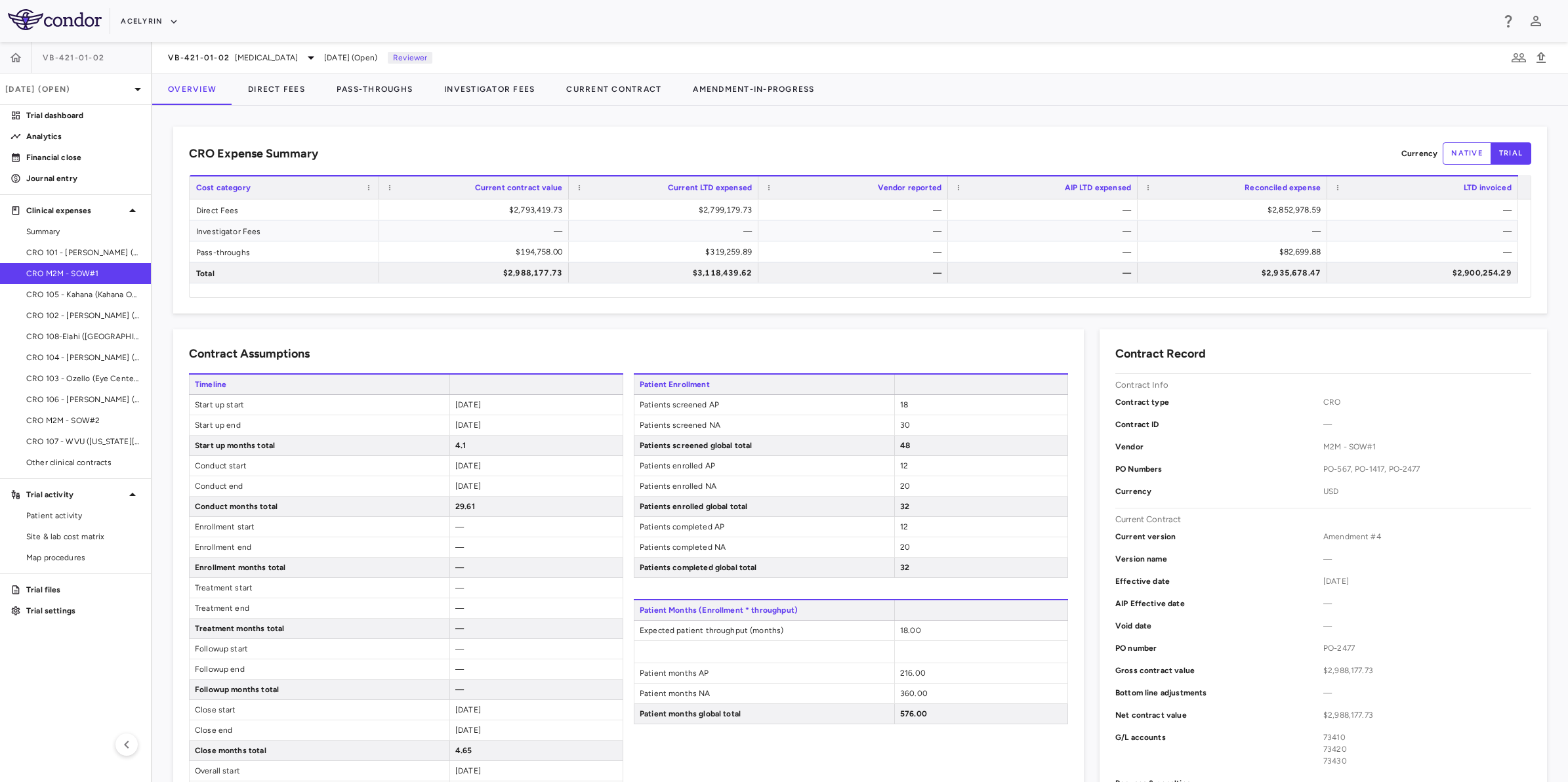
drag, startPoint x: 732, startPoint y: 151, endPoint x: 625, endPoint y: 153, distance: 107.0
click at [731, 151] on div "CRO Expense Summary Currency native trial" at bounding box center [860, 153] width 1342 height 22
click at [625, 153] on div "CRO Expense Summary Currency native trial" at bounding box center [860, 153] width 1342 height 22
click at [41, 725] on aside "VB-421-01-[DATE] (Open) Trial dashboard Analytics Financial close Journal entry…" at bounding box center [76, 412] width 152 height 740
click at [845, 150] on div "CRO Expense Summary Currency native trial" at bounding box center [860, 153] width 1342 height 22
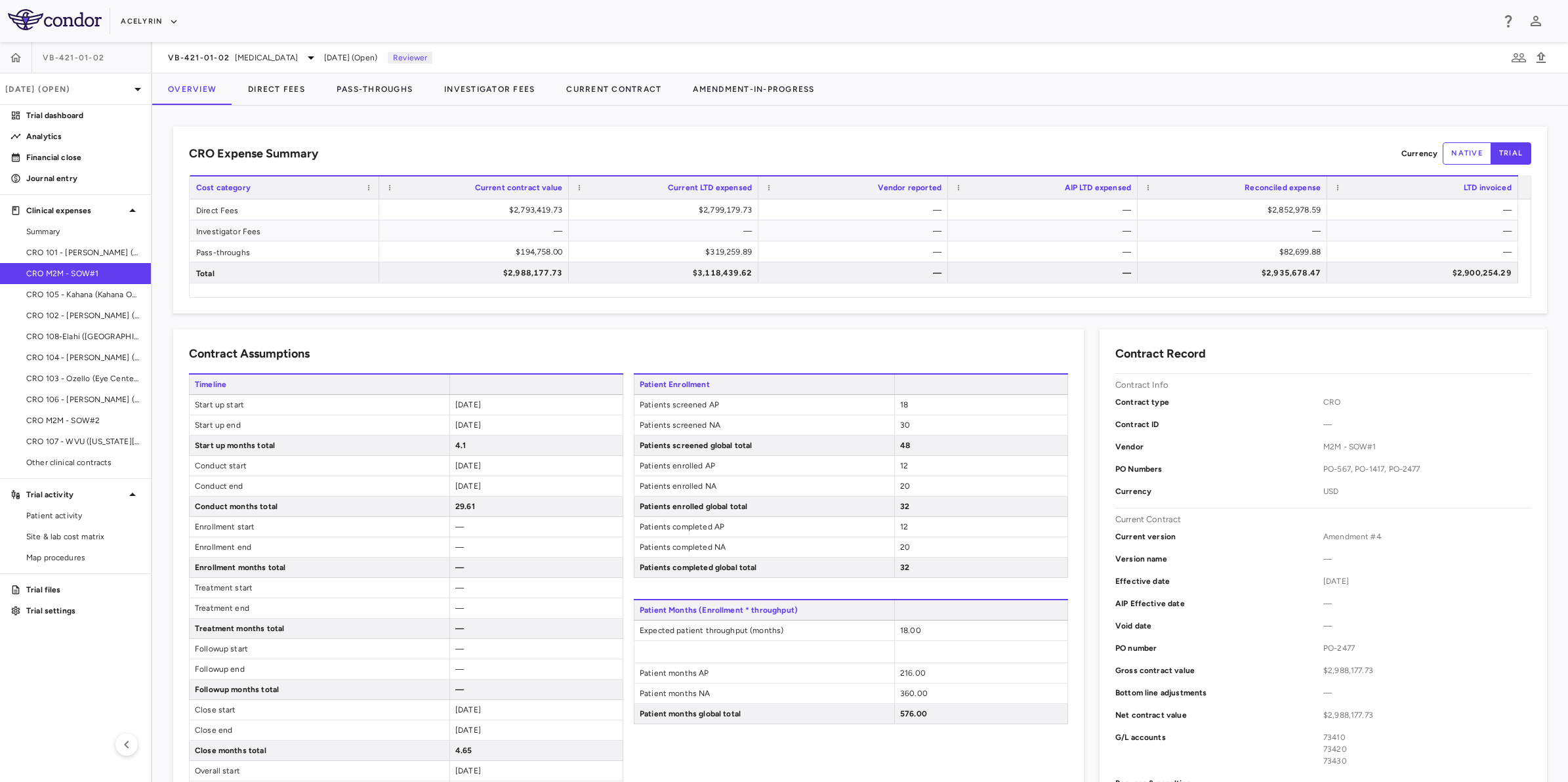
click at [868, 155] on div "CRO Expense Summary Currency native trial" at bounding box center [860, 153] width 1342 height 22
click at [953, 143] on div "CRO Expense Summary Currency native trial" at bounding box center [860, 153] width 1342 height 22
click at [658, 155] on div "CRO Expense Summary Currency native trial" at bounding box center [860, 153] width 1342 height 22
click at [40, 696] on aside "VB-421-01-[DATE] (Open) Trial dashboard Analytics Financial close Journal entry…" at bounding box center [76, 412] width 152 height 740
click at [37, 687] on aside "VB-421-01-[DATE] (Open) Trial dashboard Analytics Financial close Journal entry…" at bounding box center [76, 412] width 152 height 740
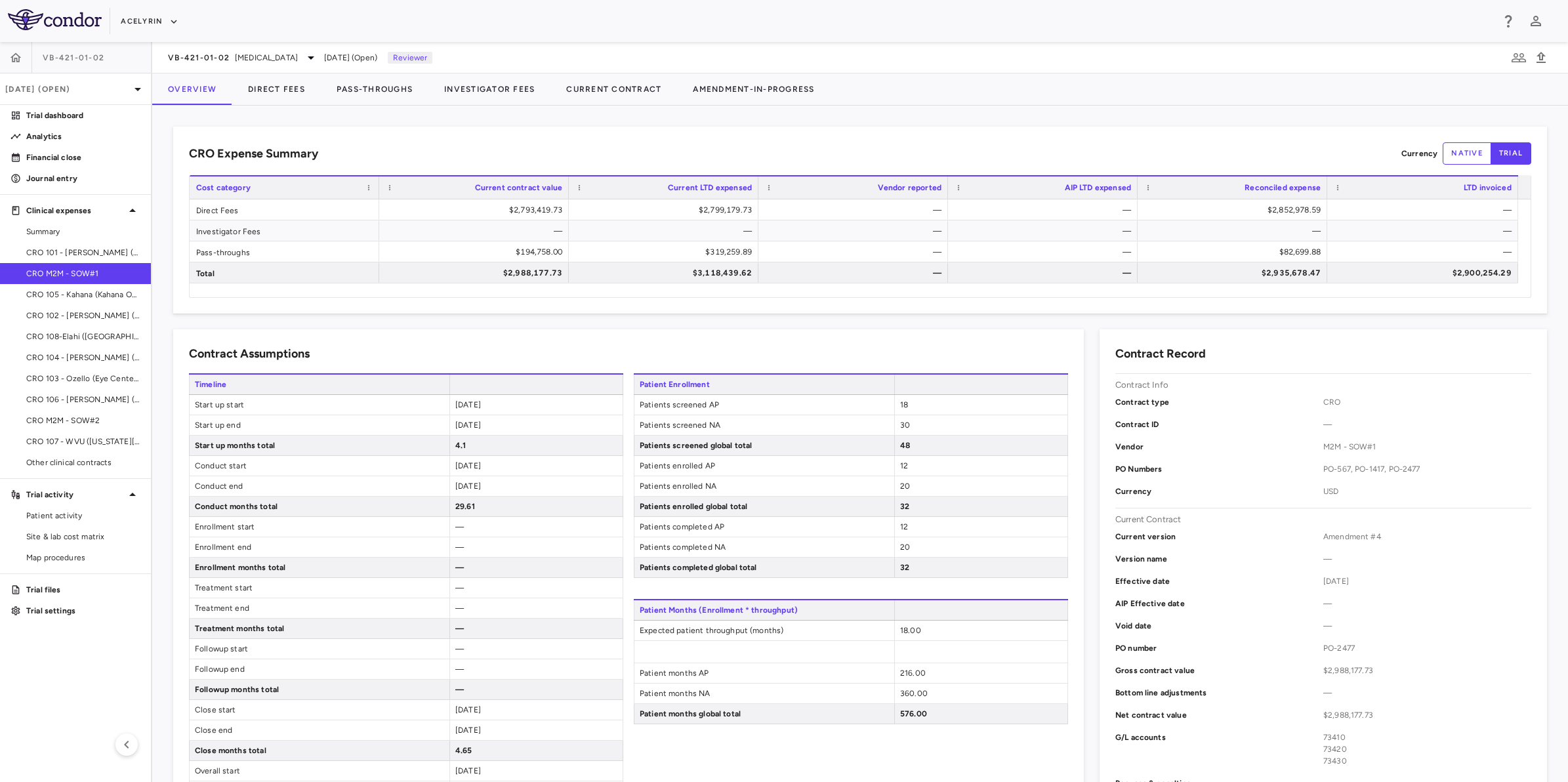
drag, startPoint x: 549, startPoint y: 151, endPoint x: 694, endPoint y: 151, distance: 145.0
click at [554, 151] on div "CRO Expense Summary Currency native trial" at bounding box center [860, 153] width 1342 height 22
drag, startPoint x: 703, startPoint y: 151, endPoint x: 719, endPoint y: 154, distance: 16.3
click at [719, 154] on div "CRO Expense Summary Currency native trial" at bounding box center [860, 153] width 1342 height 22
click at [897, 158] on div "CRO Expense Summary Currency native trial" at bounding box center [860, 153] width 1342 height 22
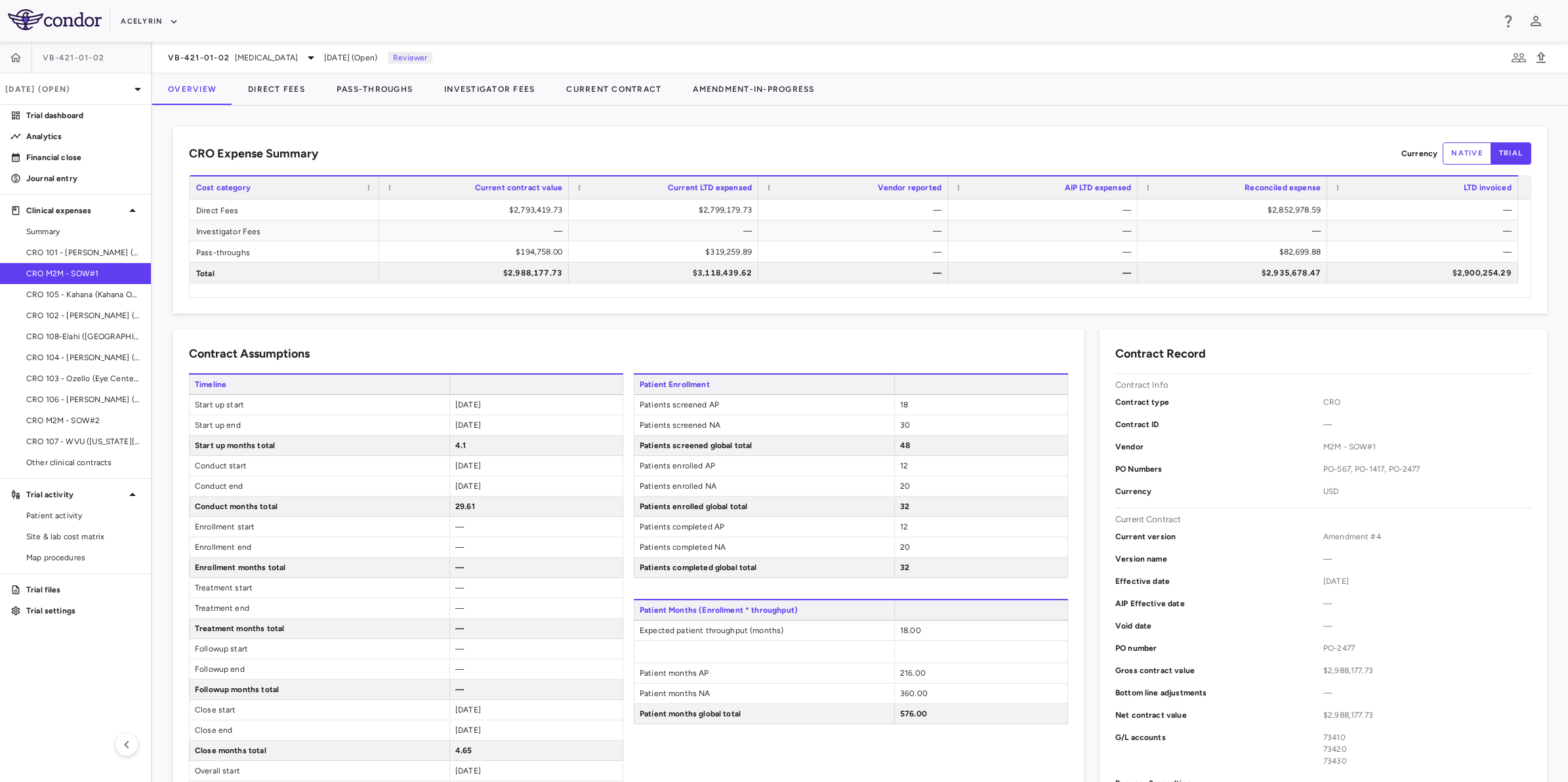
drag, startPoint x: 983, startPoint y: 158, endPoint x: 897, endPoint y: 150, distance: 86.4
click at [946, 156] on div "CRO Expense Summary Currency native trial" at bounding box center [860, 153] width 1342 height 22
click at [714, 145] on div "CRO Expense Summary Currency native trial" at bounding box center [860, 153] width 1342 height 22
drag, startPoint x: 900, startPoint y: 148, endPoint x: 674, endPoint y: 142, distance: 226.1
click at [885, 146] on div "CRO Expense Summary Currency native trial" at bounding box center [860, 153] width 1342 height 22
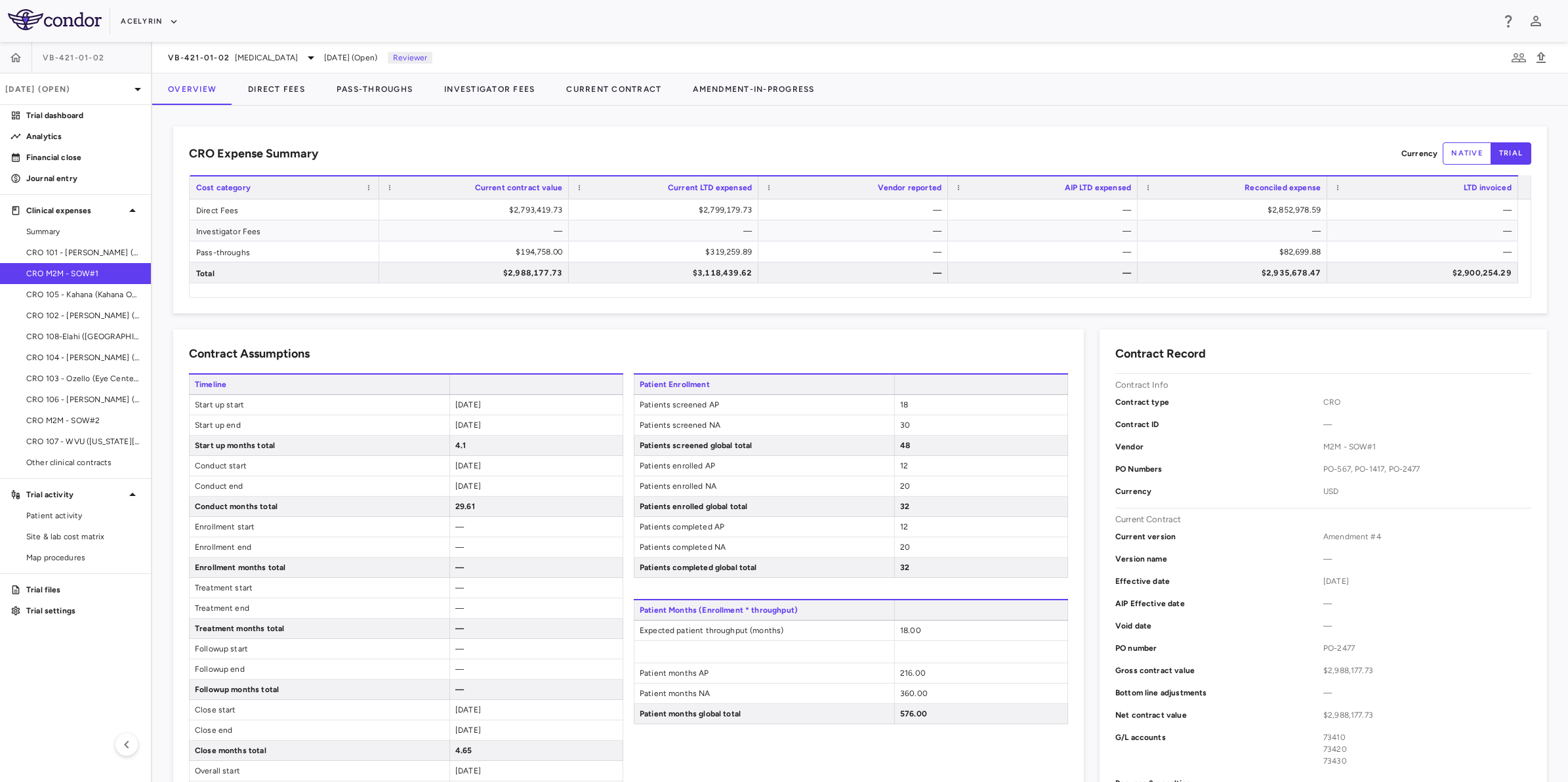
click at [548, 141] on div "CRO Expense Summary Currency native trial Drag here to set row groups Drag here…" at bounding box center [860, 220] width 1374 height 187
click at [63, 672] on aside "VB-421-01-[DATE] (Open) Trial dashboard Analytics Financial close Journal entry…" at bounding box center [76, 412] width 152 height 740
drag, startPoint x: 1063, startPoint y: 155, endPoint x: 928, endPoint y: 156, distance: 135.0
click at [1046, 155] on div "CRO Expense Summary Currency native trial" at bounding box center [860, 153] width 1342 height 22
drag, startPoint x: 928, startPoint y: 156, endPoint x: 766, endPoint y: 153, distance: 162.0
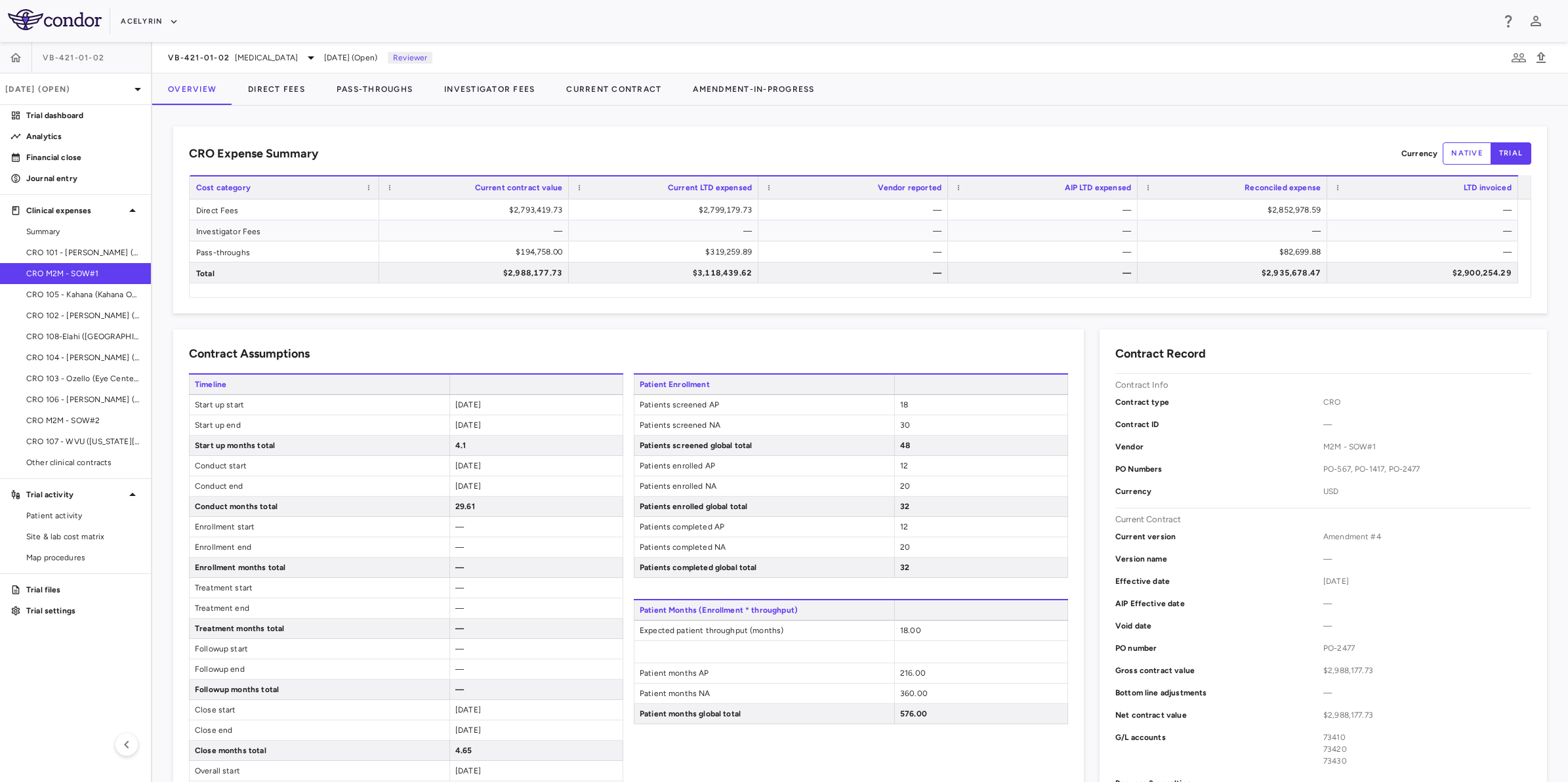
click at [912, 156] on div "CRO Expense Summary Currency native trial" at bounding box center [860, 153] width 1342 height 22
drag, startPoint x: 671, startPoint y: 153, endPoint x: 546, endPoint y: 210, distance: 137.4
click at [668, 153] on div "CRO Expense Summary Currency native trial" at bounding box center [860, 153] width 1342 height 22
click at [63, 693] on aside "VB-421-01-[DATE] (Open) Trial dashboard Analytics Financial close Journal entry…" at bounding box center [76, 412] width 152 height 740
click at [66, 90] on p "[DATE] (Open)" at bounding box center [67, 89] width 125 height 12
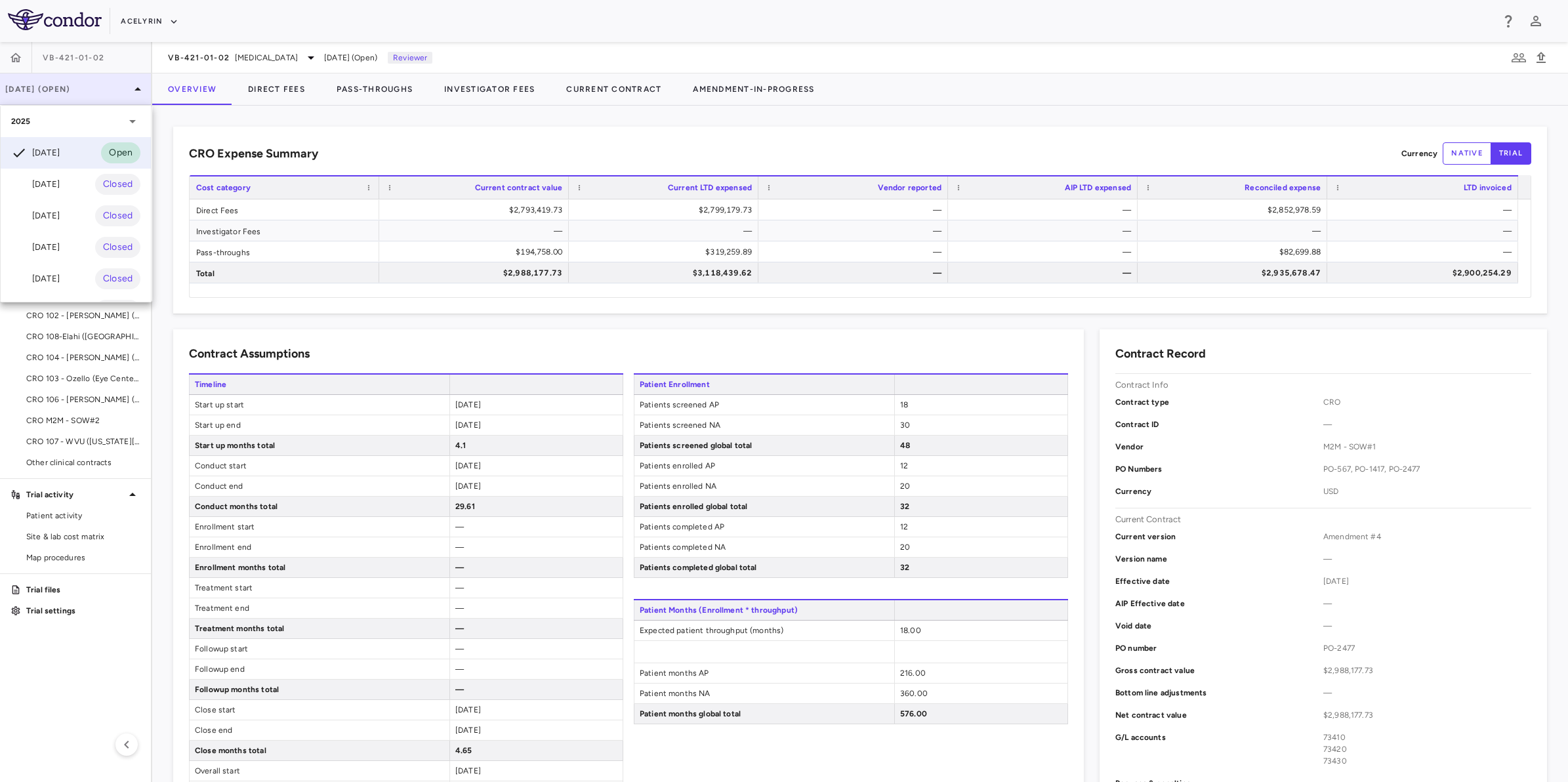
click at [66, 90] on div at bounding box center [784, 391] width 1568 height 782
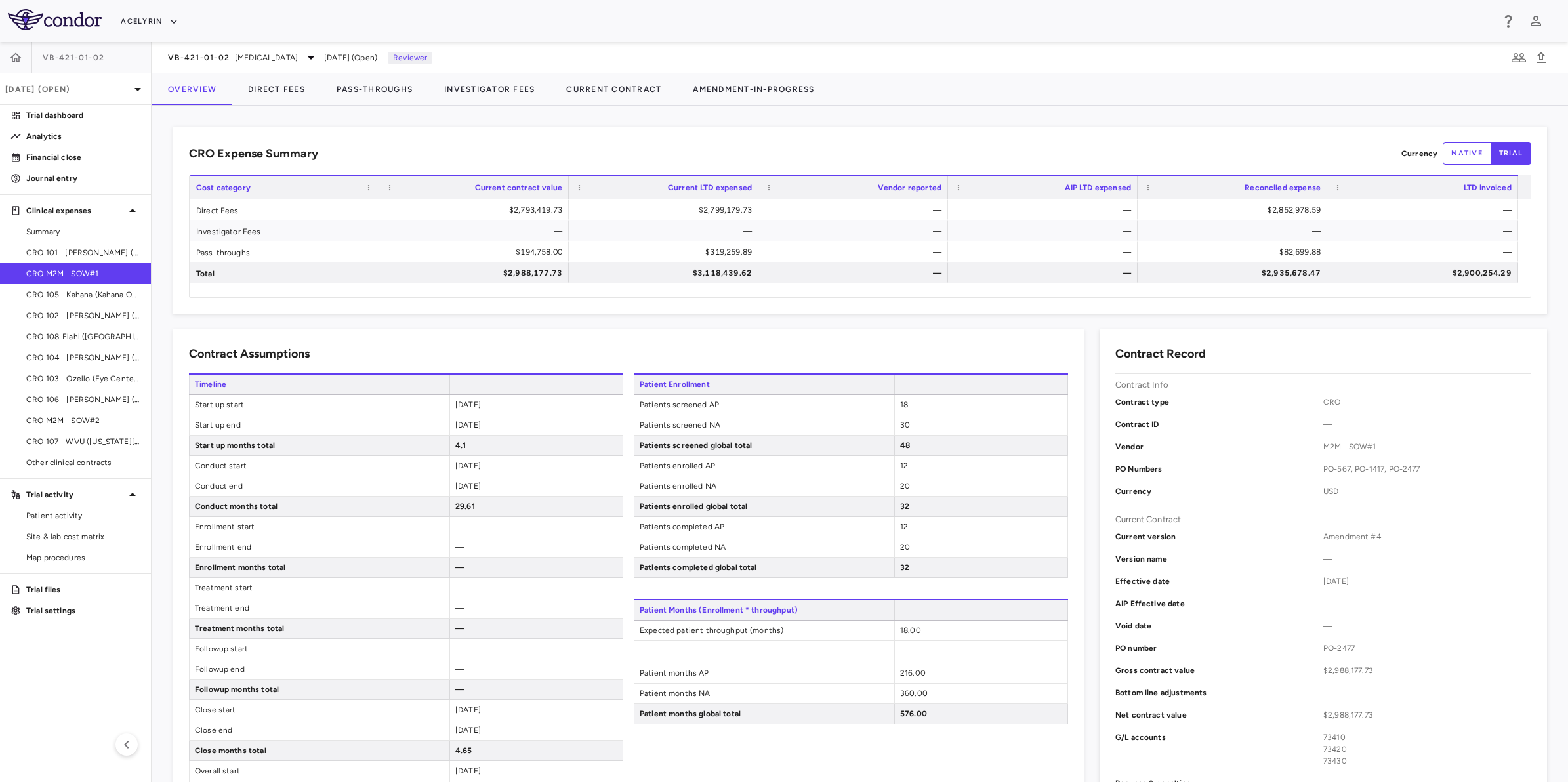
drag, startPoint x: 794, startPoint y: 10, endPoint x: 971, endPoint y: 17, distance: 177.1
click at [798, 10] on div "Acelyrin" at bounding box center [807, 21] width 1371 height 21
click at [991, 18] on div "Acelyrin" at bounding box center [807, 21] width 1371 height 21
drag, startPoint x: 880, startPoint y: 145, endPoint x: 1058, endPoint y: 148, distance: 178.0
click at [881, 145] on div "CRO Expense Summary Currency native trial" at bounding box center [860, 153] width 1342 height 22
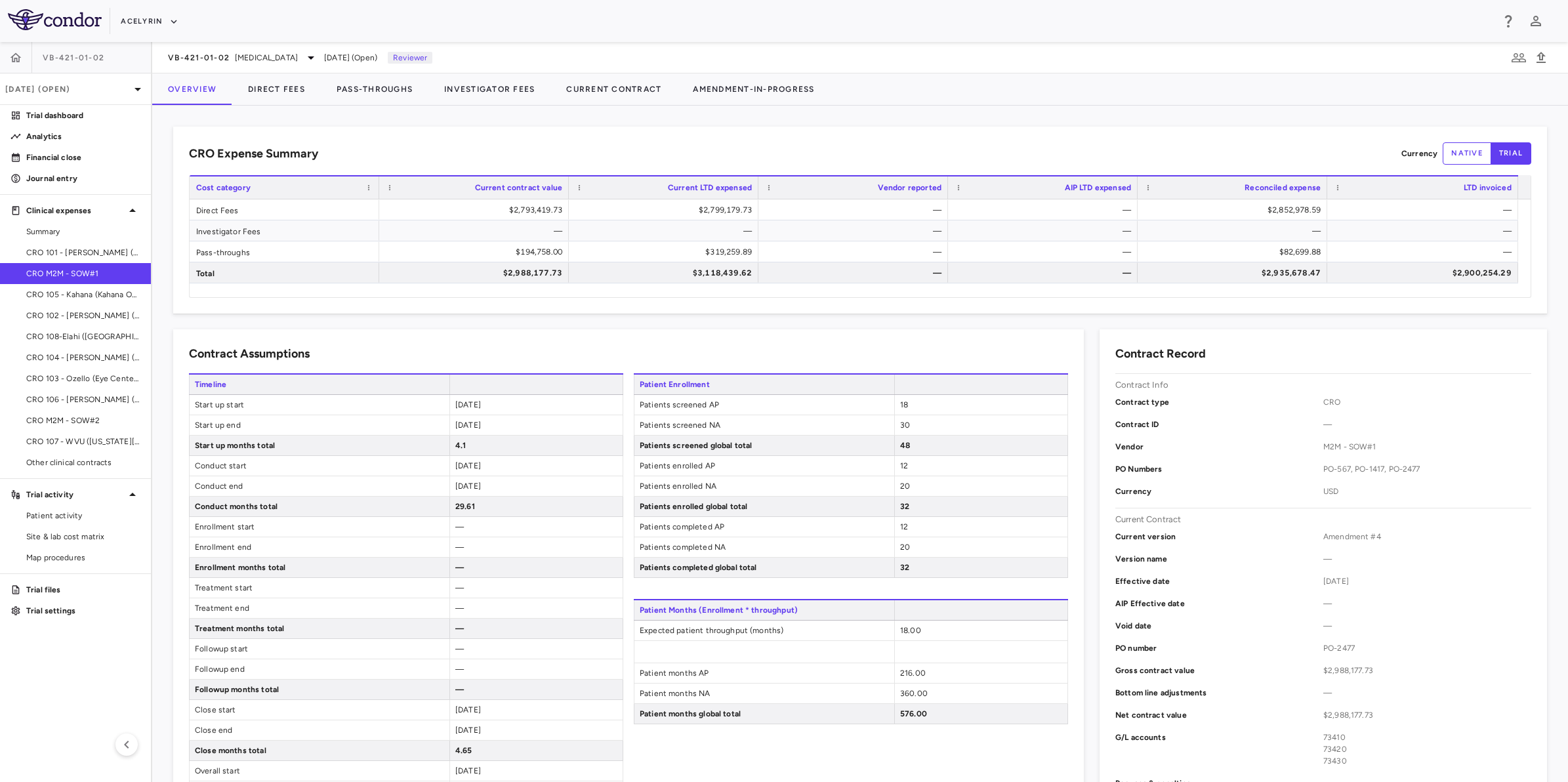
click at [1058, 148] on div "CRO Expense Summary Currency native trial" at bounding box center [860, 153] width 1342 height 22
click at [891, 131] on div "CRO Expense Summary Currency native trial Drag here to set row groups Drag here…" at bounding box center [860, 220] width 1374 height 187
click at [614, 139] on div "CRO Expense Summary Currency native trial Drag here to set row groups Drag here…" at bounding box center [860, 220] width 1374 height 187
drag, startPoint x: 102, startPoint y: 668, endPoint x: 102, endPoint y: 657, distance: 11.0
click at [103, 668] on aside "VB-421-01-[DATE] (Open) Trial dashboard Analytics Financial close Journal entry…" at bounding box center [76, 412] width 152 height 740
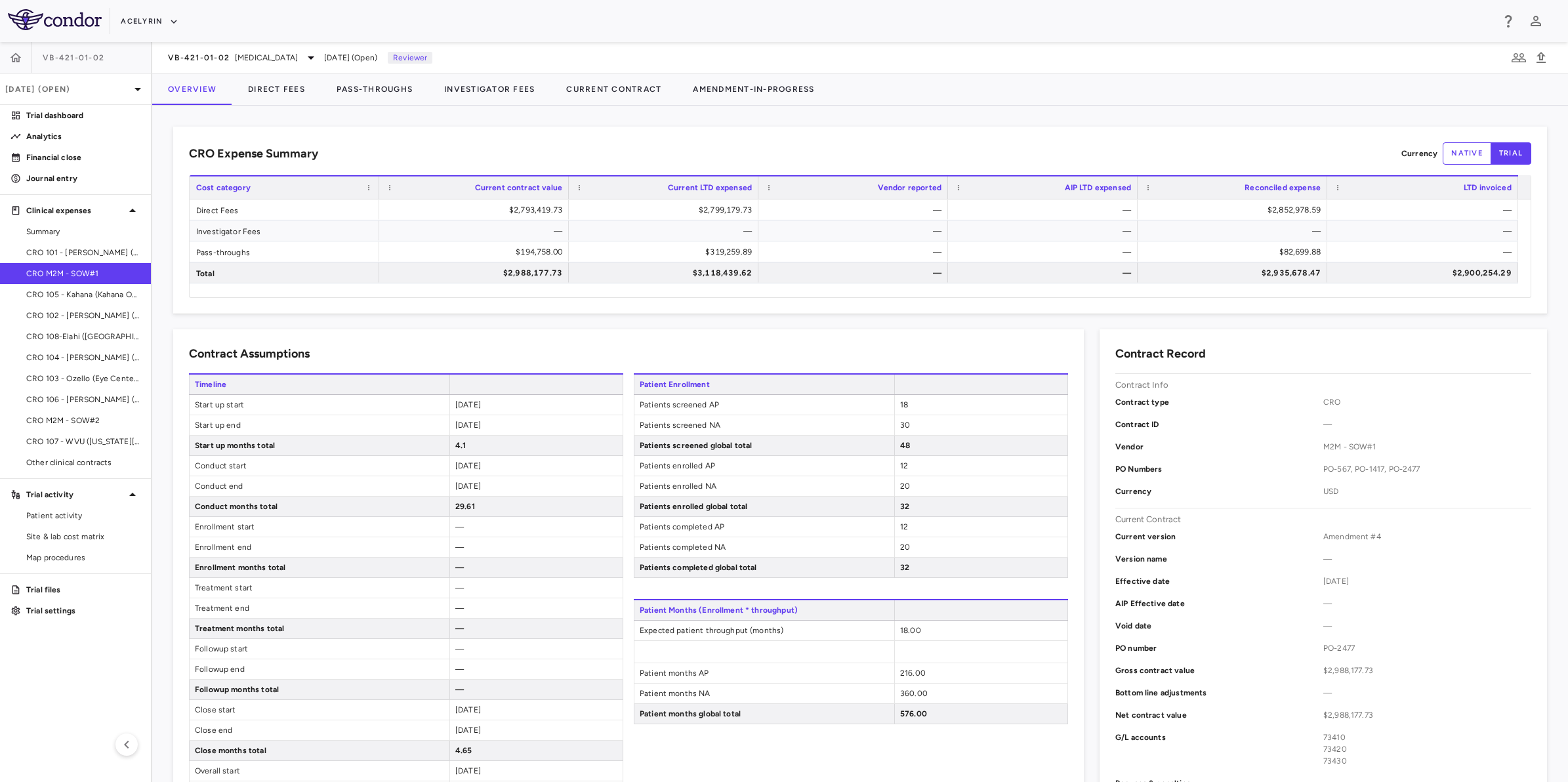
click at [739, 156] on div "CRO Expense Summary Currency native trial" at bounding box center [860, 153] width 1342 height 22
drag, startPoint x: 553, startPoint y: 27, endPoint x: 513, endPoint y: 25, distance: 40.0
click at [550, 27] on div "Acelyrin" at bounding box center [807, 21] width 1371 height 21
click at [327, 18] on div "Acelyrin" at bounding box center [807, 21] width 1371 height 21
drag, startPoint x: 522, startPoint y: 35, endPoint x: 628, endPoint y: 23, distance: 106.7
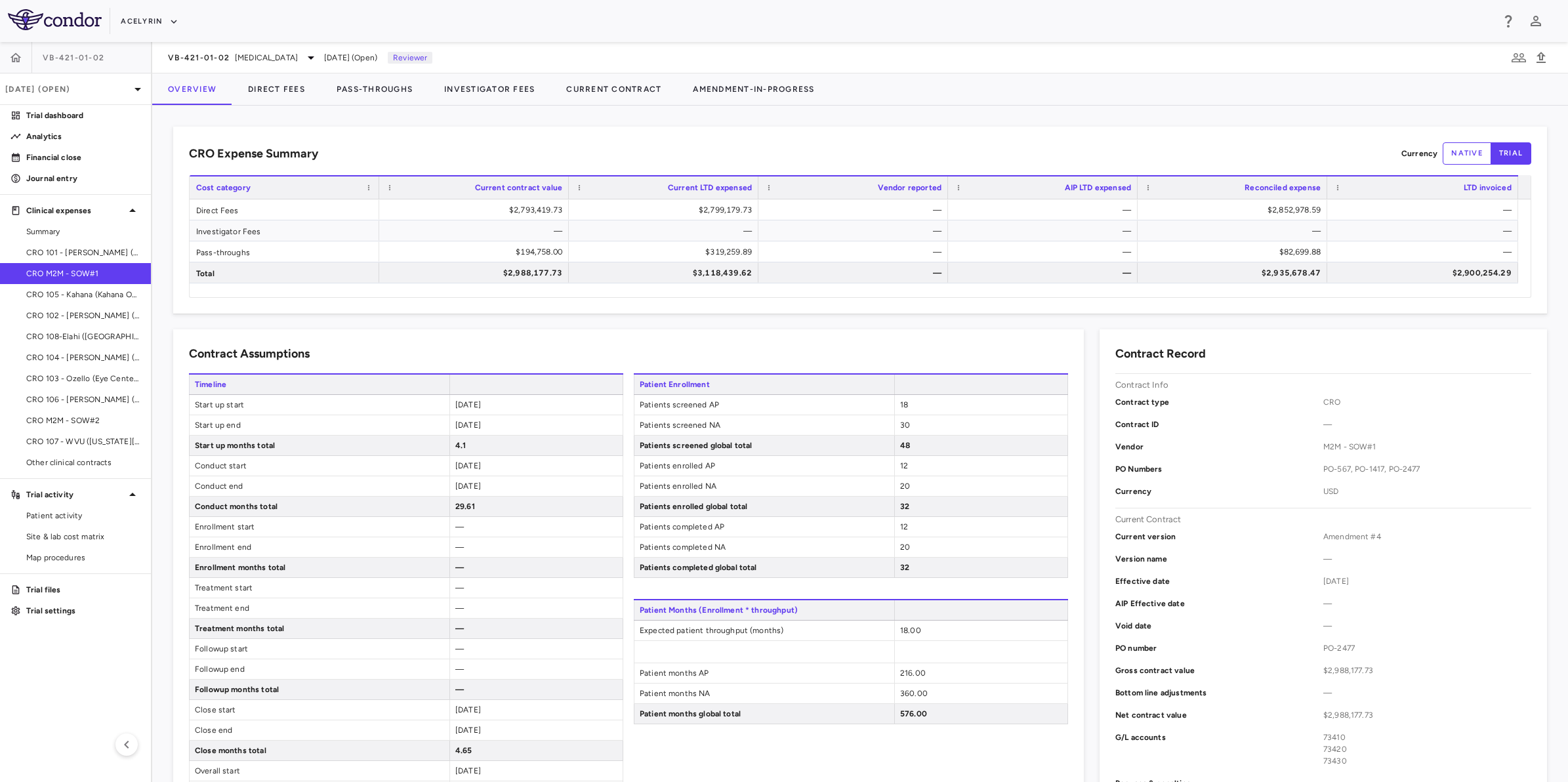
click at [522, 34] on div "Acelyrin" at bounding box center [784, 21] width 1568 height 42
drag, startPoint x: 628, startPoint y: 23, endPoint x: 608, endPoint y: 24, distance: 20.0
click at [618, 24] on div "Acelyrin" at bounding box center [807, 21] width 1371 height 21
click at [314, 18] on div "Acelyrin" at bounding box center [807, 21] width 1371 height 21
click at [62, 670] on aside "VB-421-01-[DATE] (Open) Trial dashboard Analytics Financial close Journal entry…" at bounding box center [76, 412] width 152 height 740
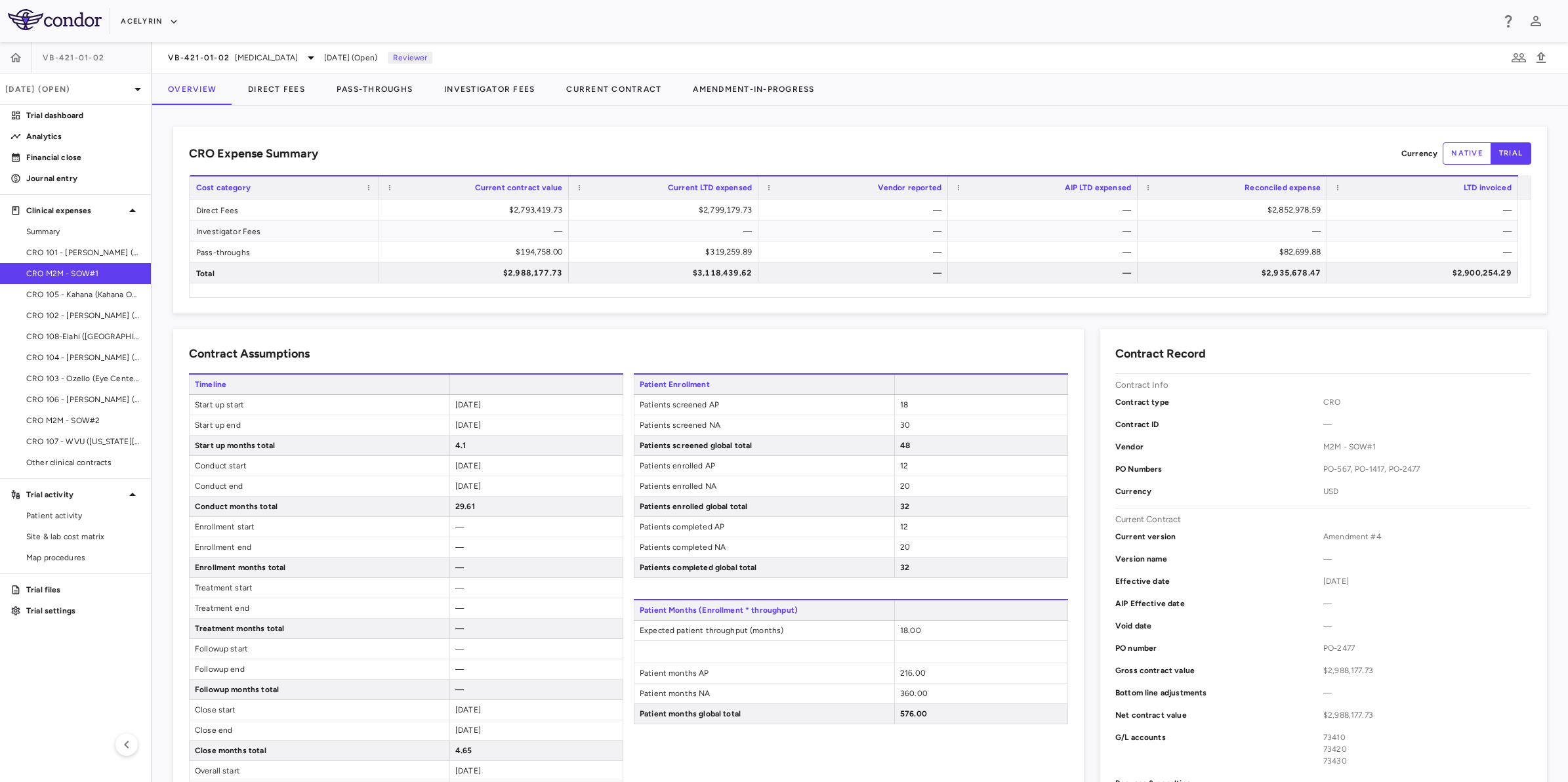
click at [57, 699] on aside "VB-421-01-[DATE] (Open) Trial dashboard Analytics Financial close Journal entry…" at bounding box center [76, 412] width 152 height 740
click at [60, 139] on p "Analytics" at bounding box center [83, 136] width 114 height 12
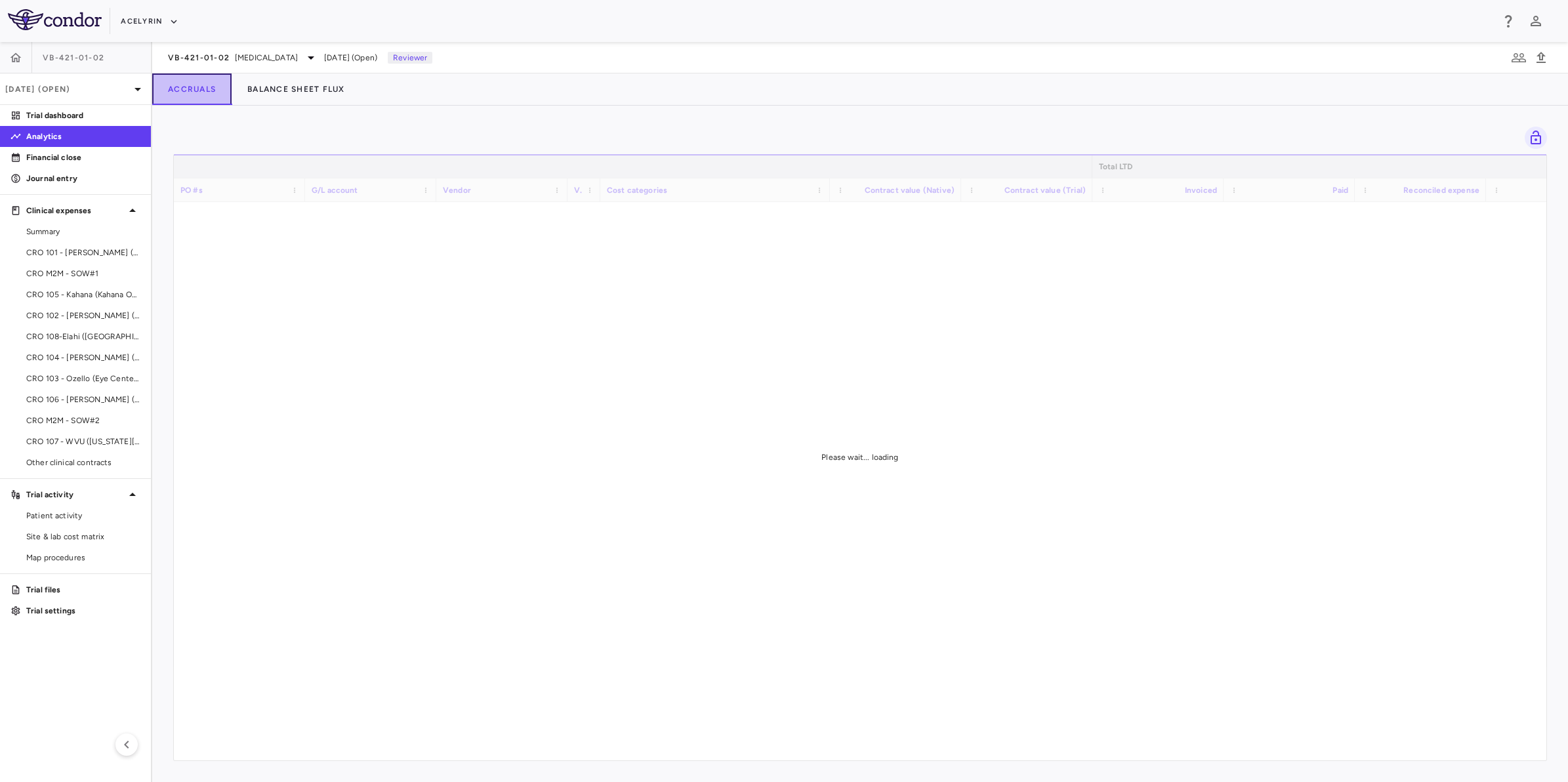
click at [198, 92] on button "Accruals" at bounding box center [192, 89] width 80 height 32
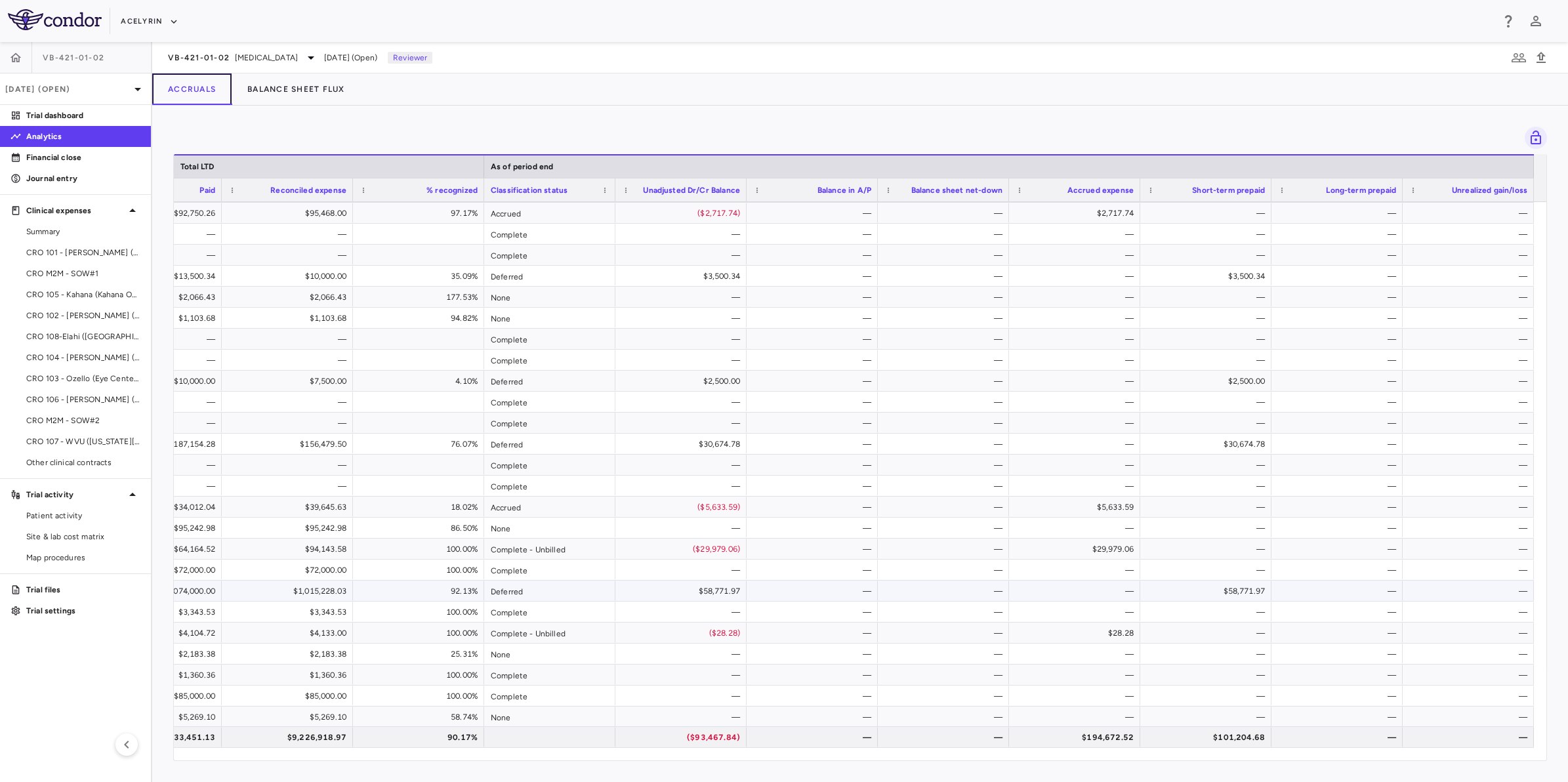
scroll to position [1041, 0]
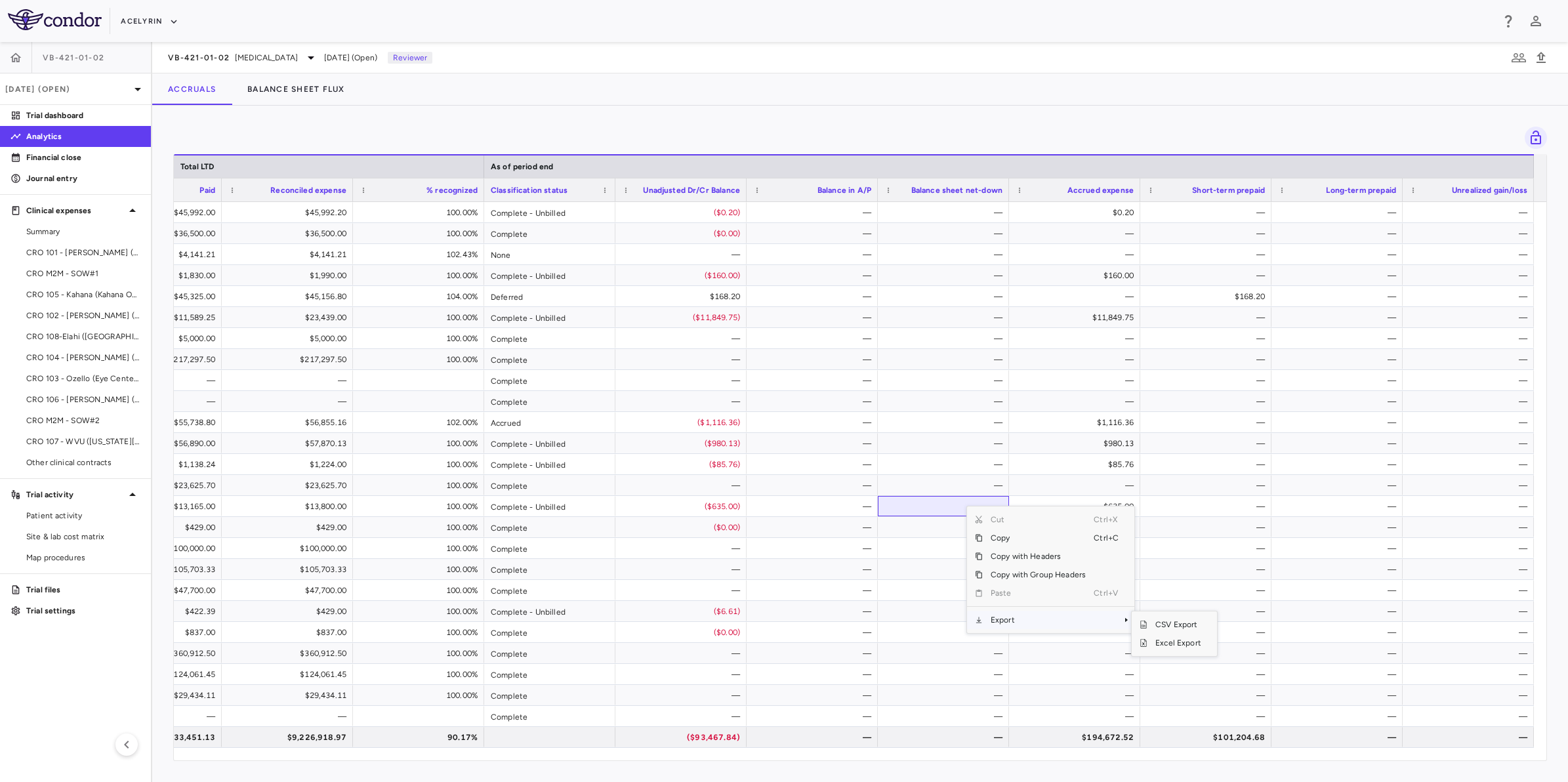
click at [1011, 618] on span "Export" at bounding box center [1038, 620] width 111 height 18
click at [1186, 647] on span "Excel Export" at bounding box center [1178, 643] width 62 height 18
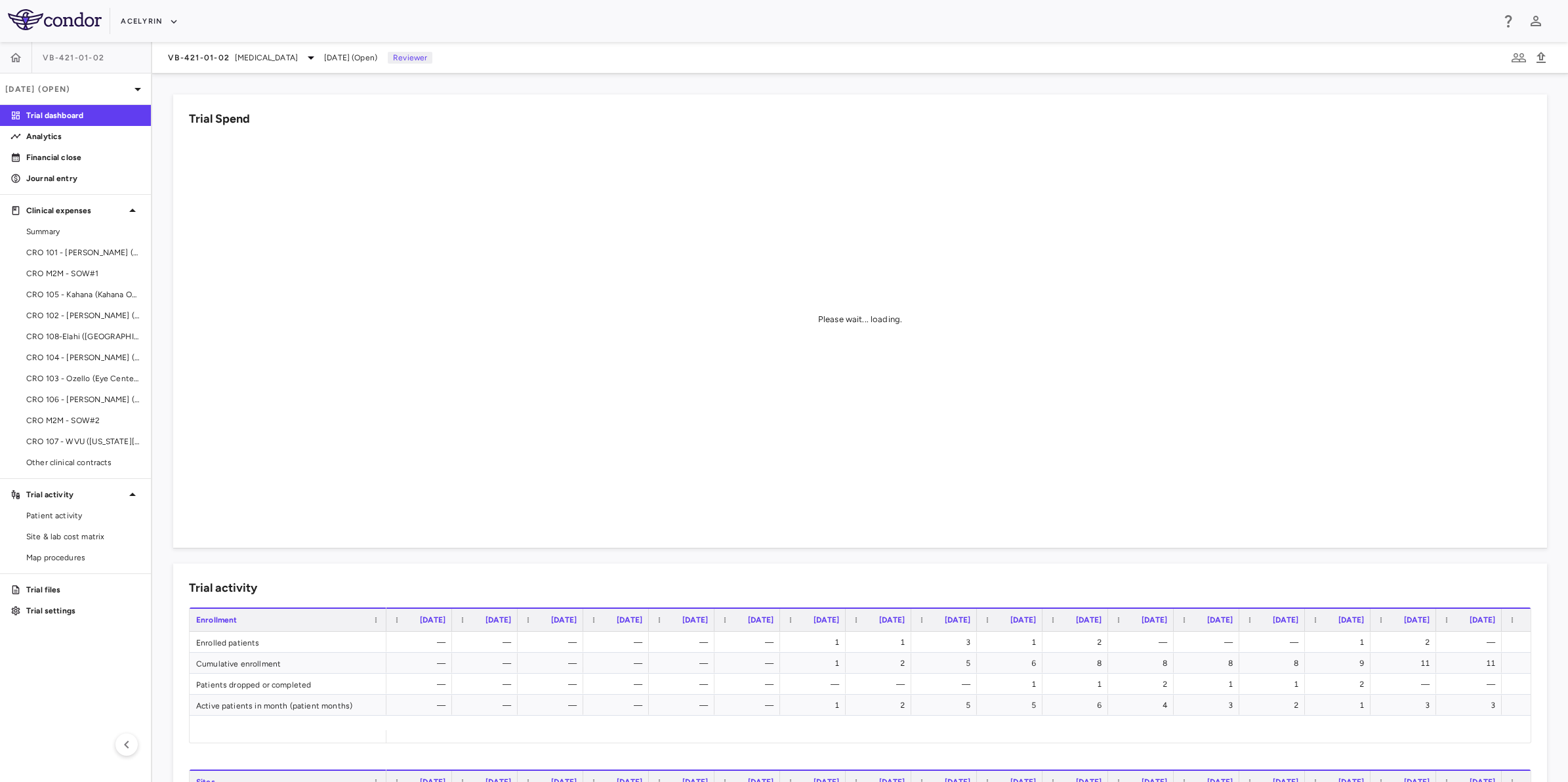
click at [134, 657] on aside "VB-421-01-[DATE] (Open) Trial dashboard Analytics Financial close Journal entry…" at bounding box center [76, 412] width 152 height 740
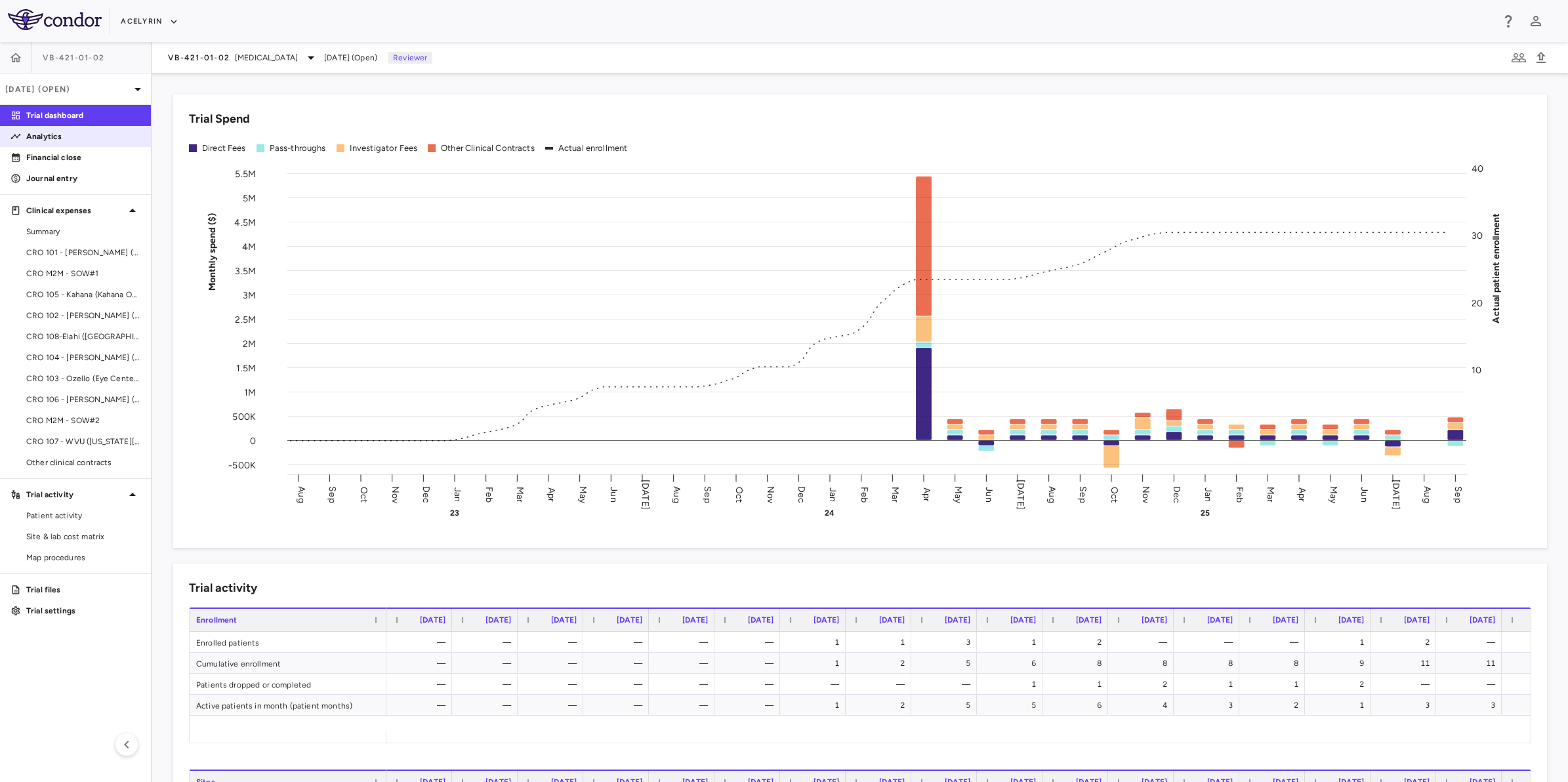
click at [61, 145] on link "Analytics" at bounding box center [75, 136] width 151 height 20
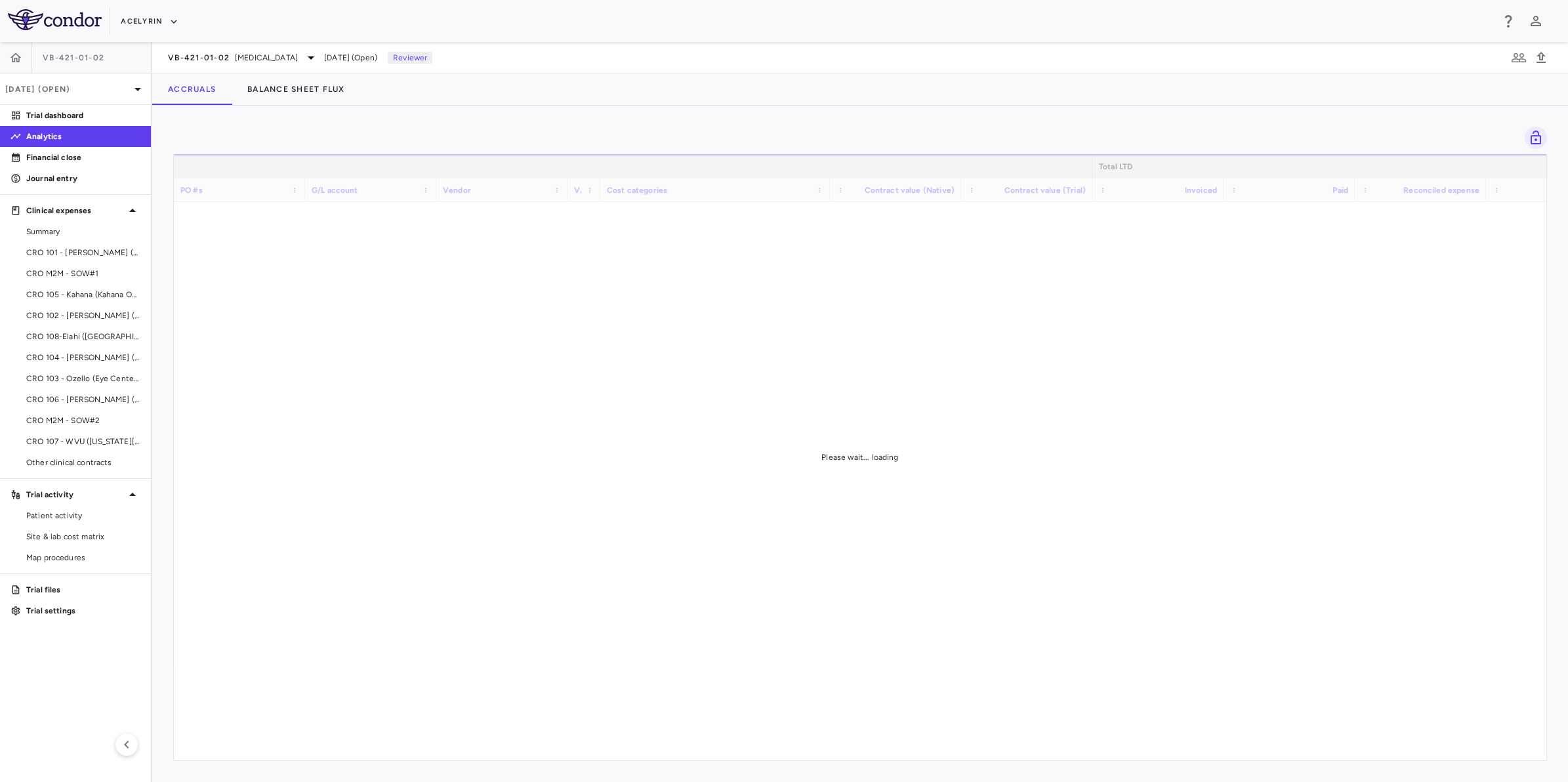
click at [1081, 83] on div "Accruals Balance Sheet Flux" at bounding box center [860, 89] width 1416 height 32
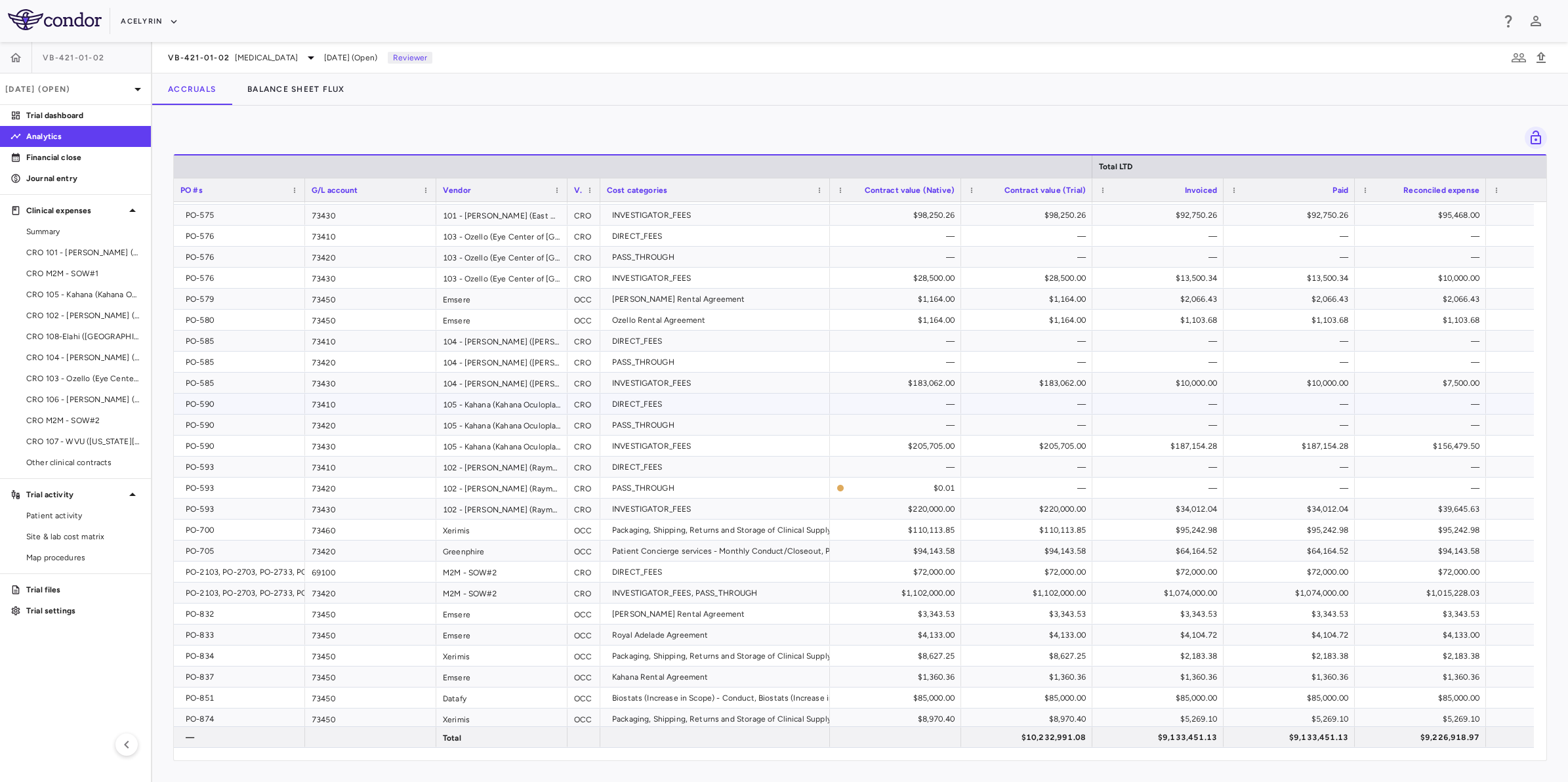
scroll to position [1322, 0]
